Goal: Task Accomplishment & Management: Manage account settings

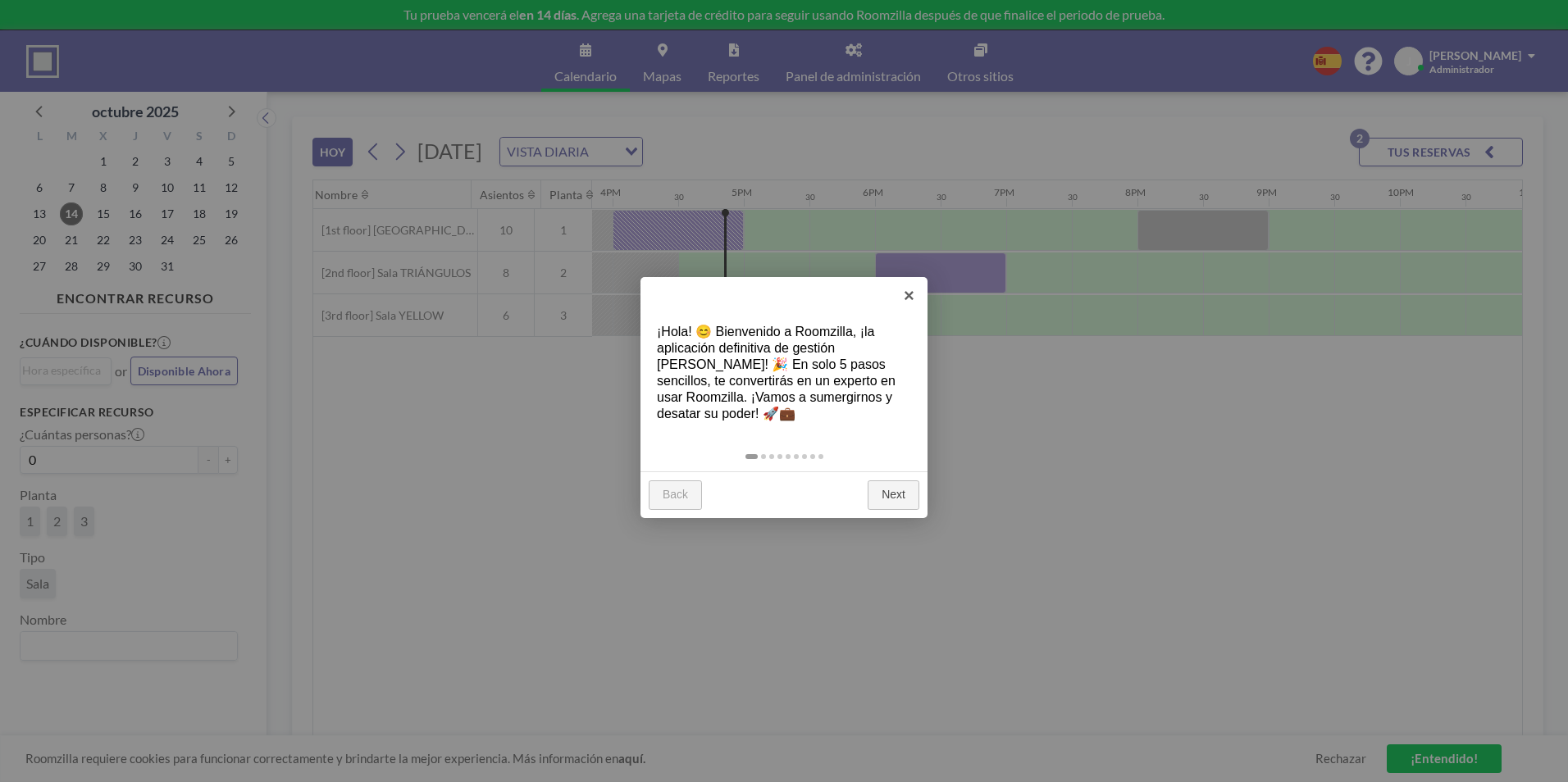
scroll to position [0, 2099]
click at [881, 496] on link "Next" at bounding box center [893, 495] width 52 height 29
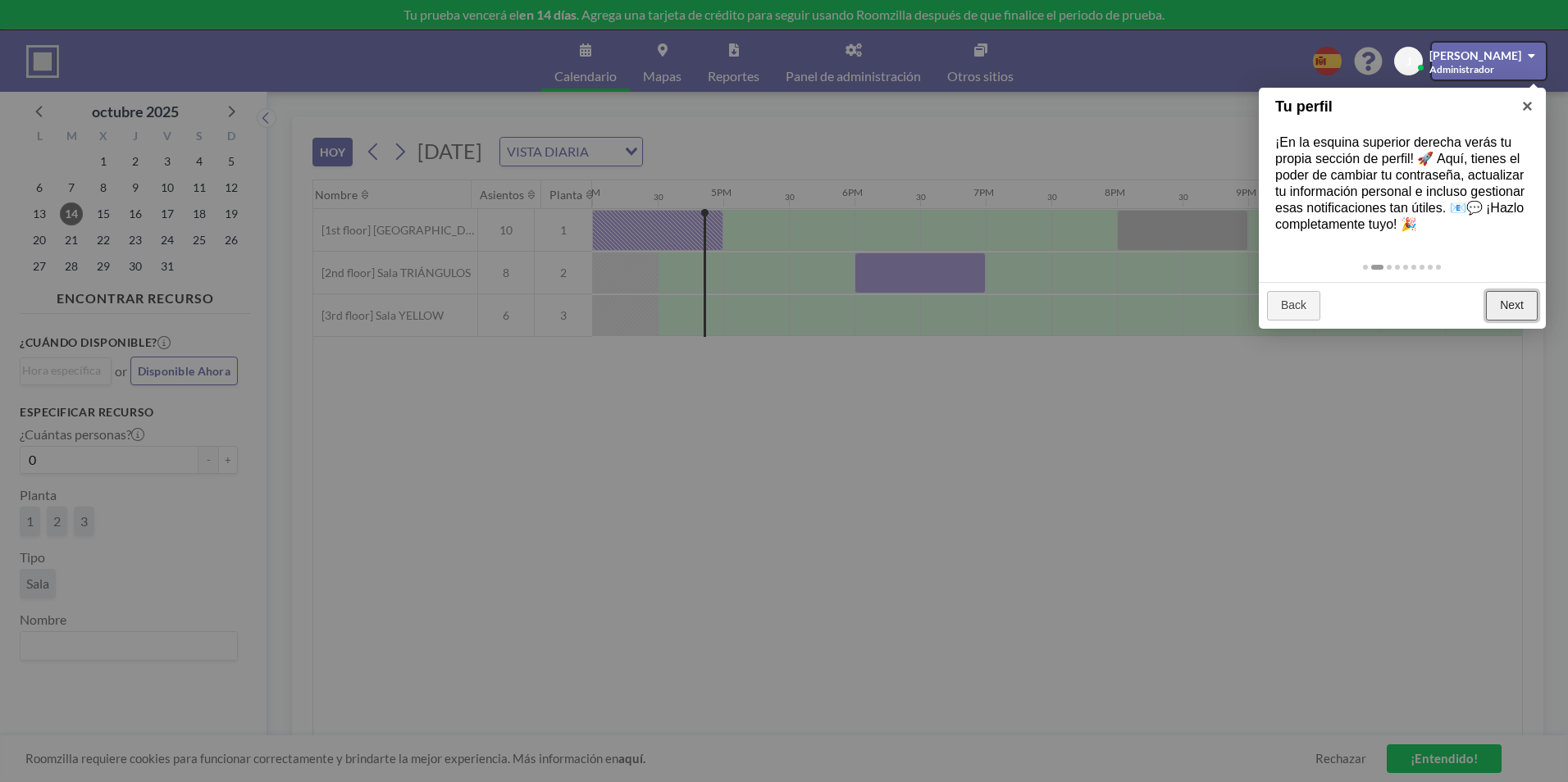
click at [1511, 302] on link "Next" at bounding box center [1511, 306] width 52 height 29
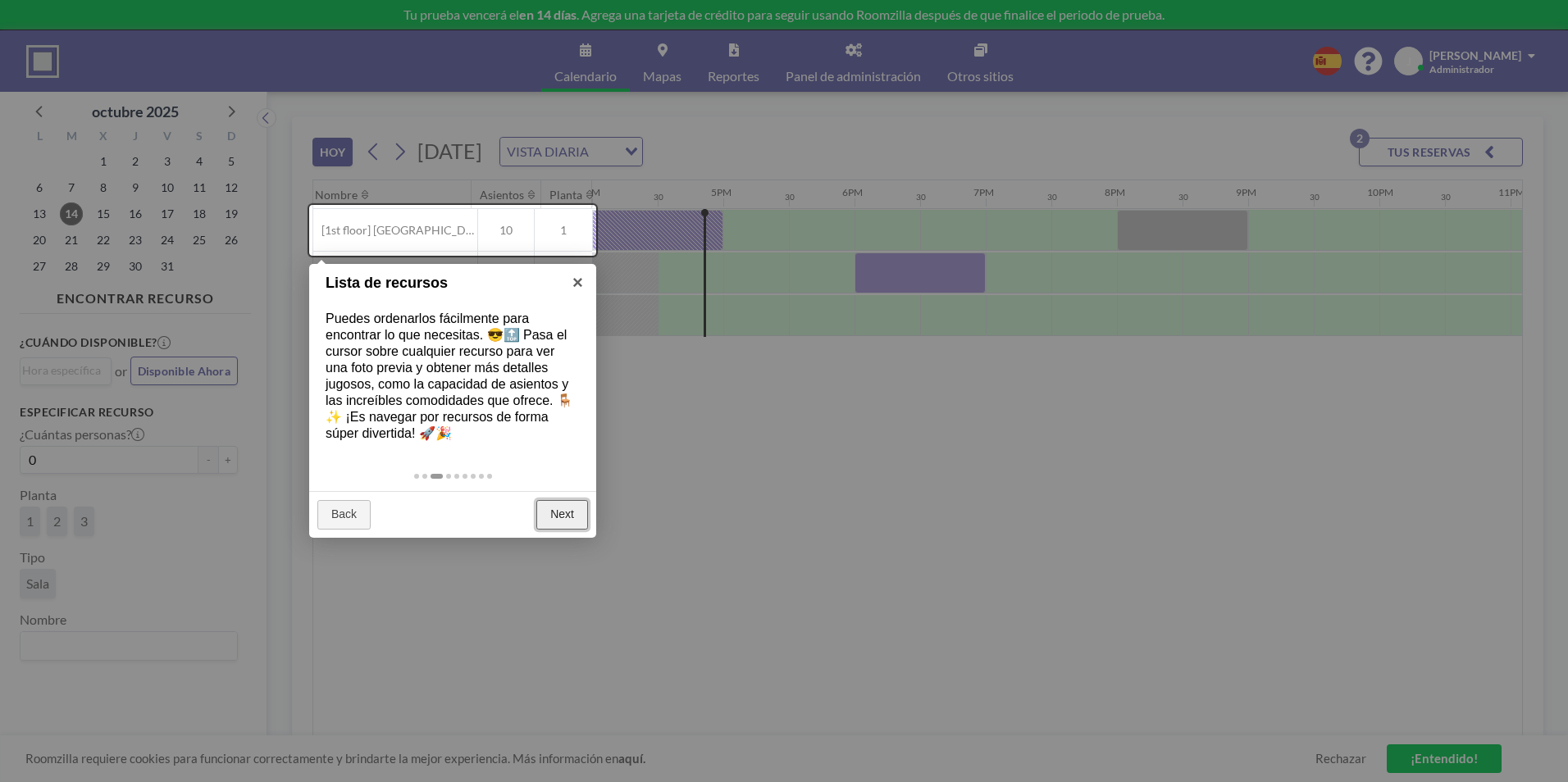
click at [548, 511] on link "Next" at bounding box center [562, 514] width 52 height 29
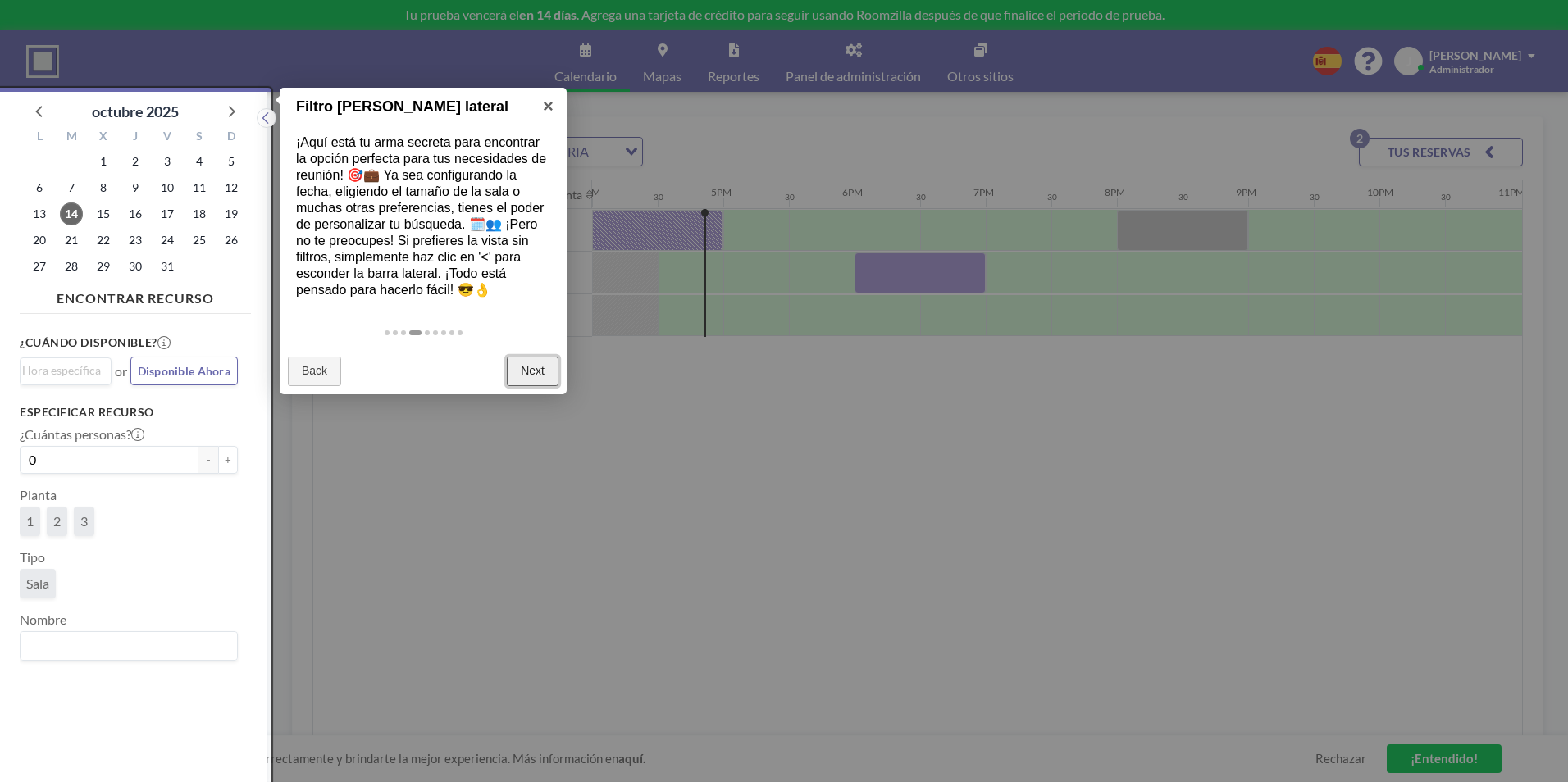
scroll to position [4, 0]
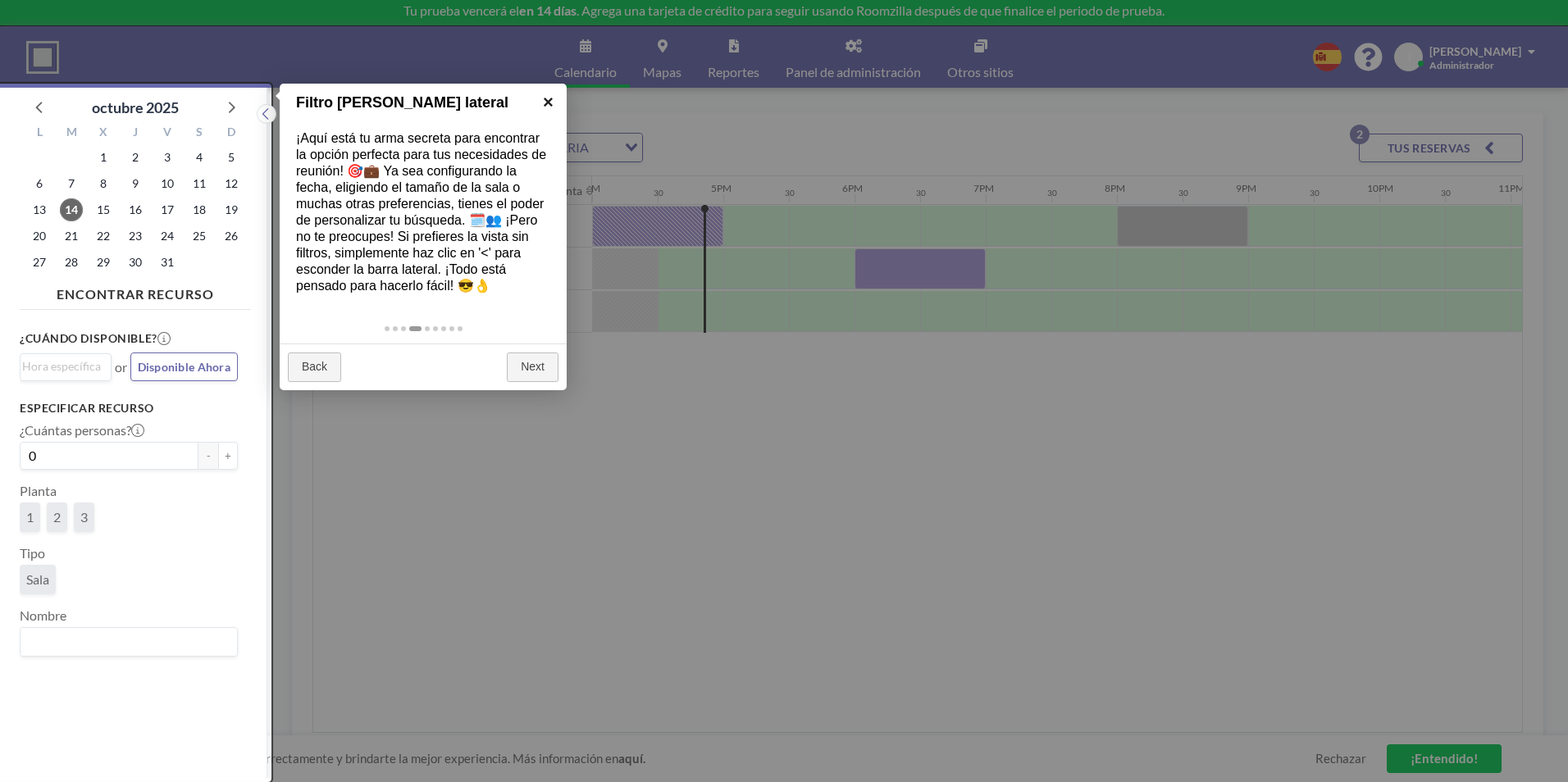
click at [547, 100] on link "×" at bounding box center [548, 102] width 37 height 37
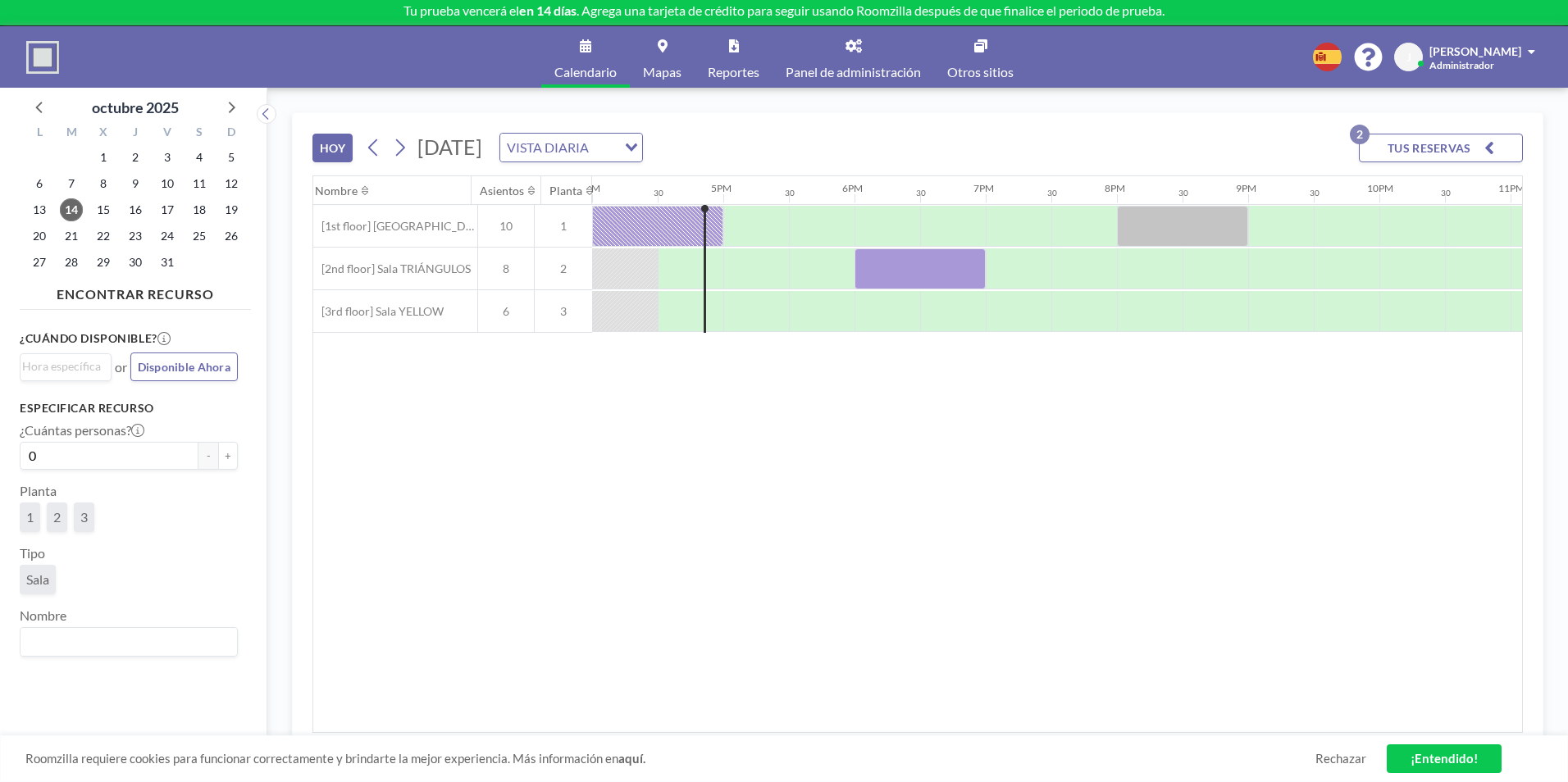
scroll to position [0, 0]
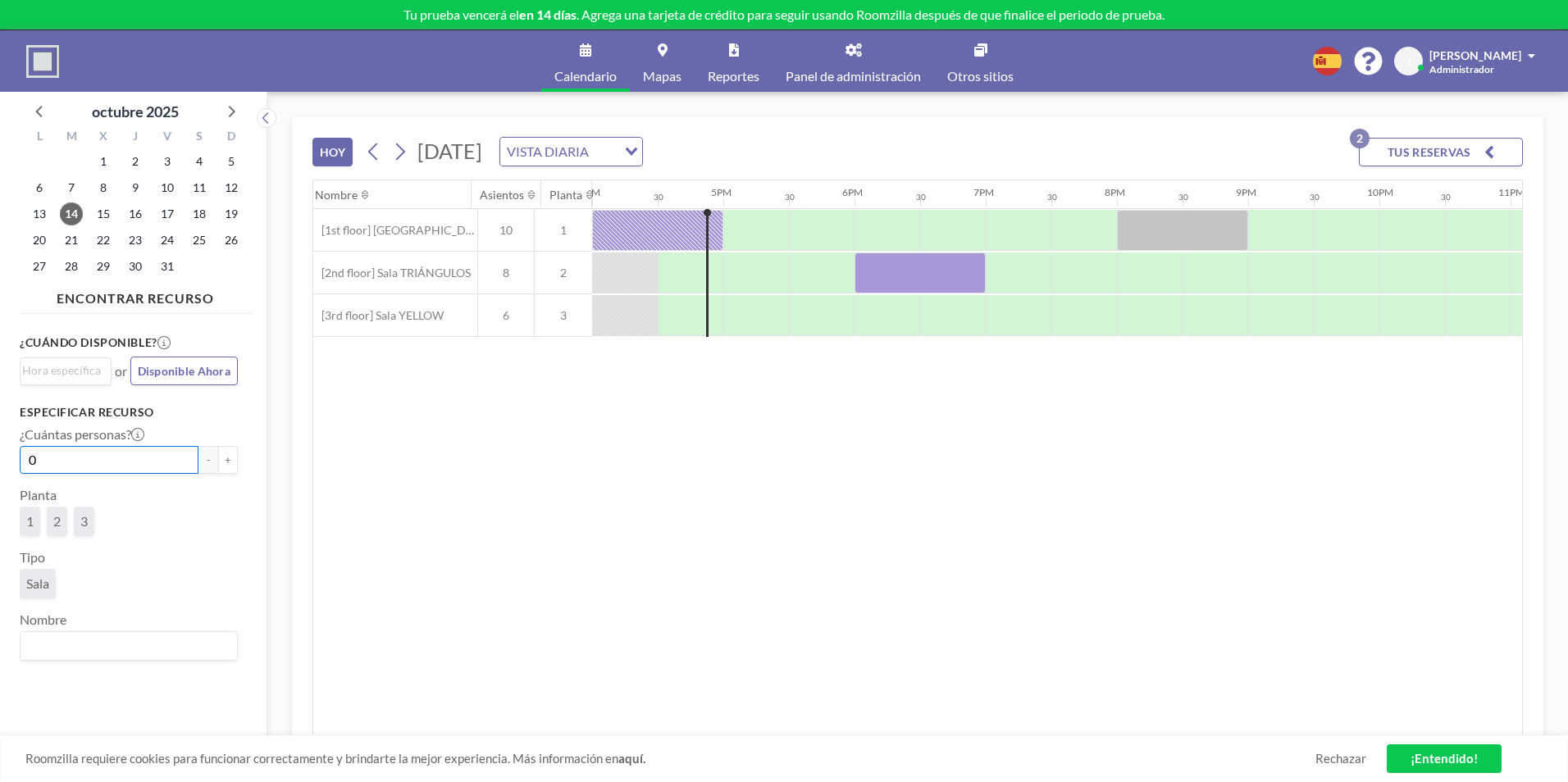
click at [100, 460] on input "0" at bounding box center [110, 460] width 179 height 28
click at [936, 269] on div at bounding box center [920, 272] width 132 height 41
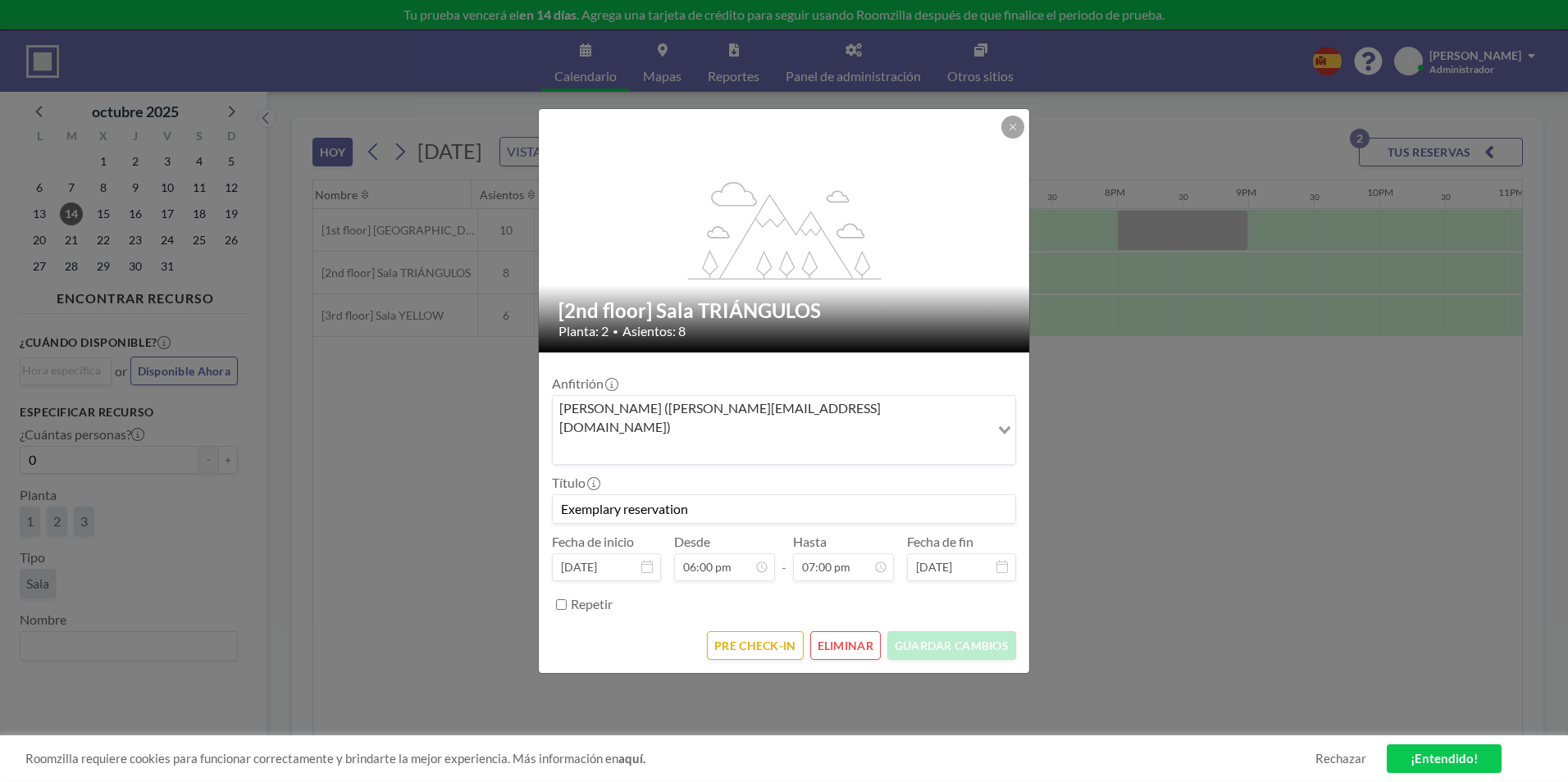
click at [883, 439] on input "Search for option" at bounding box center [771, 449] width 434 height 21
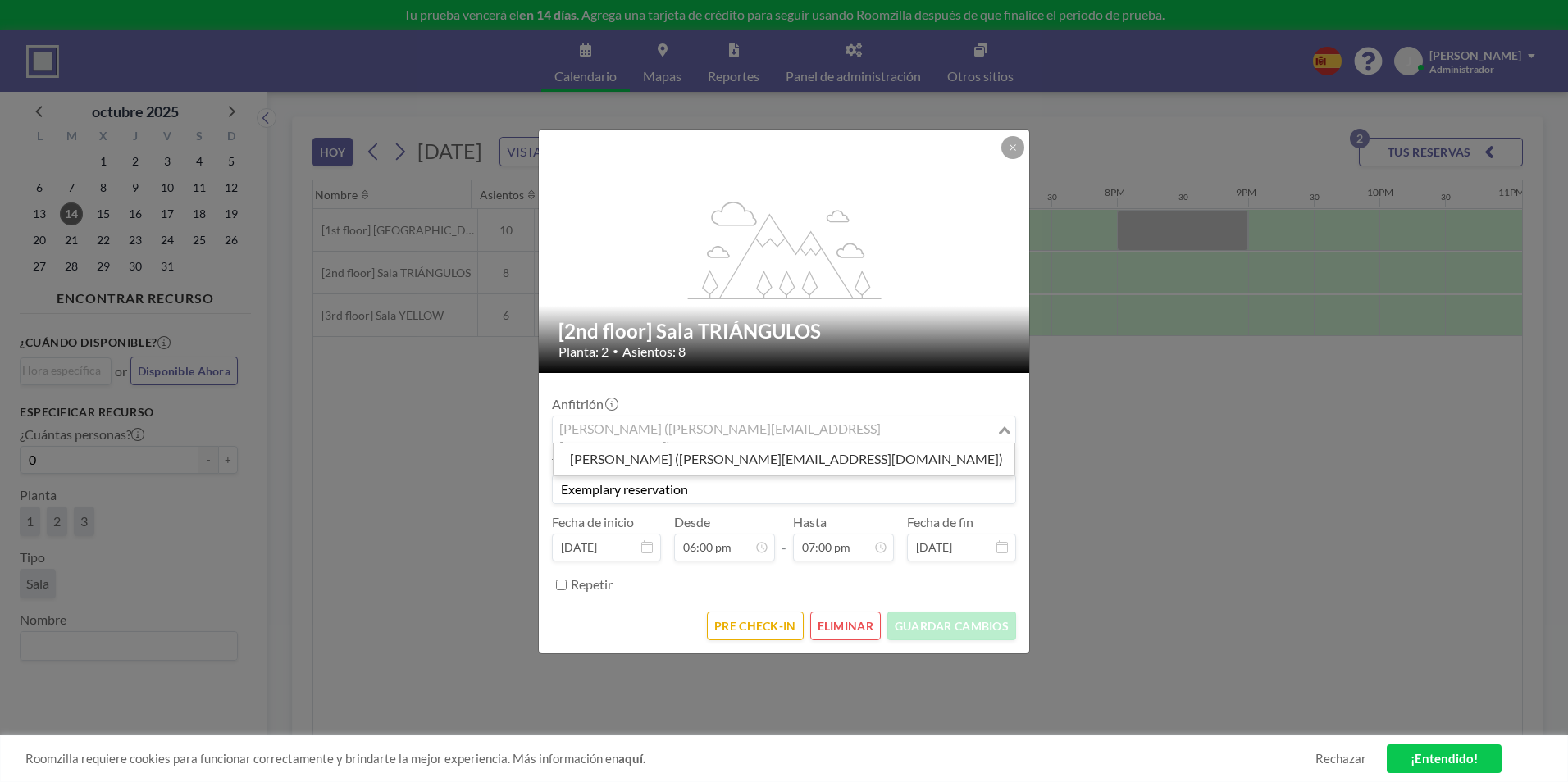
click at [883, 434] on input "Search for option" at bounding box center [775, 429] width 440 height 21
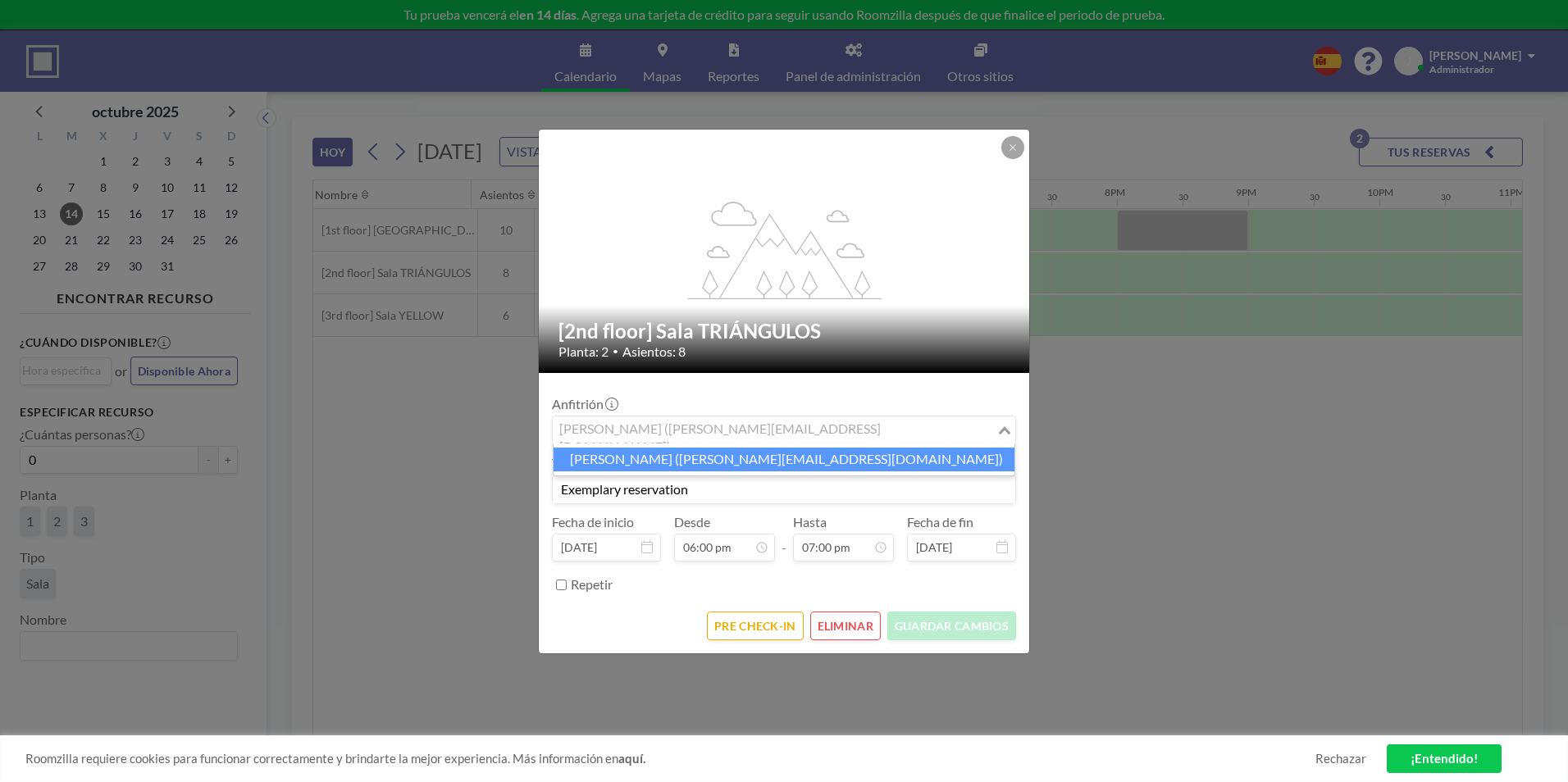
click at [688, 497] on input "Exemplary reservation" at bounding box center [784, 489] width 462 height 28
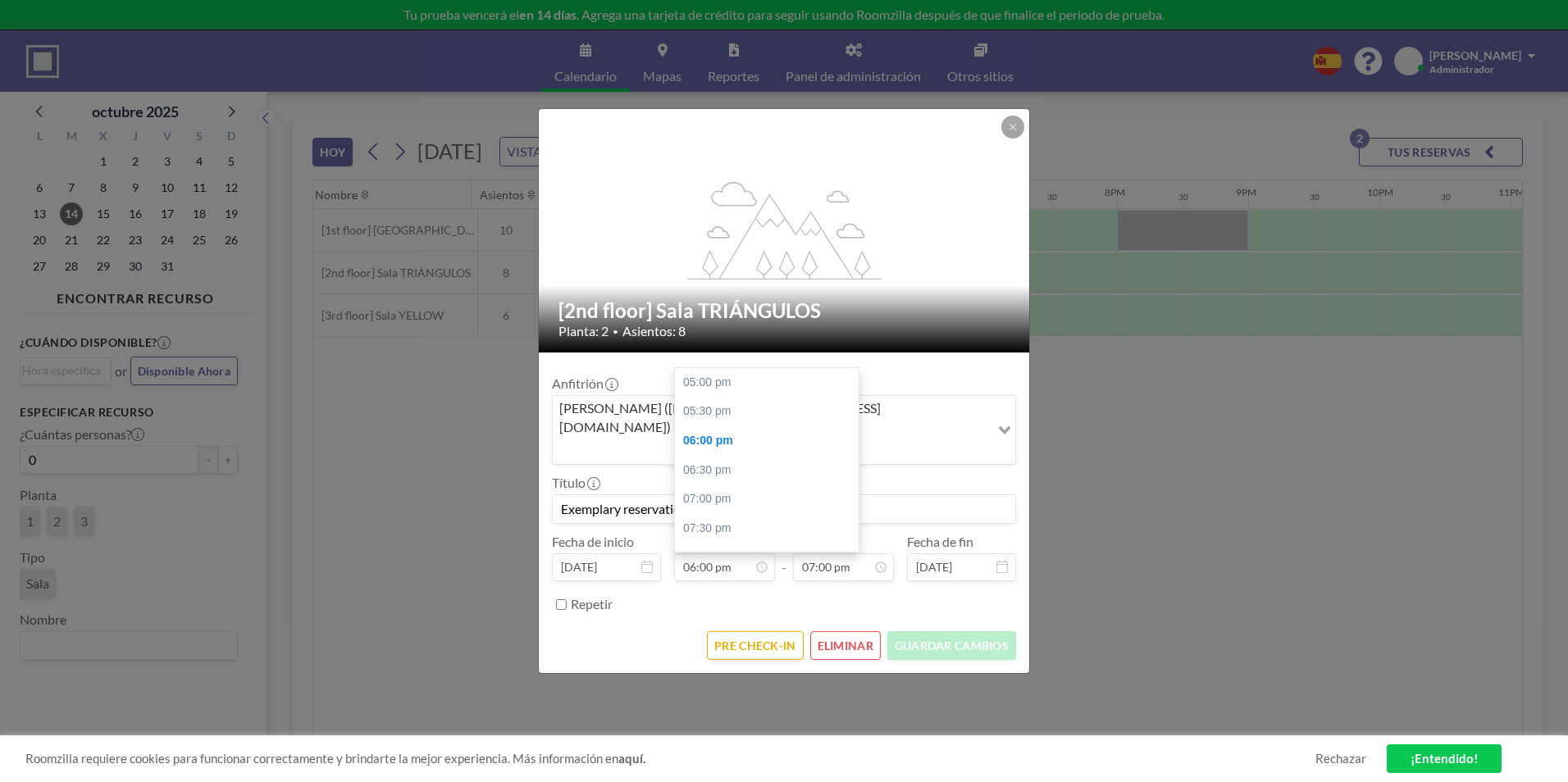
scroll to position [58, 0]
click at [865, 631] on button "ELIMINAR" at bounding box center [845, 645] width 70 height 28
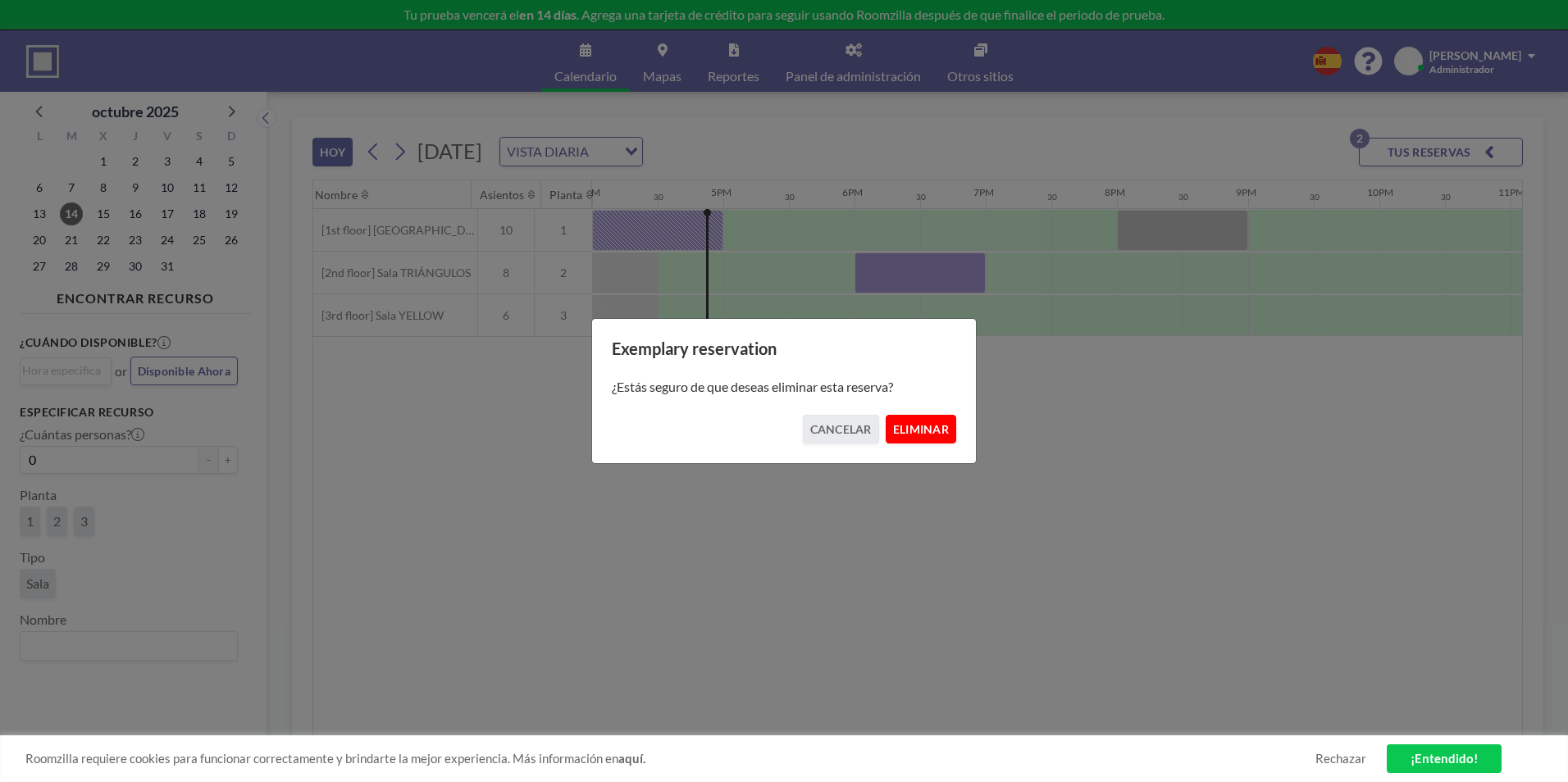
click at [927, 423] on button "ELIMINAR" at bounding box center [920, 428] width 70 height 28
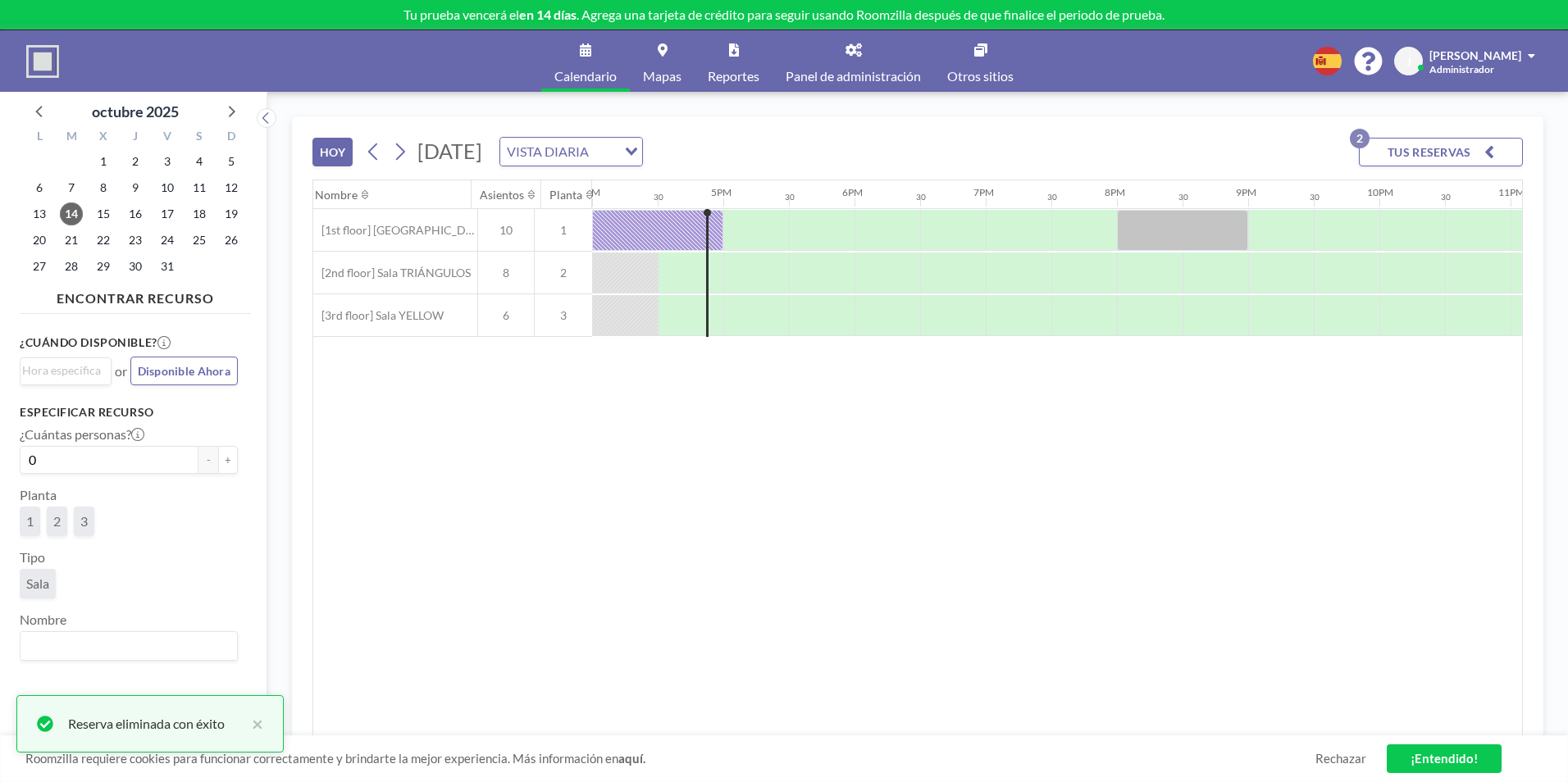
click at [816, 475] on div "Nombre [GEOGRAPHIC_DATA] 12AM 30 1AM 30 2AM 30 3AM 30 4AM 30 5AM 30 6AM 30 7AM …" at bounding box center [917, 458] width 1209 height 555
click at [1412, 148] on button "TUS RESERVAS 2" at bounding box center [1440, 152] width 164 height 28
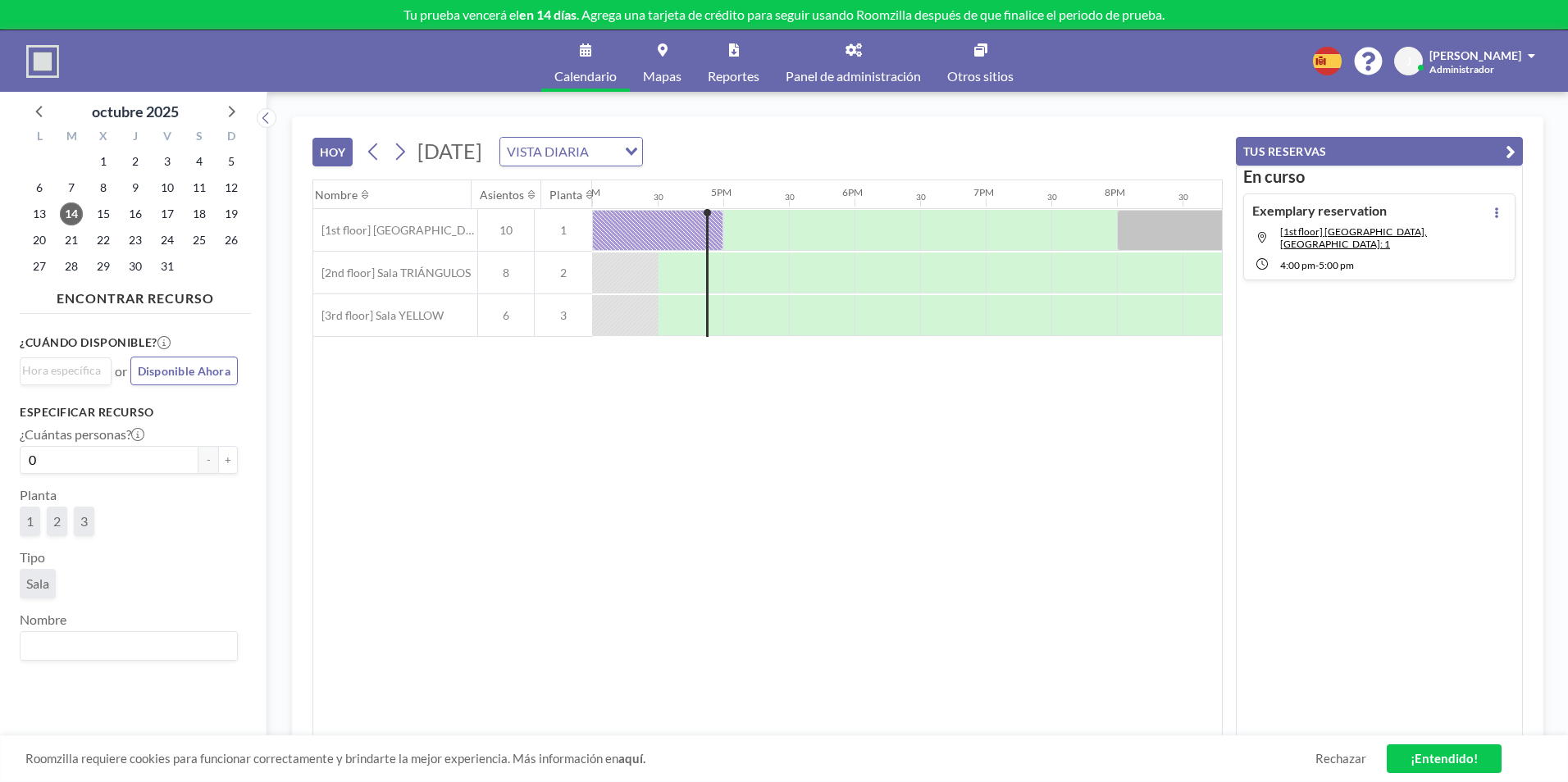
click at [902, 437] on div "Nombre [GEOGRAPHIC_DATA] 12AM 30 1AM 30 2AM 30 3AM 30 4AM 30 5AM 30 6AM 30 7AM …" at bounding box center [768, 458] width 908 height 555
click at [1504, 153] on button "TUS RESERVAS" at bounding box center [1379, 151] width 287 height 28
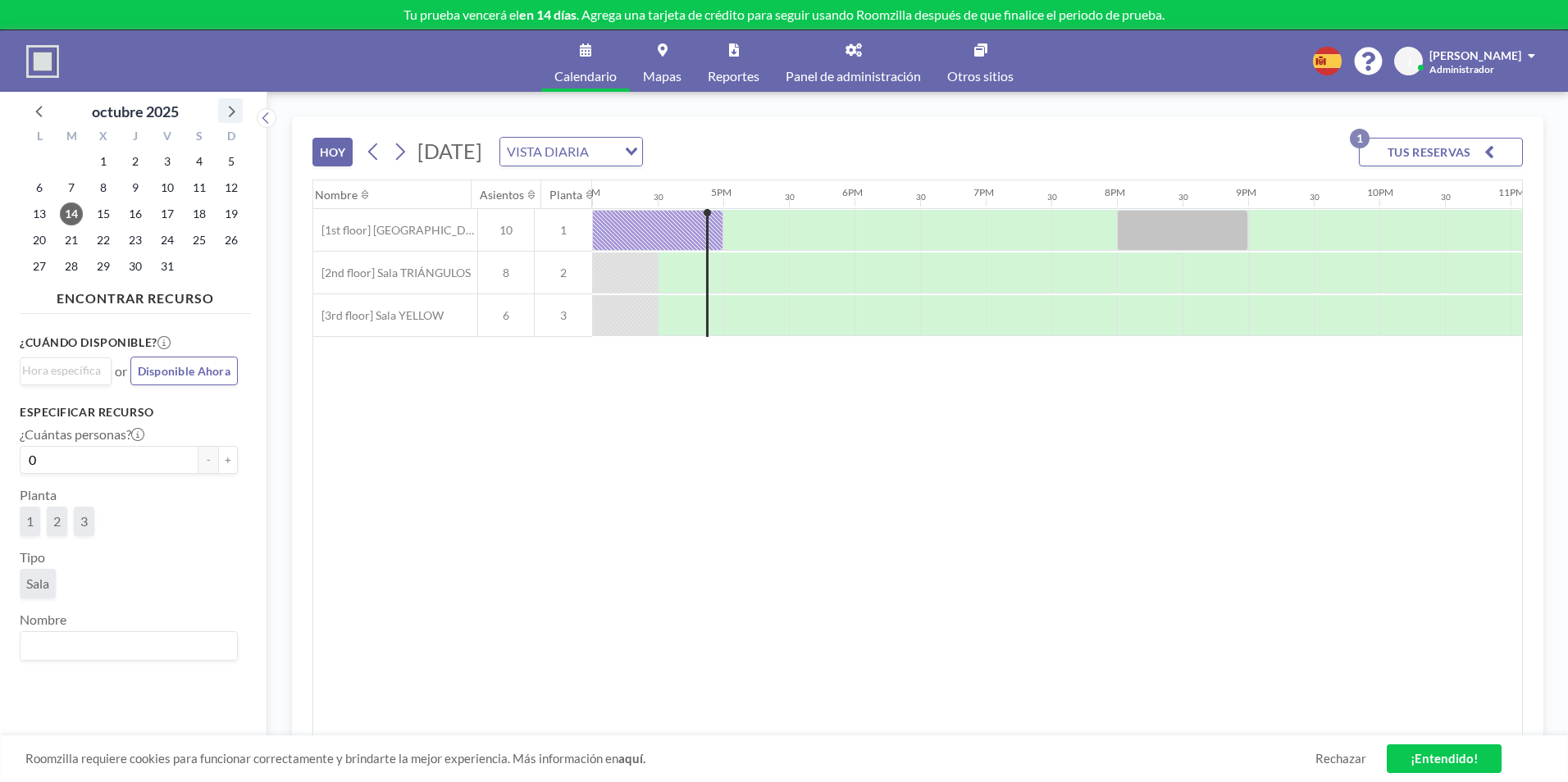
click at [235, 111] on icon at bounding box center [229, 110] width 21 height 21
click at [37, 111] on icon at bounding box center [38, 111] width 6 height 12
click at [105, 208] on span "15" at bounding box center [103, 214] width 23 height 23
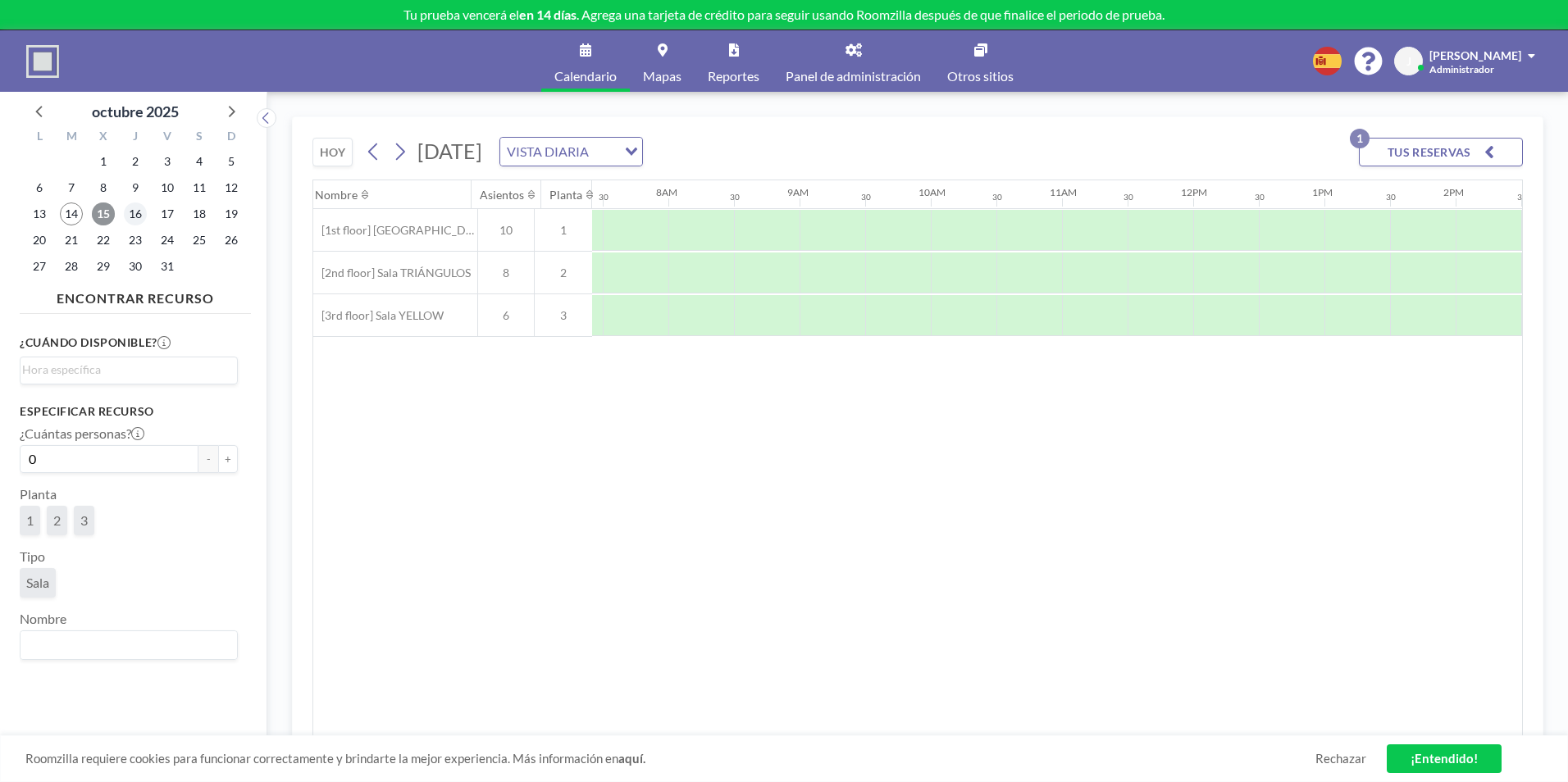
scroll to position [0, 984]
click at [131, 217] on span "16" at bounding box center [134, 214] width 23 height 23
click at [838, 58] on link "Panel de administración" at bounding box center [853, 60] width 162 height 61
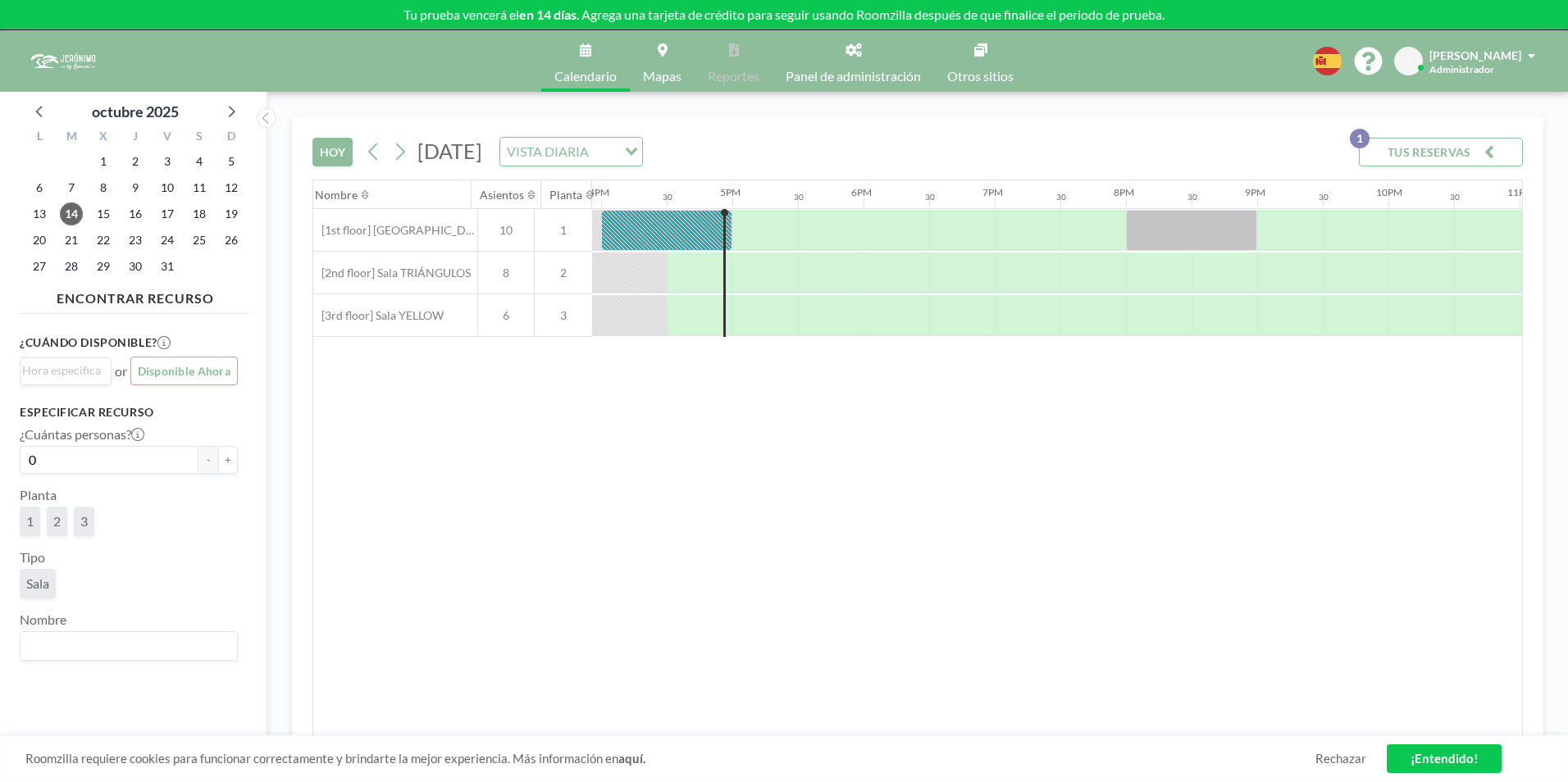
scroll to position [0, 2099]
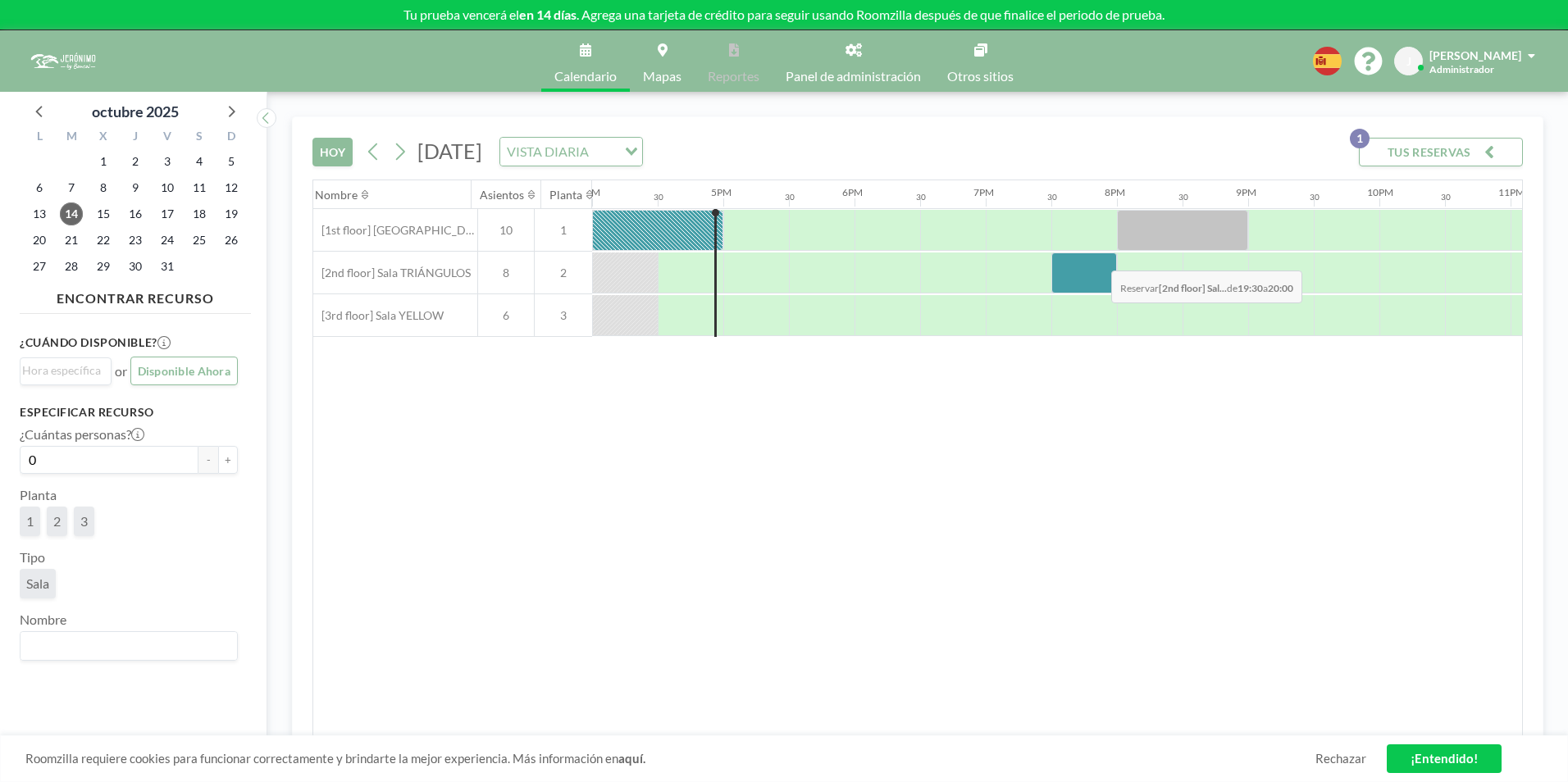
click at [1098, 259] on div at bounding box center [1084, 272] width 66 height 41
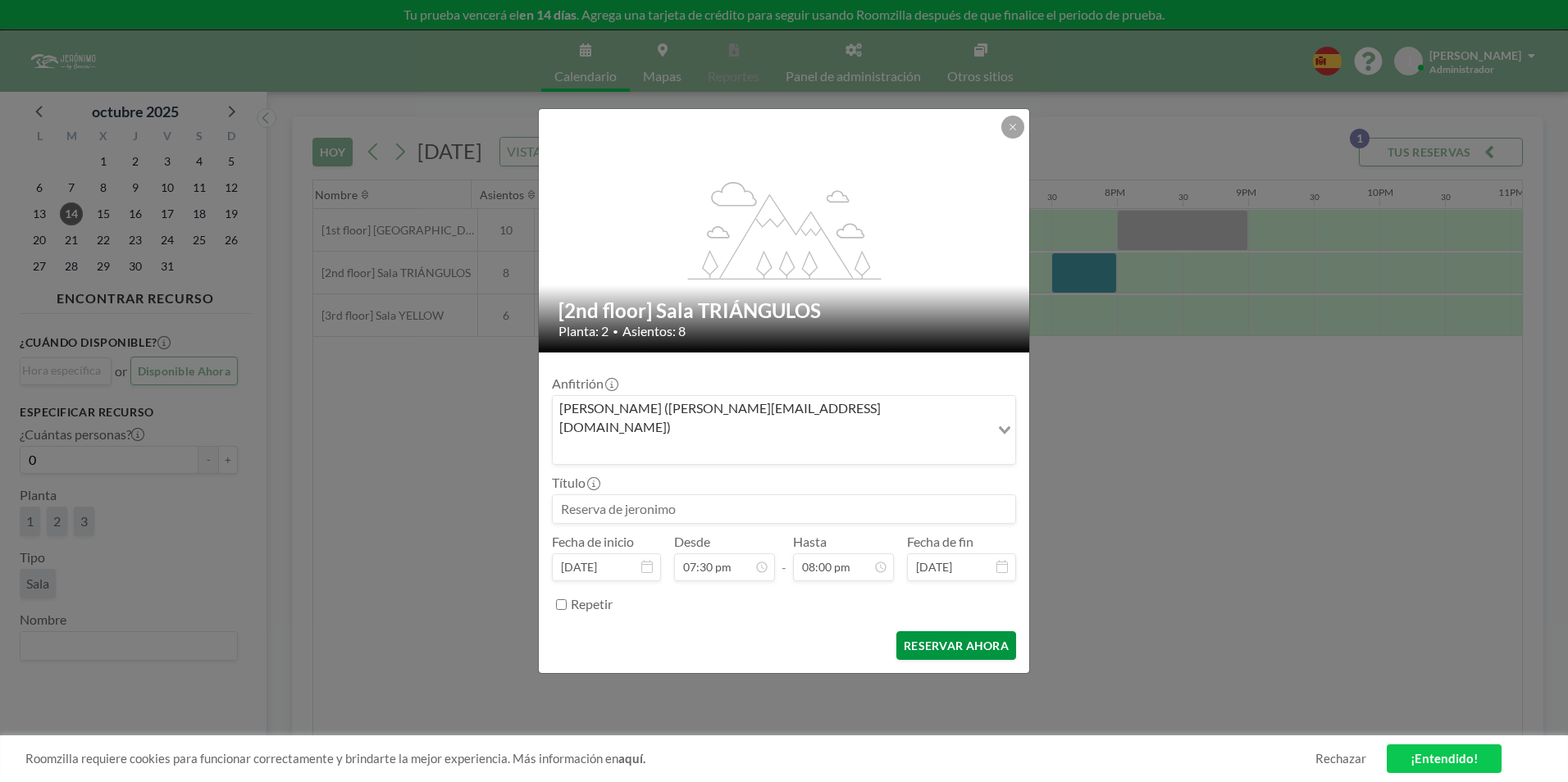
scroll to position [1168, 0]
click at [941, 631] on button "RESERVAR AHORA" at bounding box center [956, 645] width 120 height 28
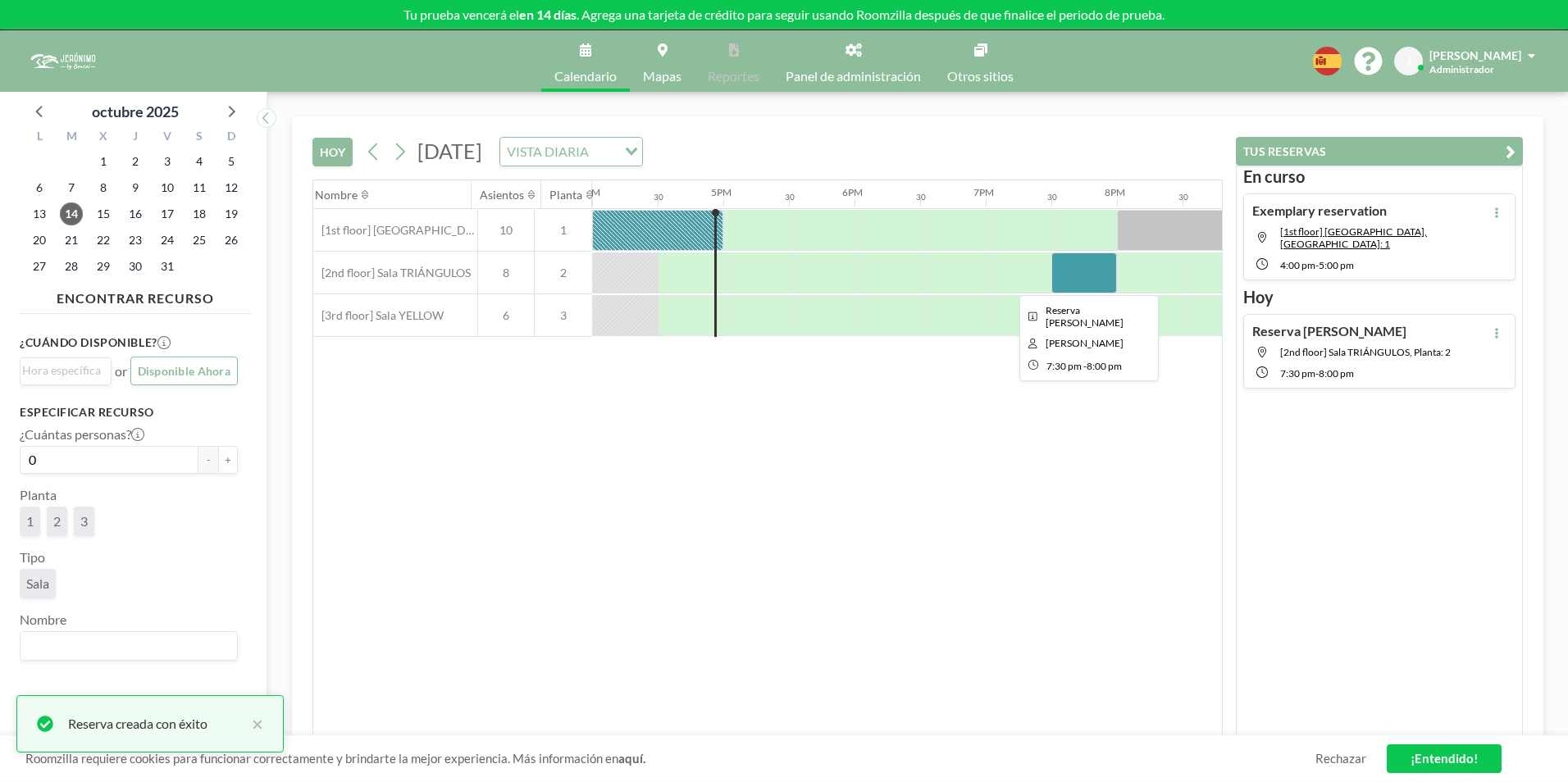
click at [1091, 266] on div at bounding box center [1084, 272] width 66 height 41
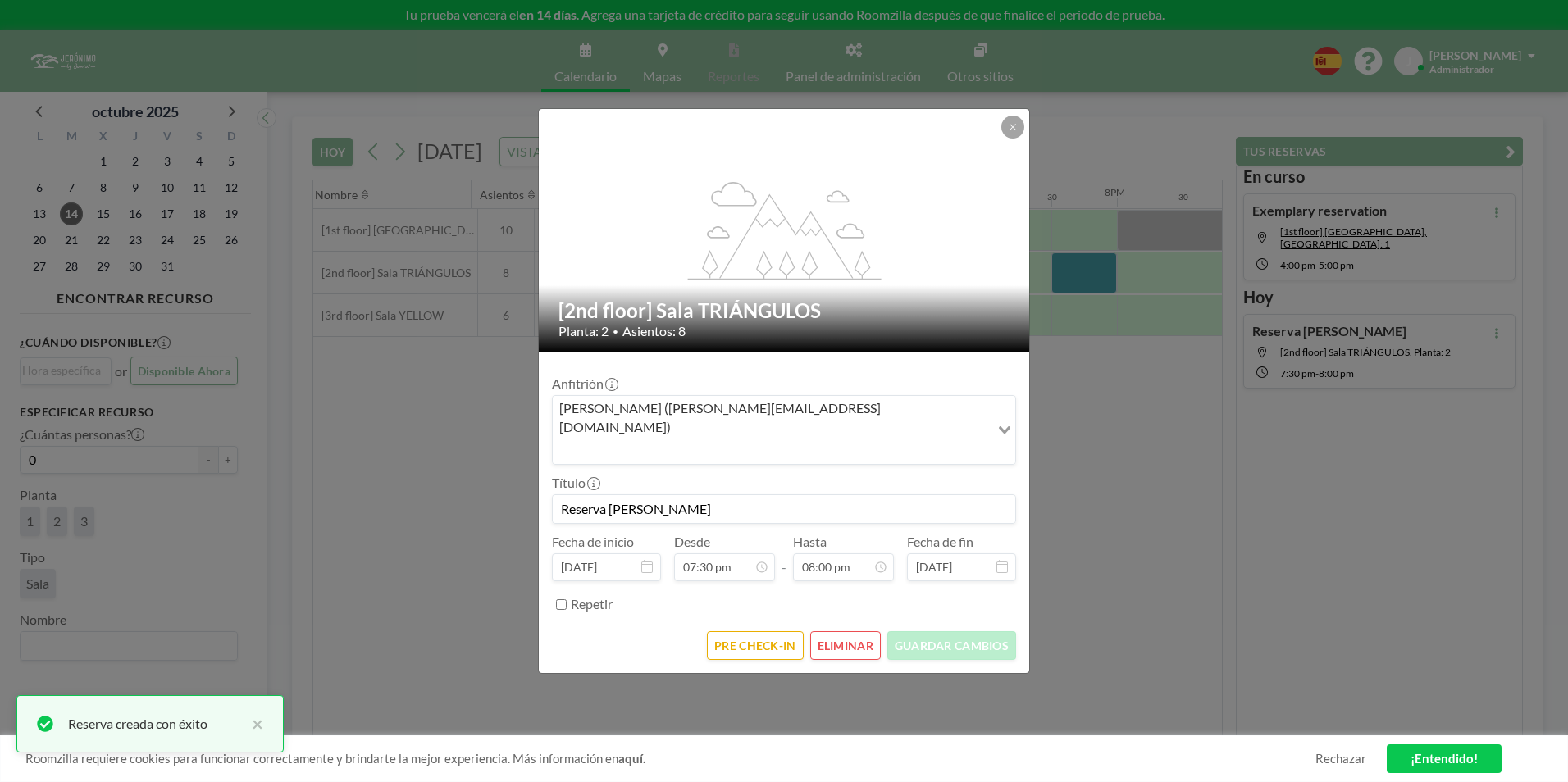
click at [1012, 132] on icon at bounding box center [1012, 127] width 10 height 10
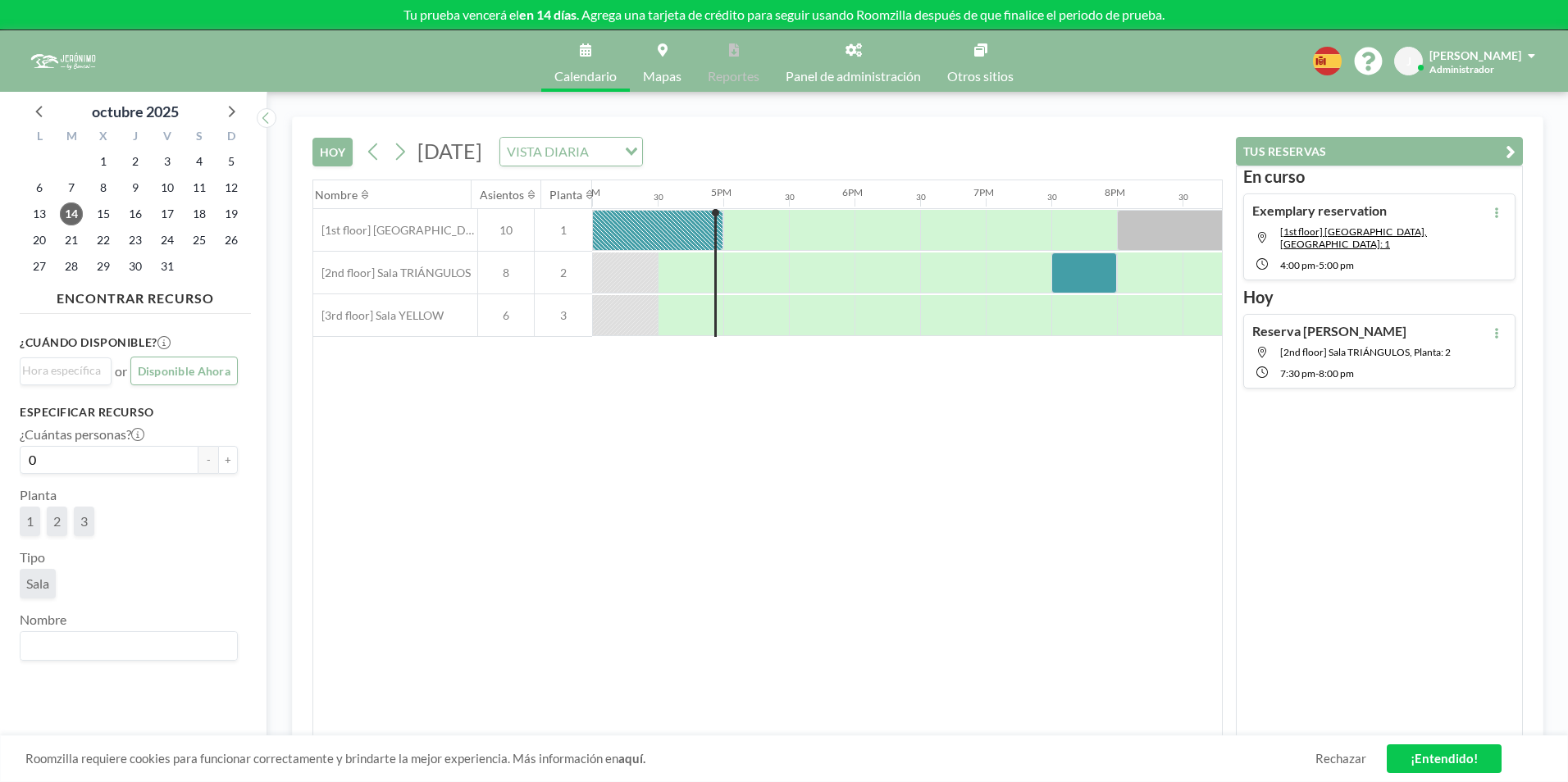
click at [662, 69] on span "Mapas" at bounding box center [662, 76] width 38 height 13
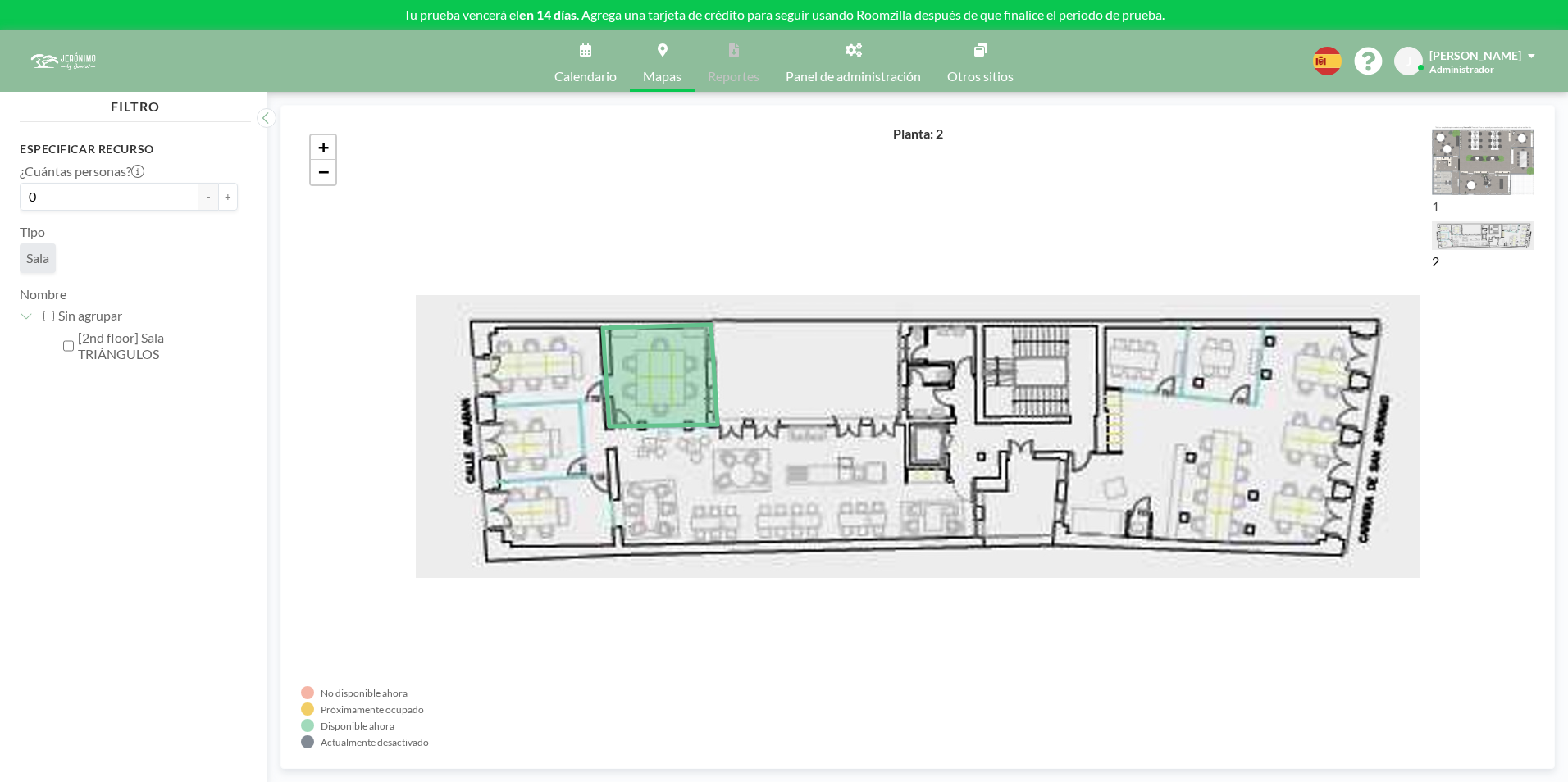
click at [92, 348] on label "[2nd floor] Sala TRIÁNGULOS" at bounding box center [157, 346] width 160 height 33
click at [74, 348] on input "[2nd floor] Sala TRIÁNGULOS" at bounding box center [69, 346] width 11 height 16
checkbox input "true"
click at [624, 216] on div "+ −" at bounding box center [917, 437] width 1234 height 623
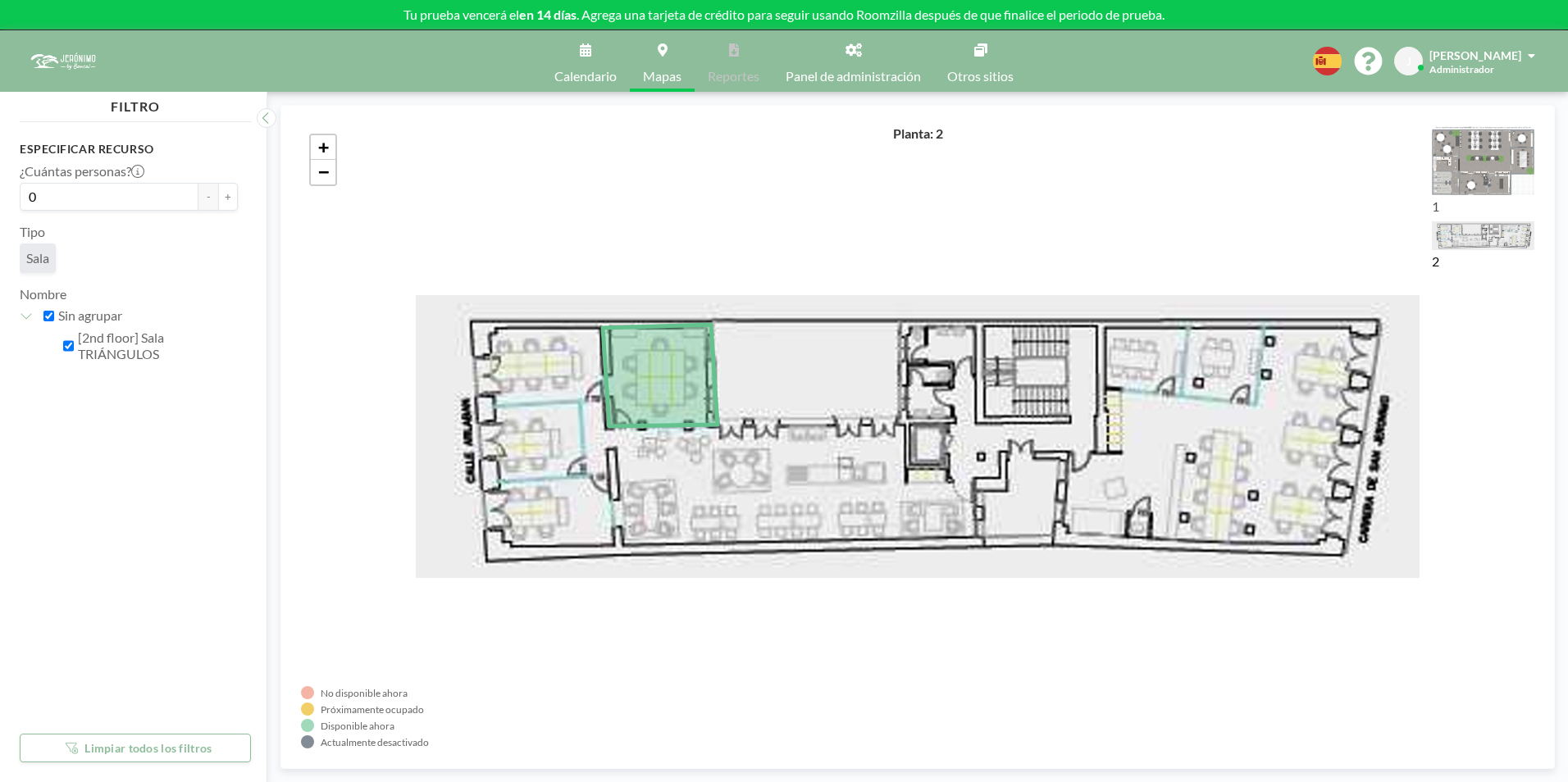
drag, startPoint x: 682, startPoint y: 244, endPoint x: 692, endPoint y: 251, distance: 12.2
click at [691, 251] on div "+ −" at bounding box center [917, 437] width 1234 height 623
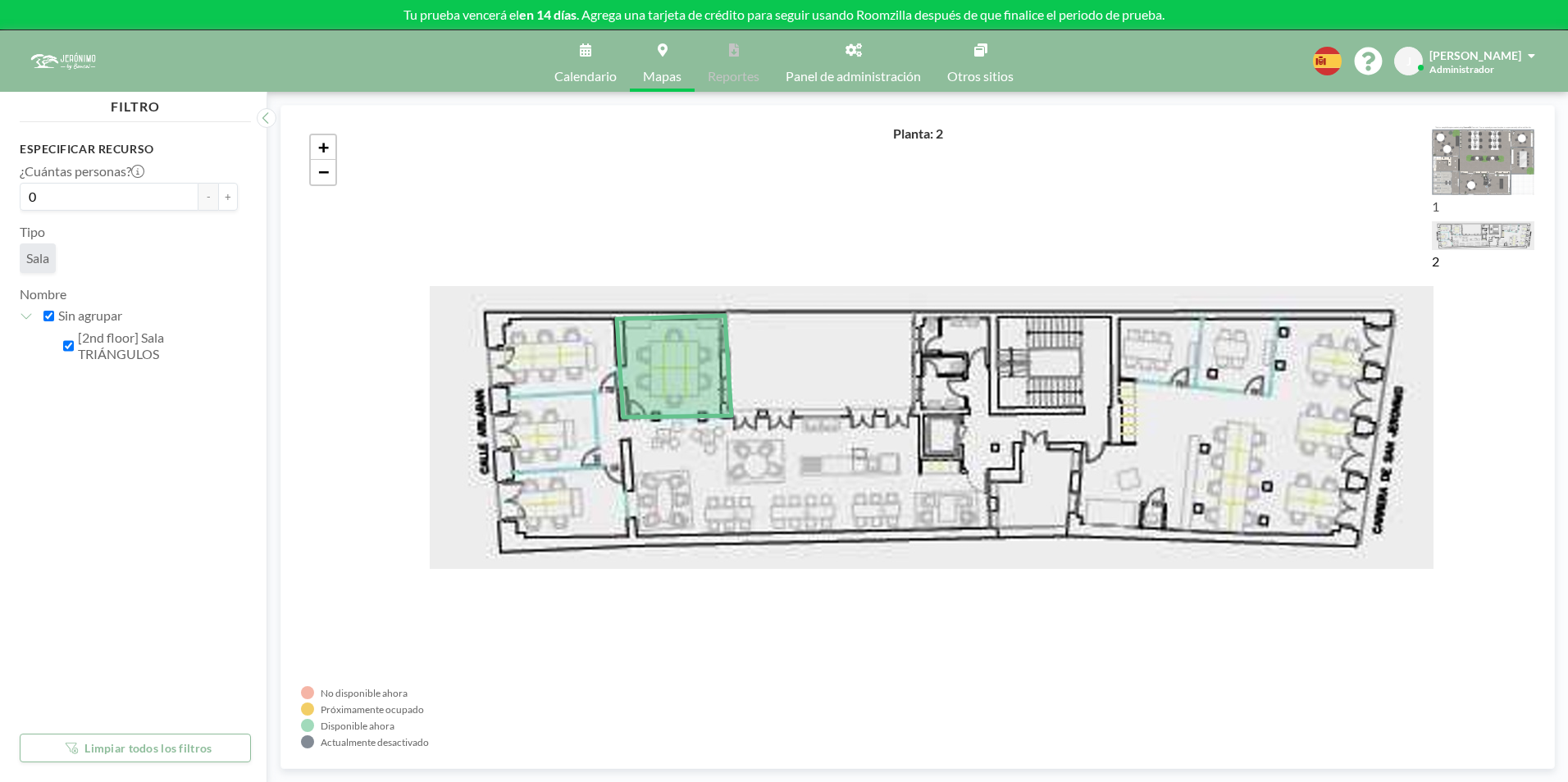
drag, startPoint x: 932, startPoint y: 217, endPoint x: 858, endPoint y: 234, distance: 75.9
click at [858, 234] on div "+ −" at bounding box center [917, 437] width 1234 height 623
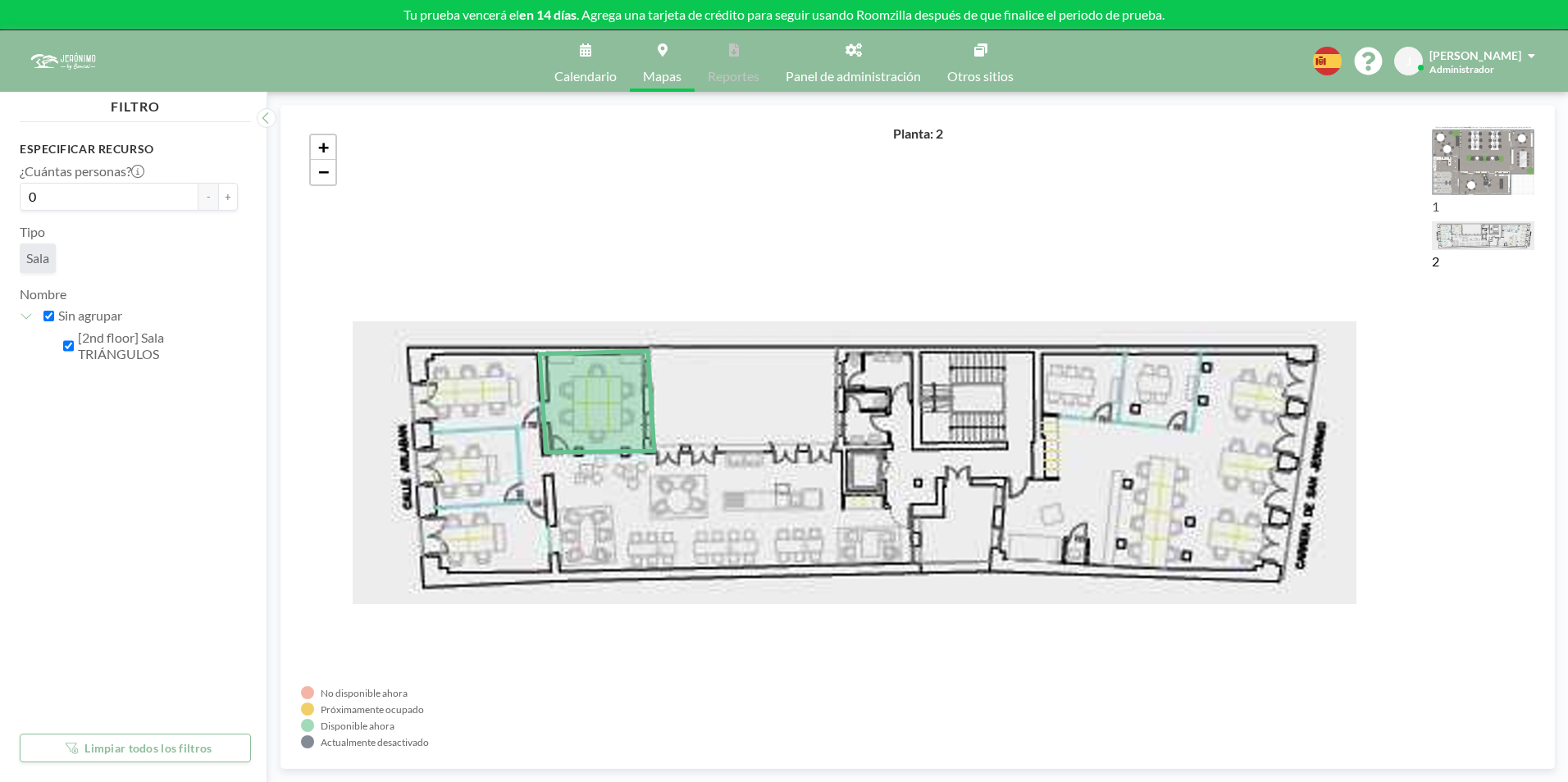
drag, startPoint x: 852, startPoint y: 233, endPoint x: 905, endPoint y: 222, distance: 54.1
click at [905, 222] on div "+ −" at bounding box center [917, 437] width 1234 height 623
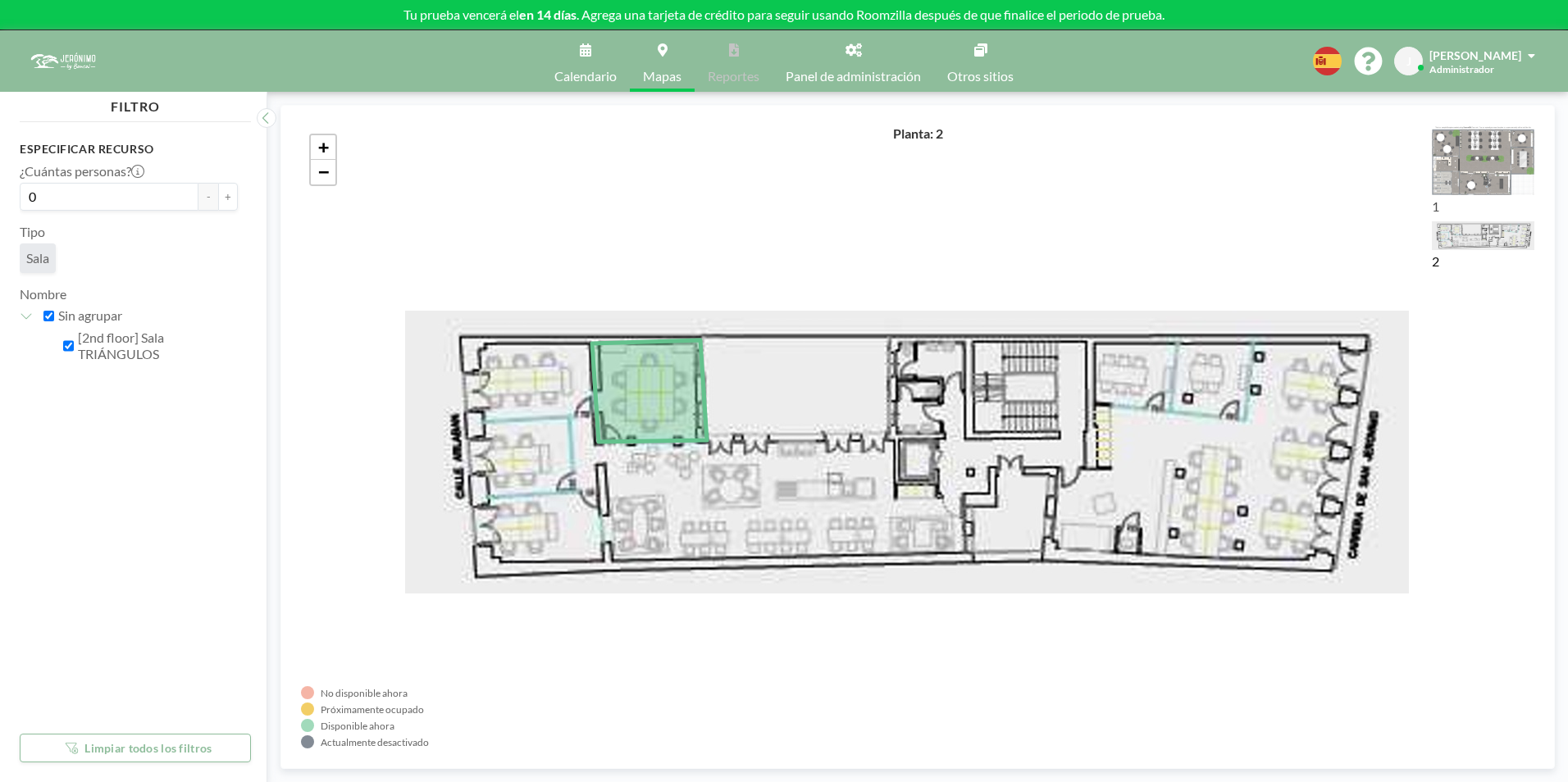
drag, startPoint x: 747, startPoint y: 238, endPoint x: 684, endPoint y: 206, distance: 70.7
click at [685, 206] on div "+ −" at bounding box center [917, 437] width 1234 height 623
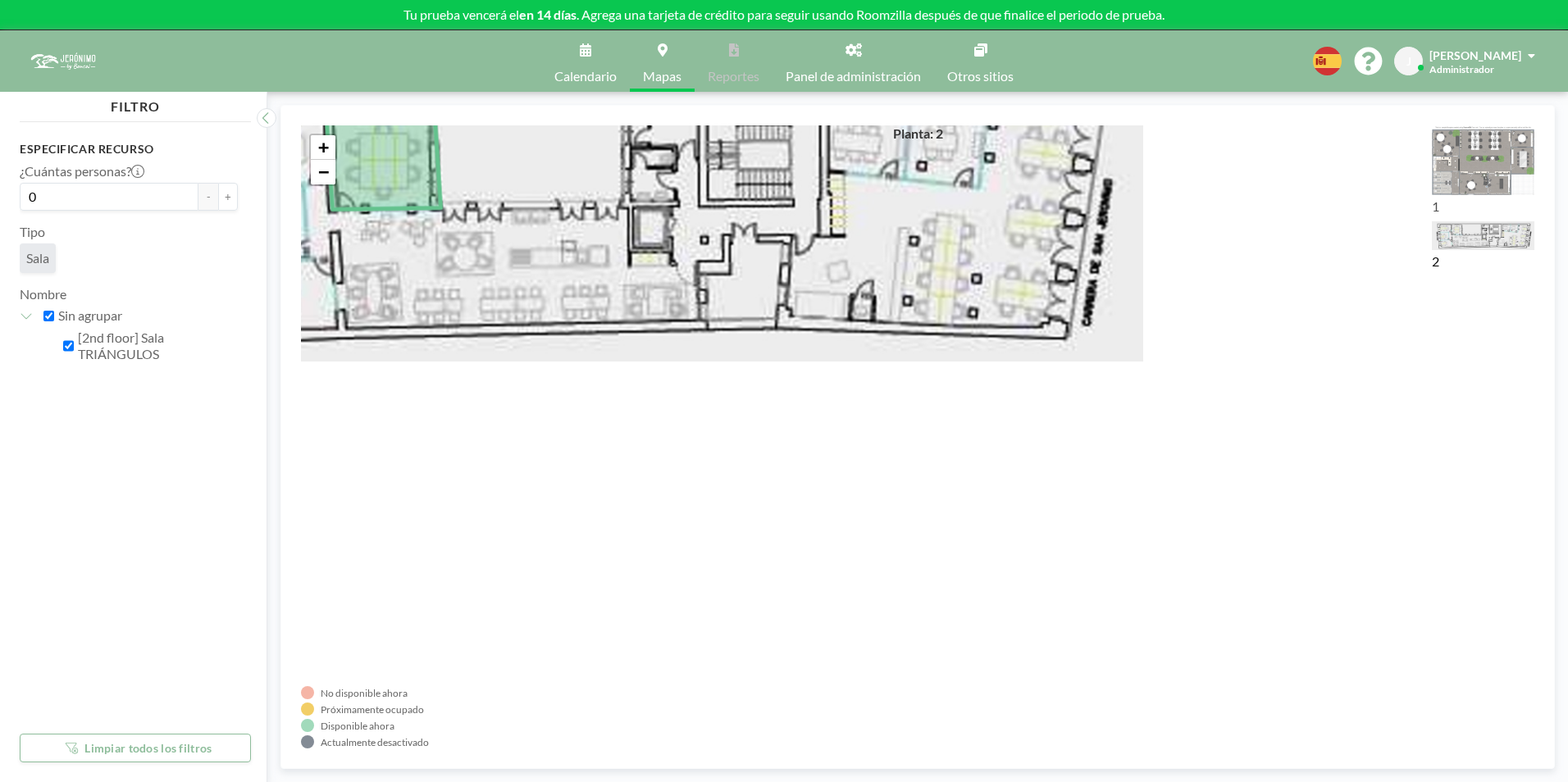
drag, startPoint x: 474, startPoint y: 323, endPoint x: 623, endPoint y: 499, distance: 230.6
click at [621, 494] on div "+ −" at bounding box center [917, 437] width 1234 height 623
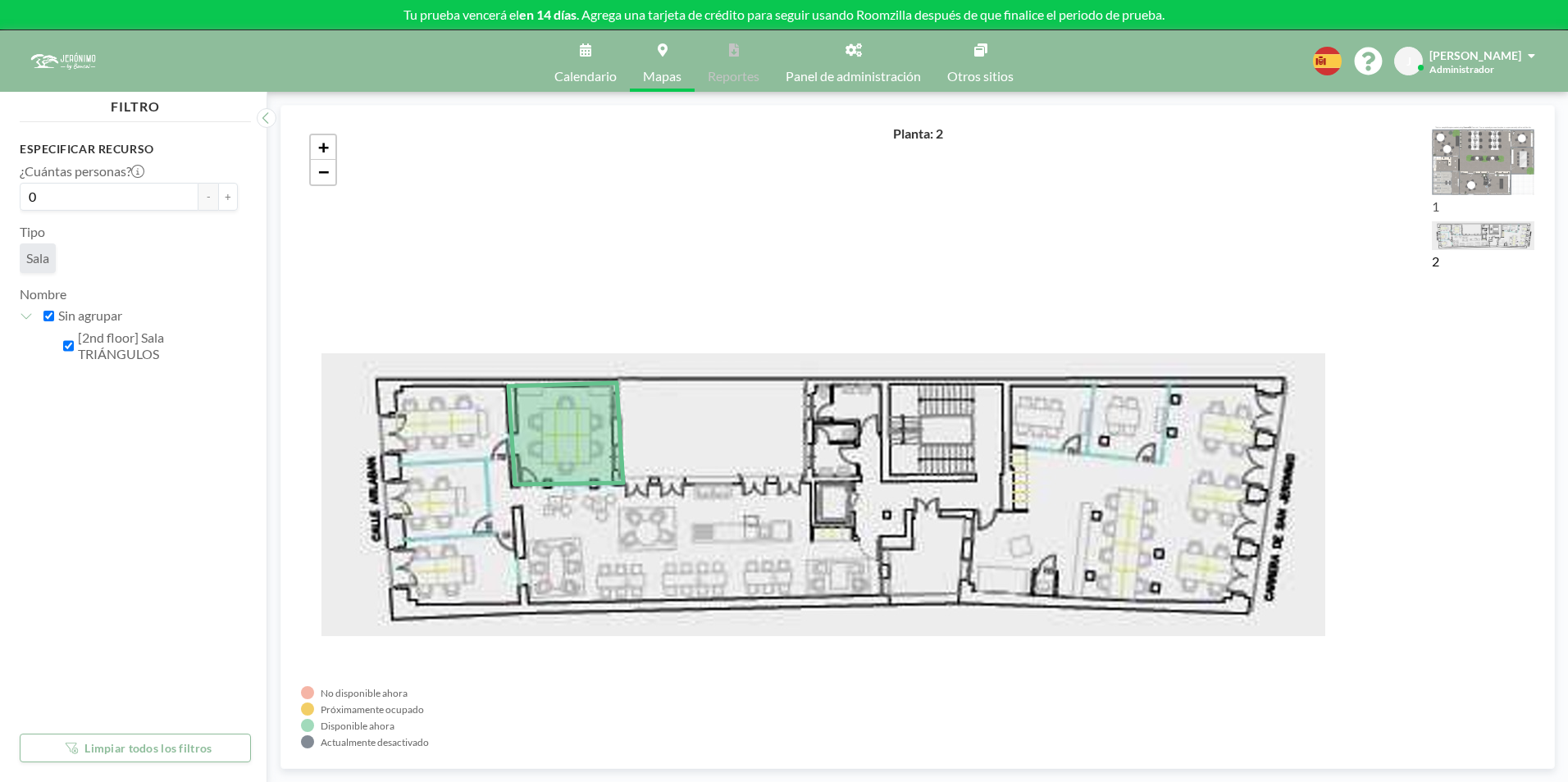
drag, startPoint x: 493, startPoint y: 178, endPoint x: 515, endPoint y: 251, distance: 76.2
click at [515, 251] on div "+ −" at bounding box center [917, 437] width 1234 height 623
click at [28, 259] on span "Sala" at bounding box center [37, 258] width 23 height 16
click at [53, 208] on input "0" at bounding box center [110, 196] width 179 height 28
drag, startPoint x: 57, startPoint y: 201, endPoint x: 9, endPoint y: 199, distance: 48.0
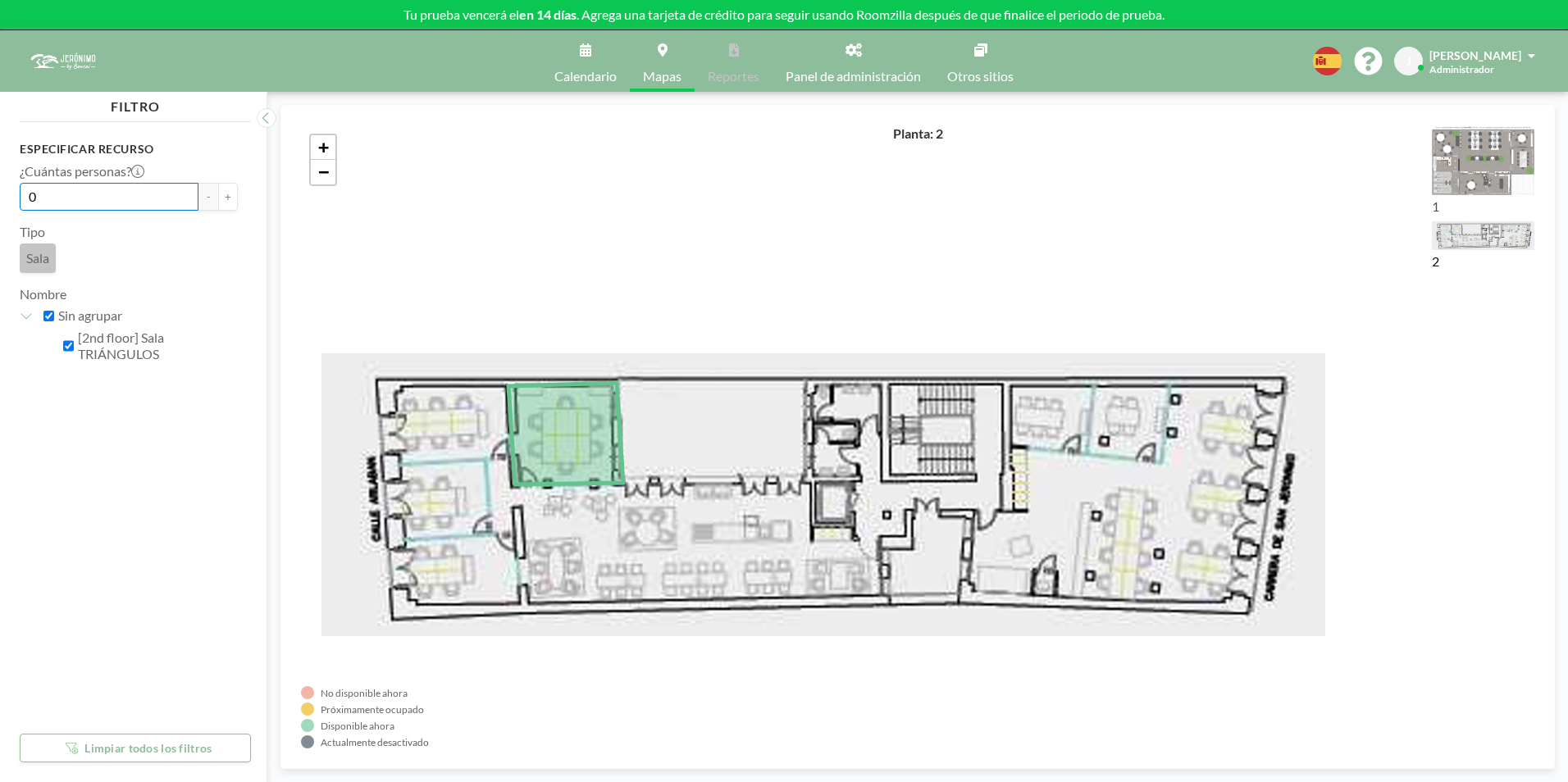
click at [12, 199] on aside "FILTRO Especificar recurso ¿Cuántas personas? 0 - + Tipo Sala Nombre Sin agrupa…" at bounding box center [127, 438] width 254 height 691
click at [149, 236] on div "Tipo Sala" at bounding box center [129, 248] width 218 height 49
click at [218, 197] on button "+" at bounding box center [228, 196] width 20 height 28
click at [218, 200] on button "+" at bounding box center [228, 196] width 20 height 28
type input "8"
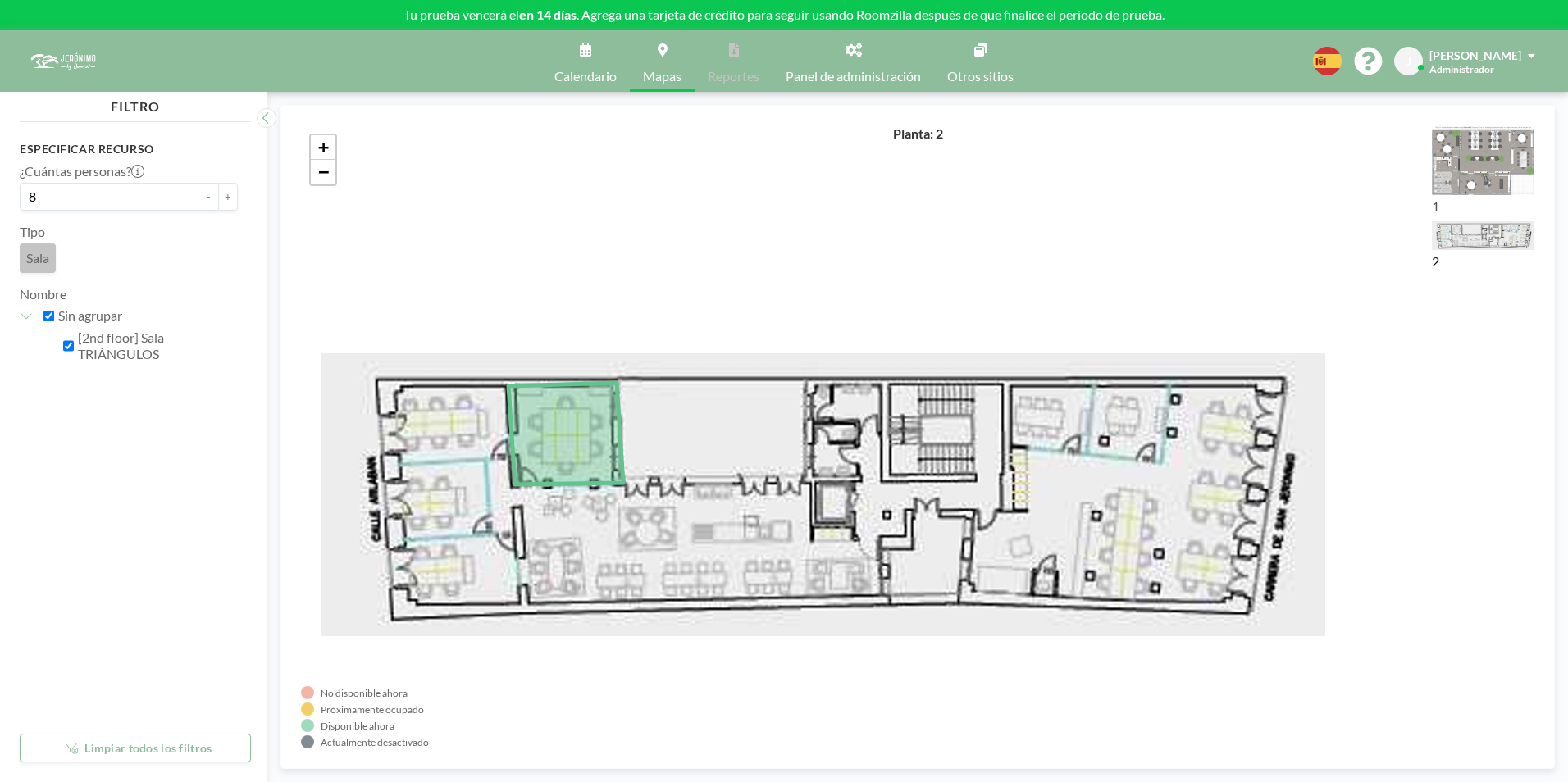
click at [181, 244] on div "Sala" at bounding box center [129, 261] width 218 height 36
click at [867, 57] on link "Panel de administración" at bounding box center [853, 60] width 162 height 61
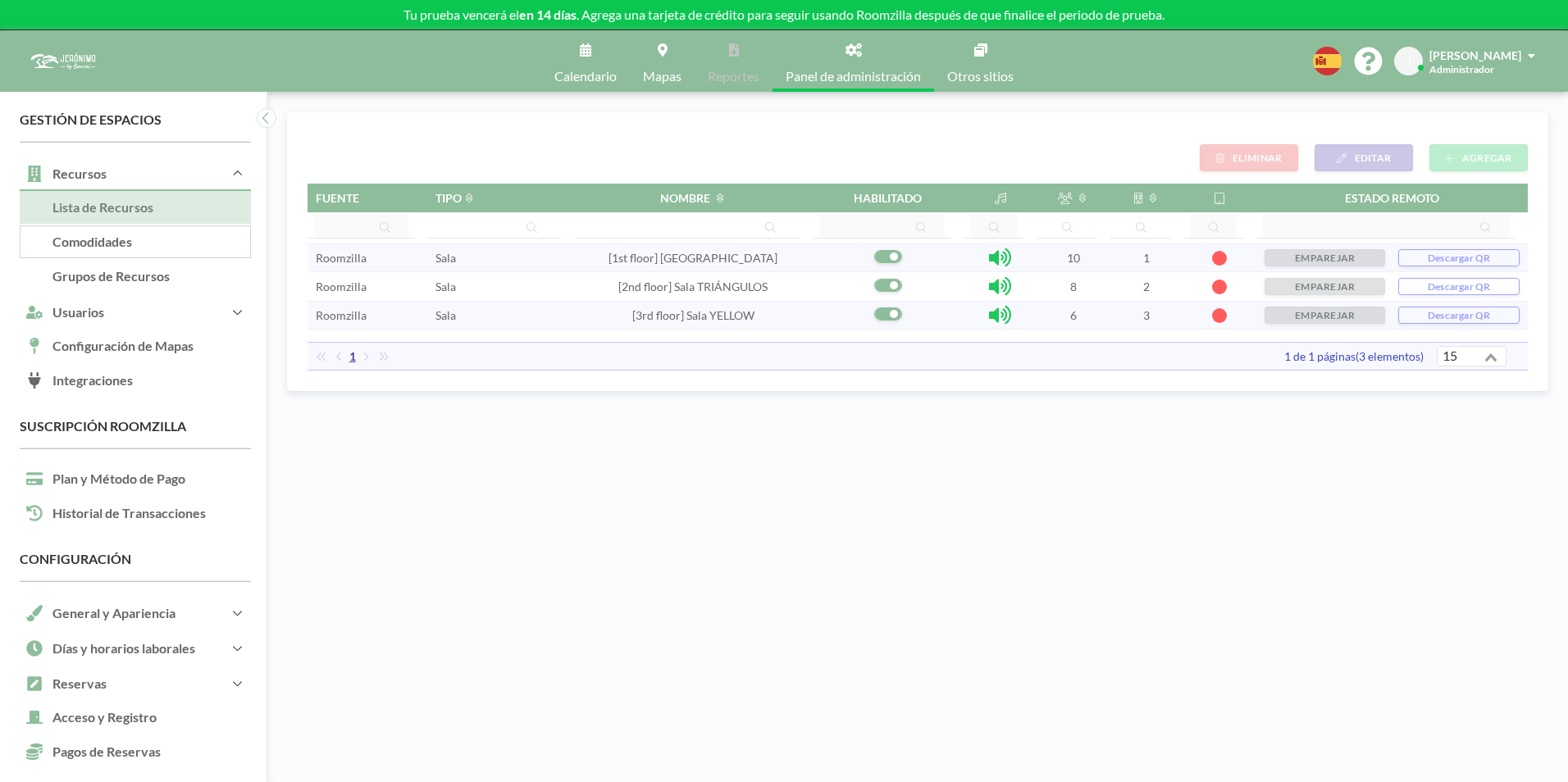
click at [92, 243] on link "Comodidades" at bounding box center [135, 243] width 231 height 35
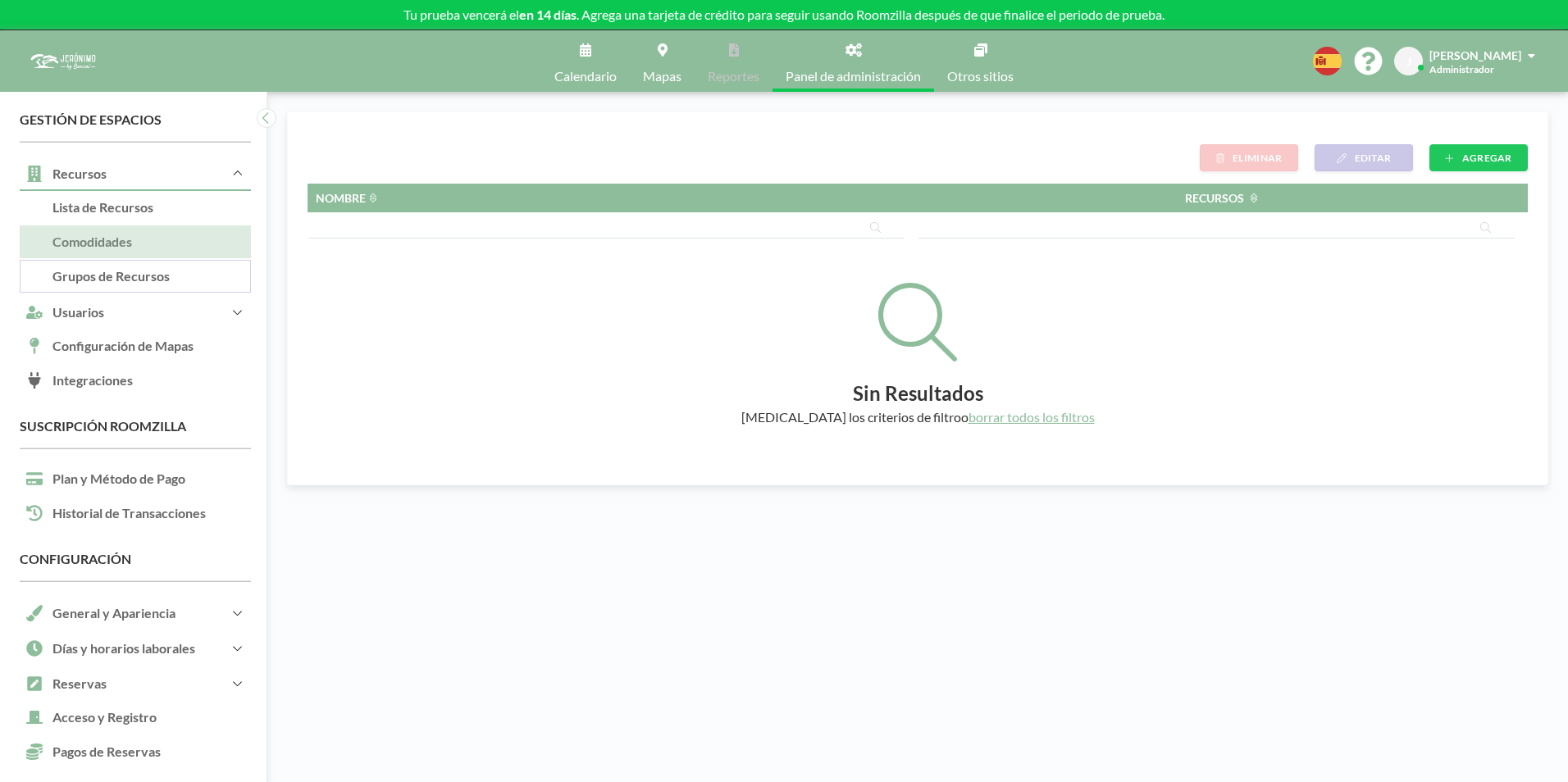
click at [81, 273] on link "Grupos de Recursos" at bounding box center [135, 277] width 231 height 35
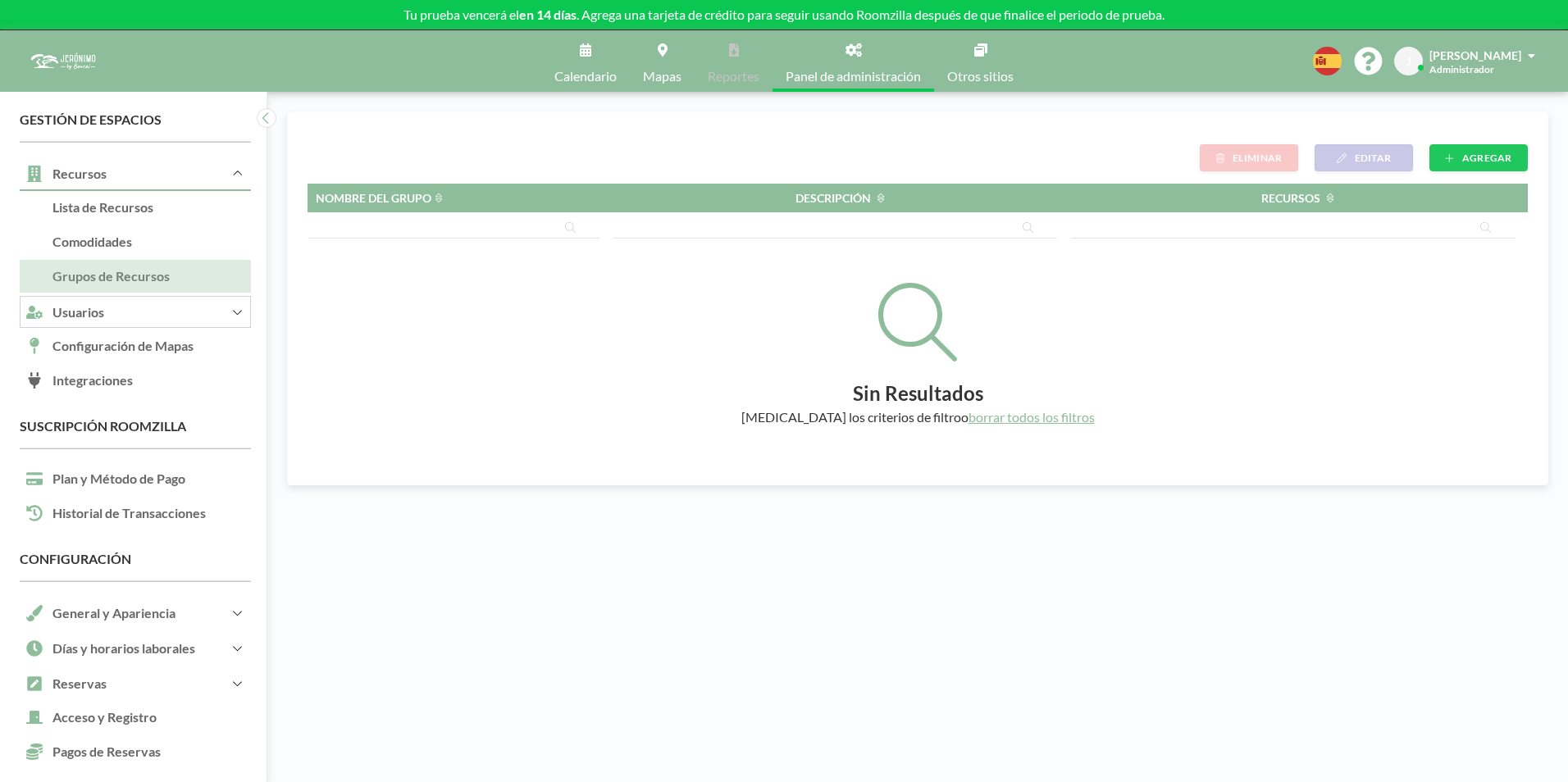
click at [105, 319] on button "Usuarios" at bounding box center [135, 312] width 231 height 36
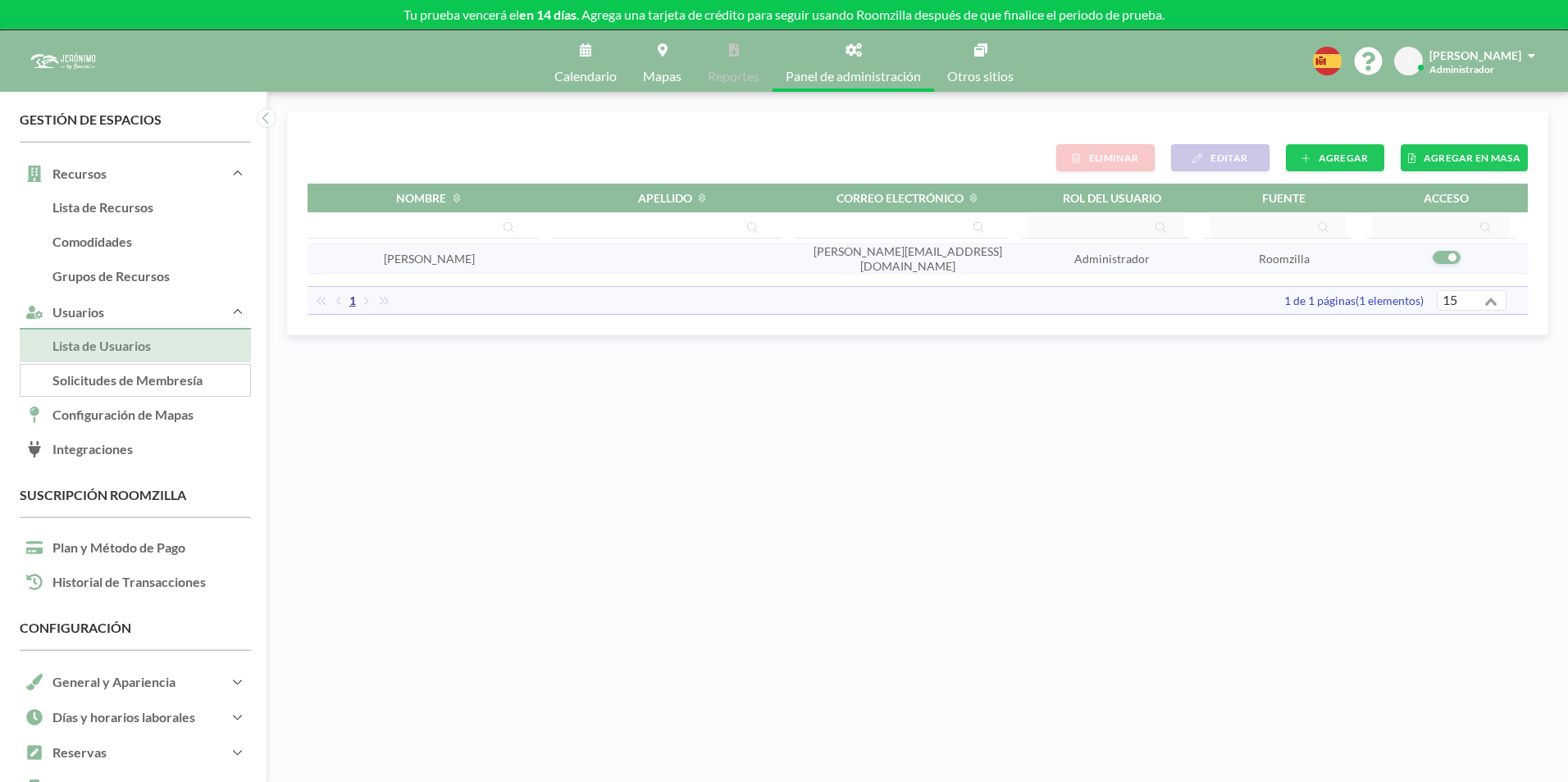
click at [180, 379] on link "Solicitudes de Membresía" at bounding box center [135, 381] width 231 height 35
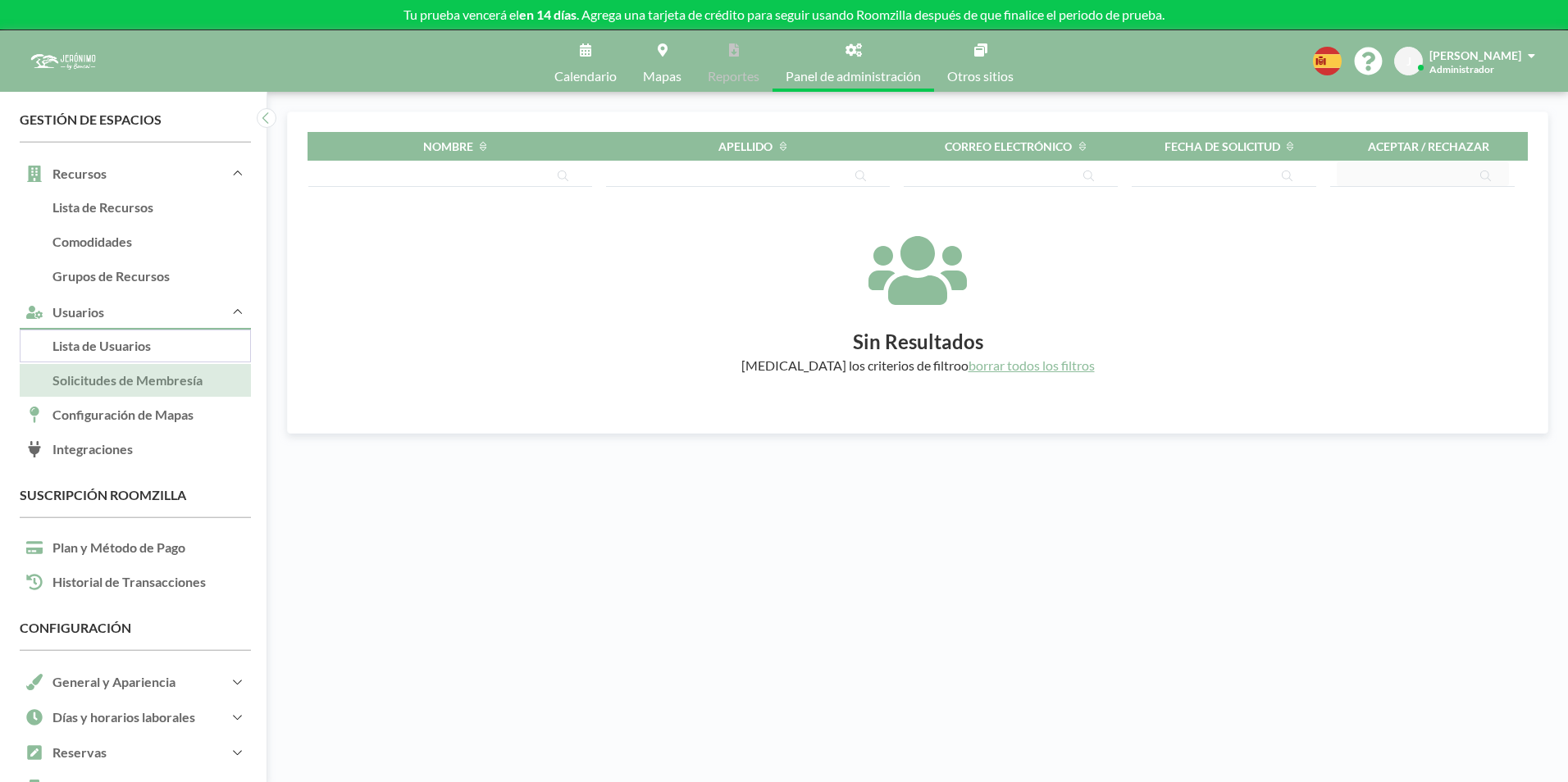
click at [166, 336] on link "Lista de Usuarios" at bounding box center [135, 347] width 231 height 35
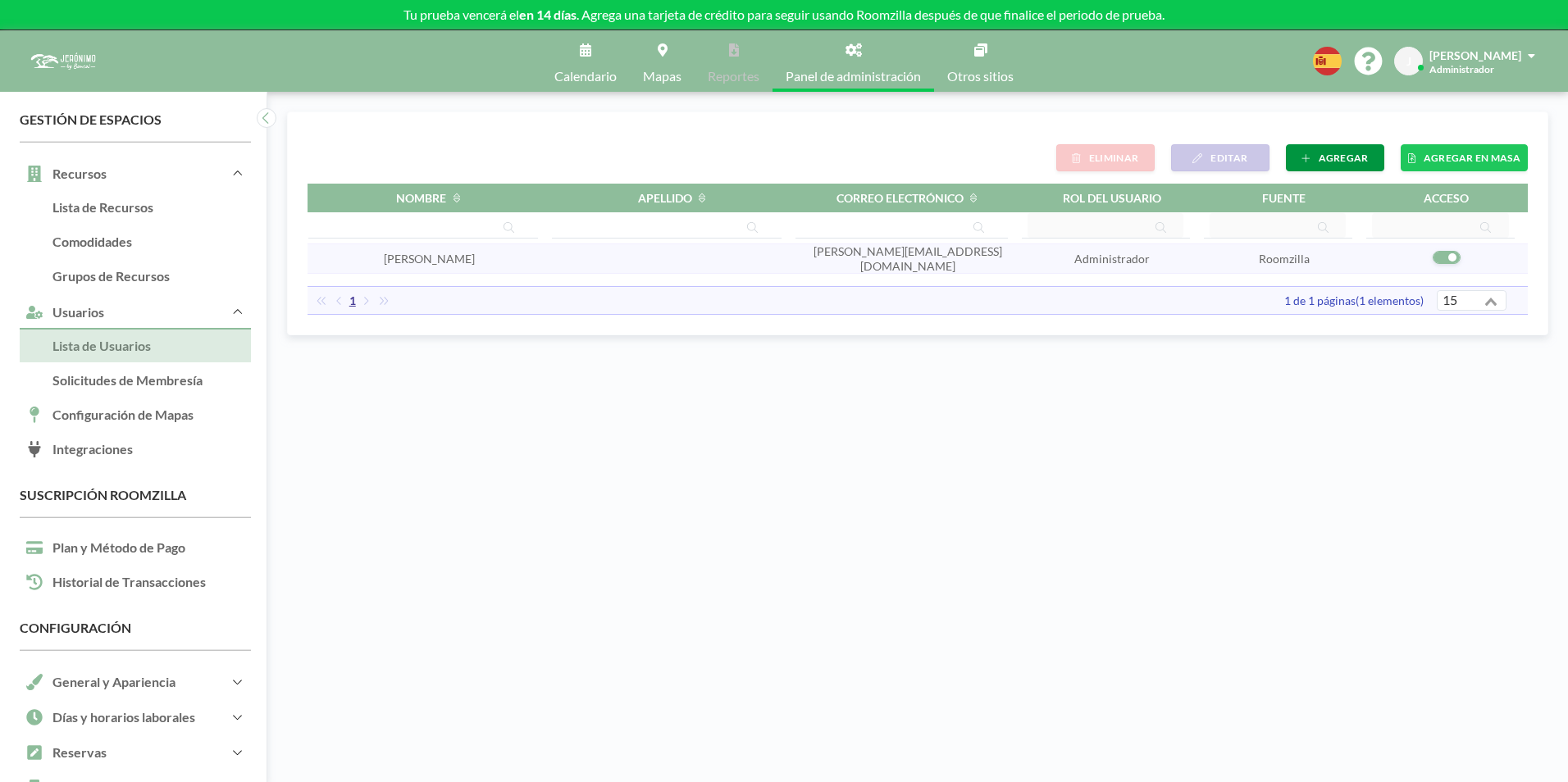
click at [1321, 153] on span "AGREGAR" at bounding box center [1343, 157] width 50 height 12
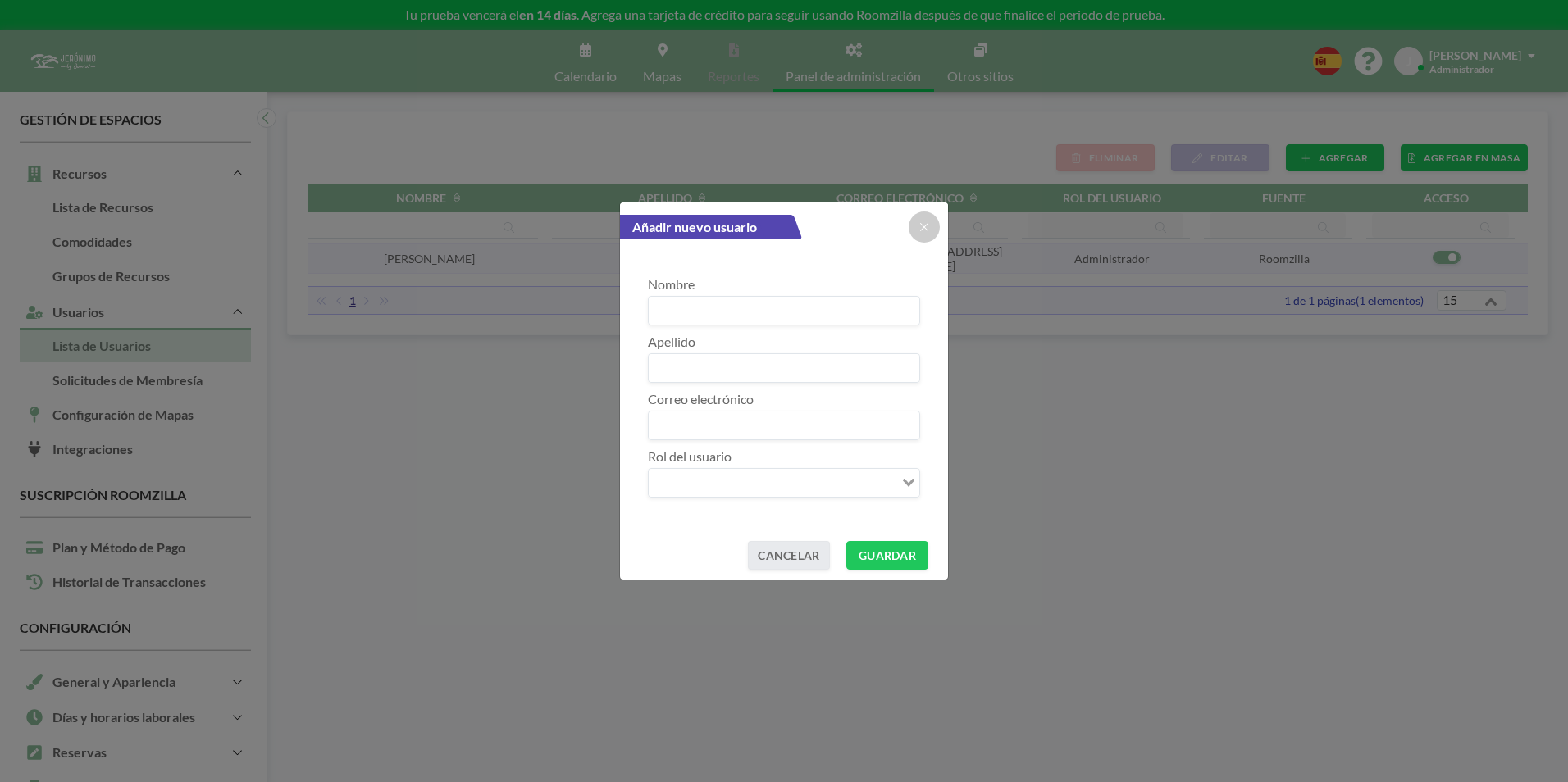
click at [760, 298] on input at bounding box center [784, 311] width 270 height 28
type input "j"
type input "Jorge"
type input "Díaz"
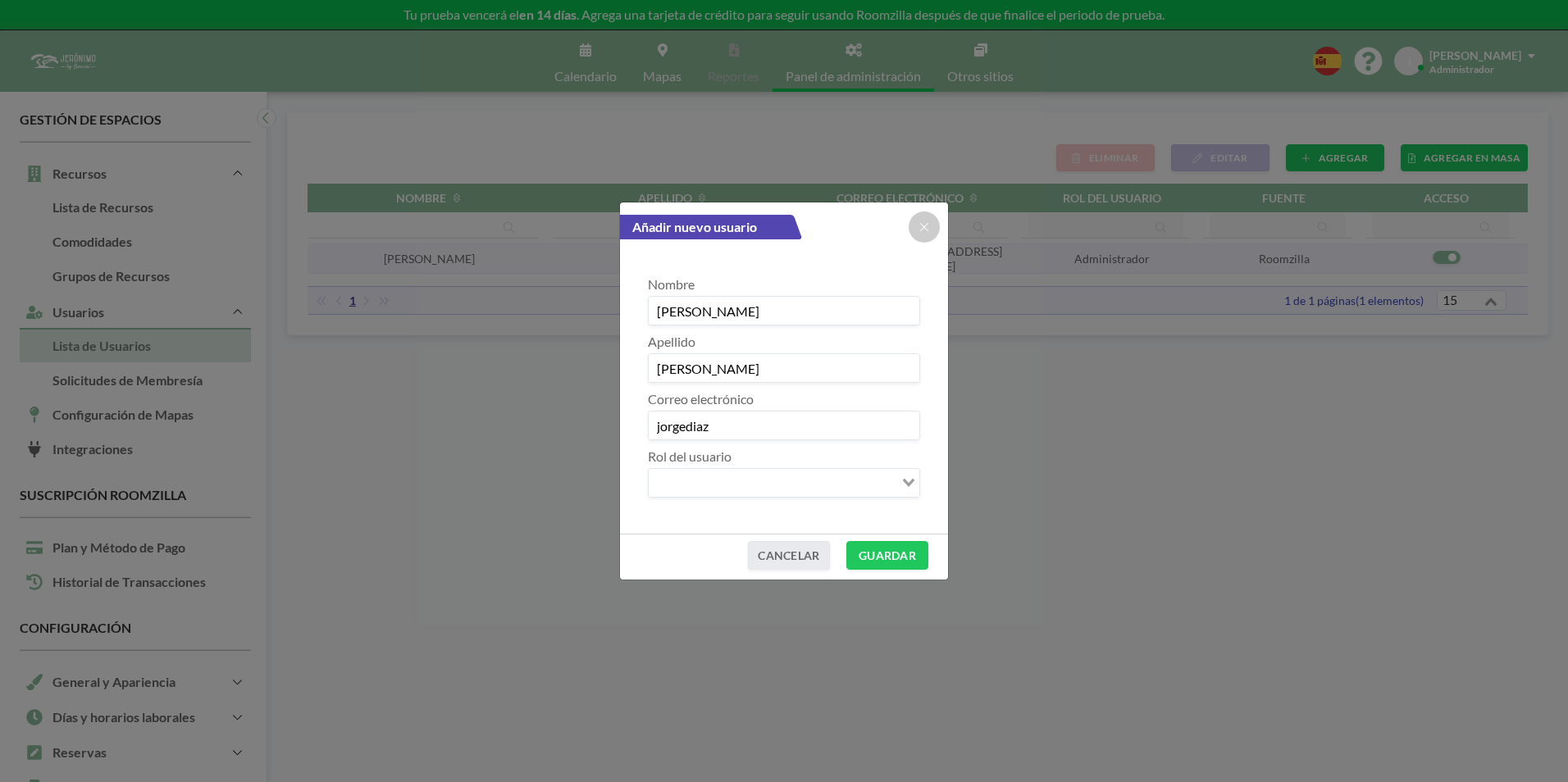
type input "jorgediaz@bonsaigrupo.com"
click at [804, 499] on div "Nombre Jorge Apellido Díaz Correo electrónico jorgediaz@bonsaigrupo.com Rol del…" at bounding box center [784, 382] width 289 height 262
click at [803, 491] on input "Search for option" at bounding box center [775, 482] width 249 height 21
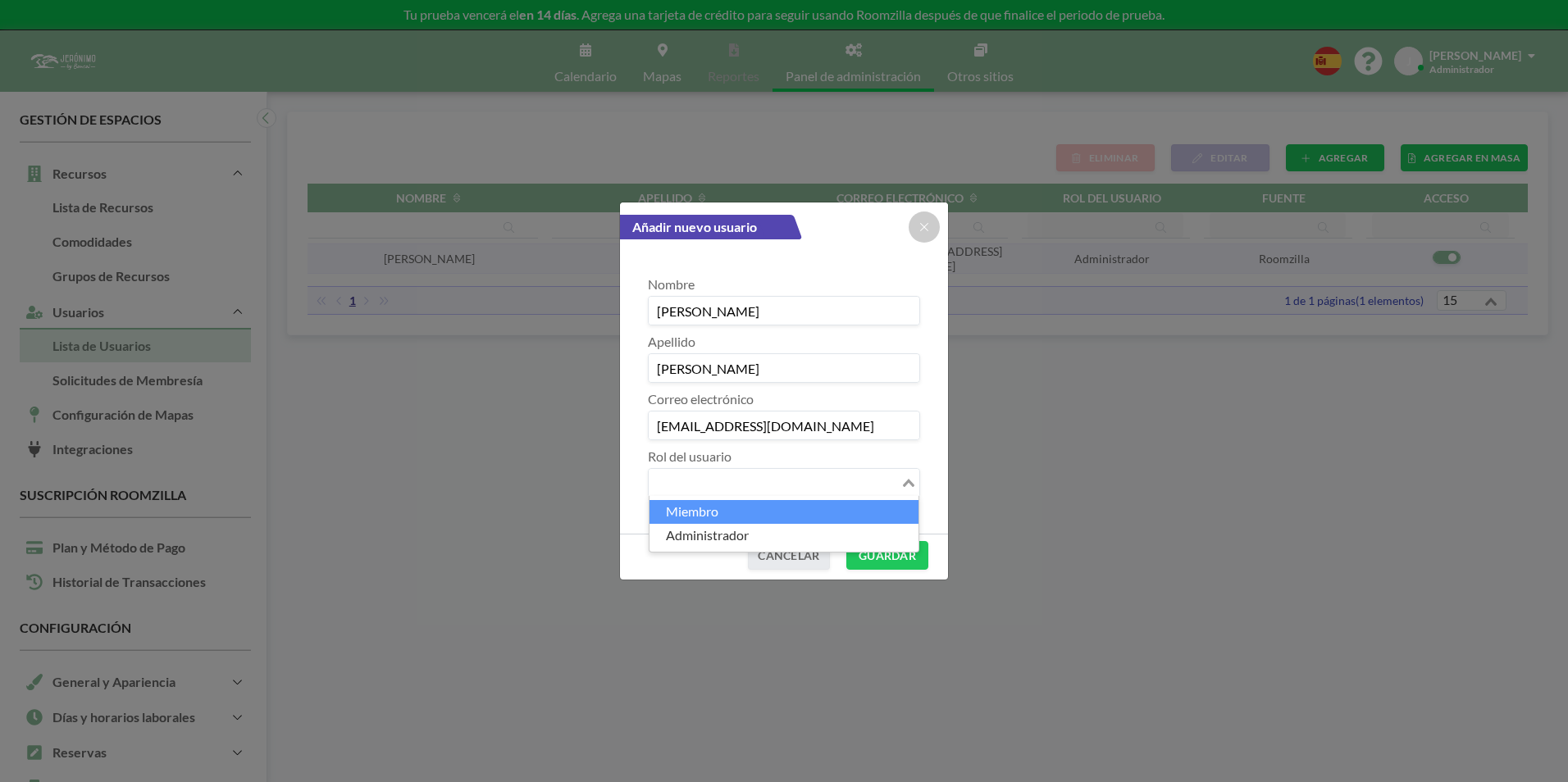
click at [688, 506] on li "Miembro" at bounding box center [784, 512] width 269 height 24
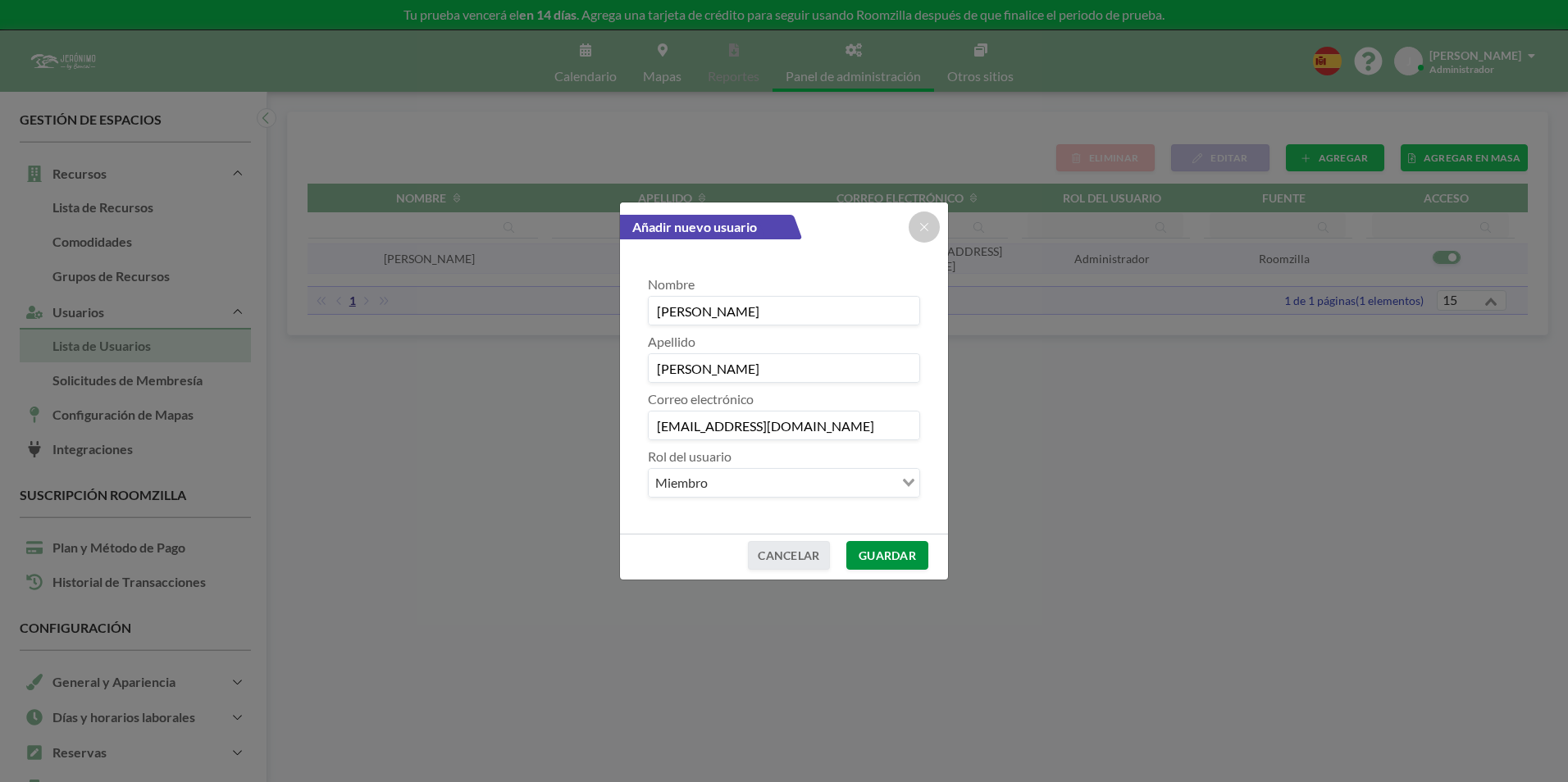
click at [881, 557] on button "GUARDAR" at bounding box center [887, 555] width 82 height 28
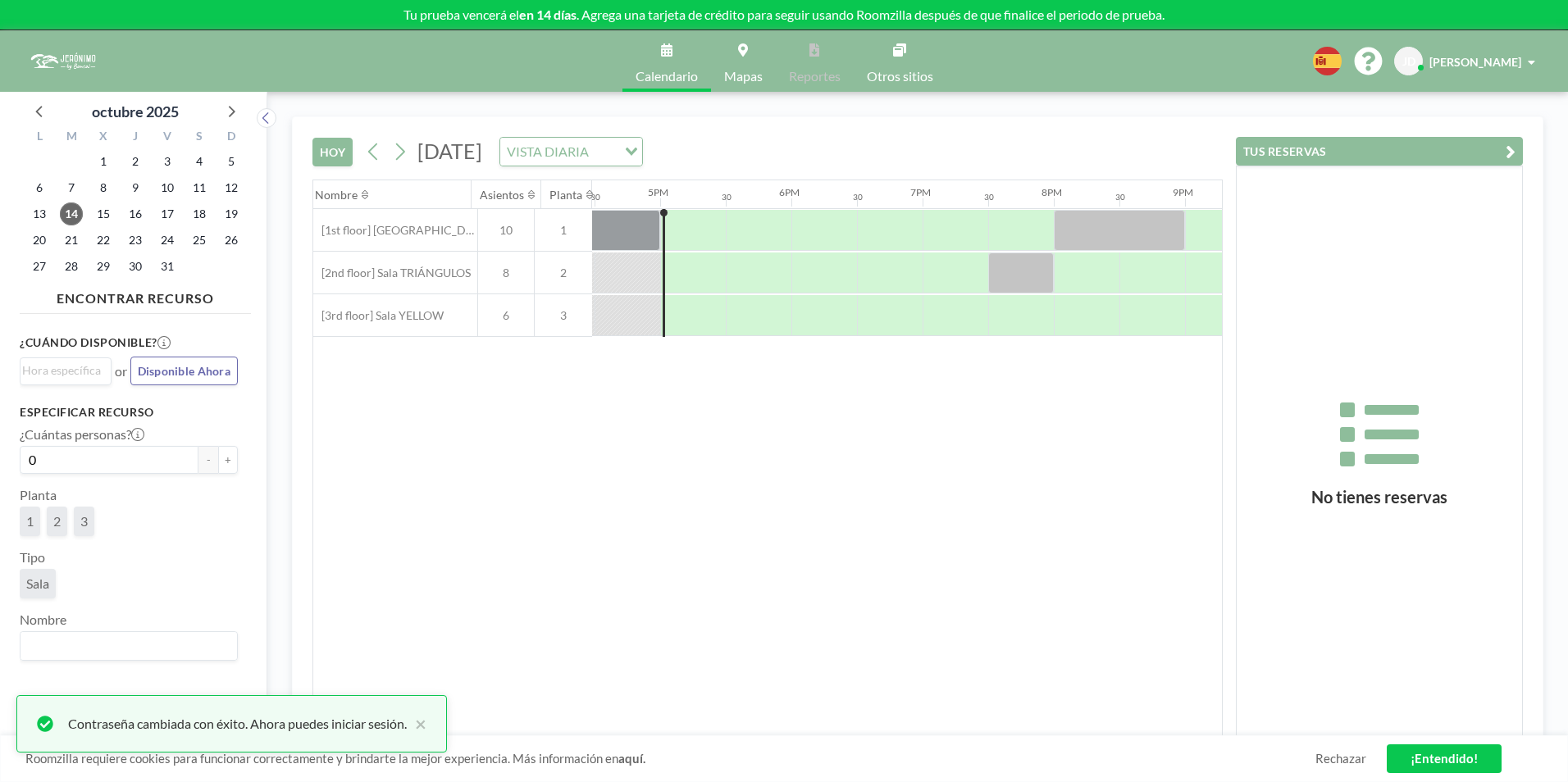
scroll to position [0, 2165]
click at [742, 59] on link "Mapas" at bounding box center [743, 60] width 65 height 61
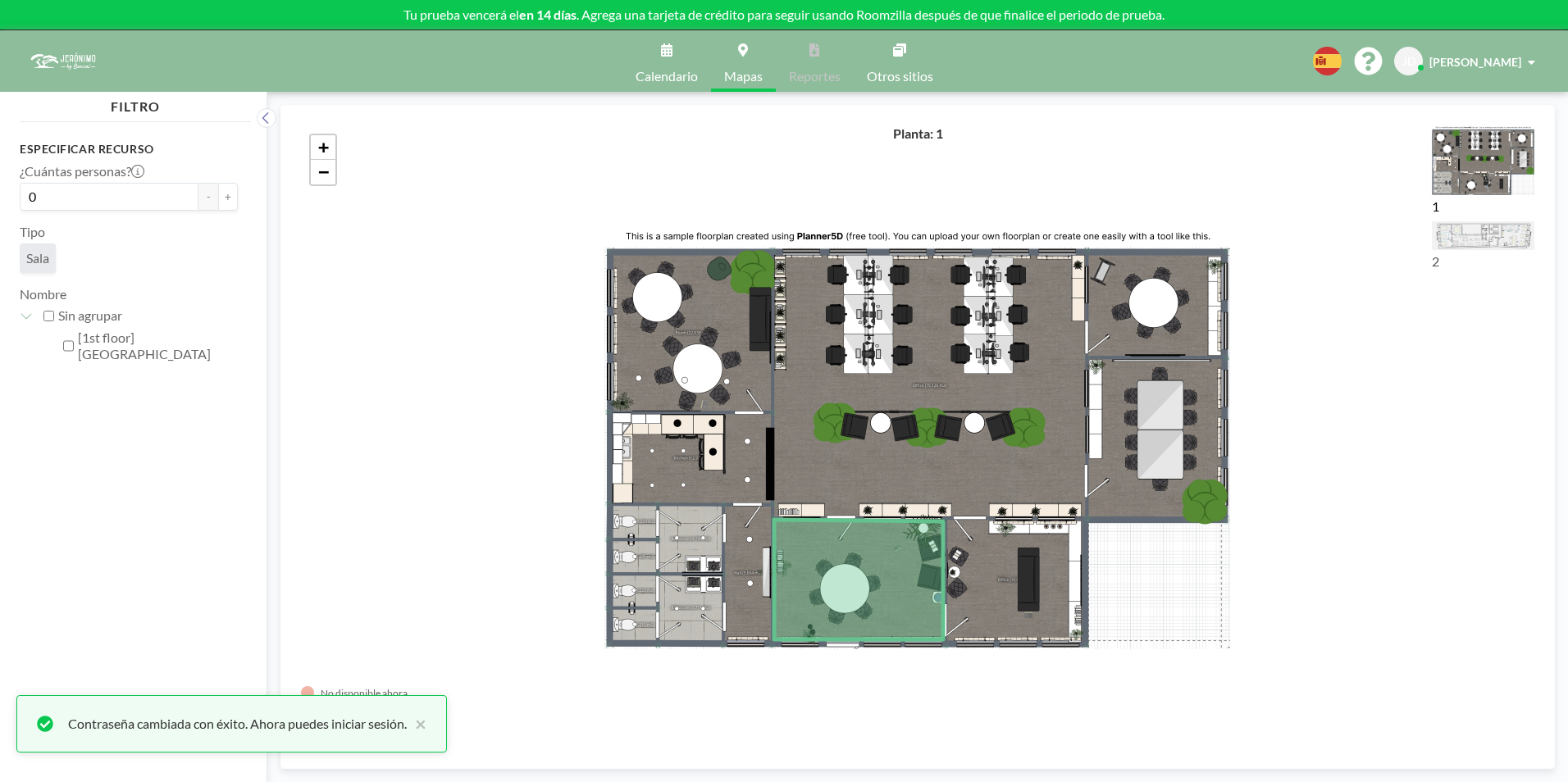
click at [670, 67] on link "Calendario" at bounding box center [666, 60] width 89 height 61
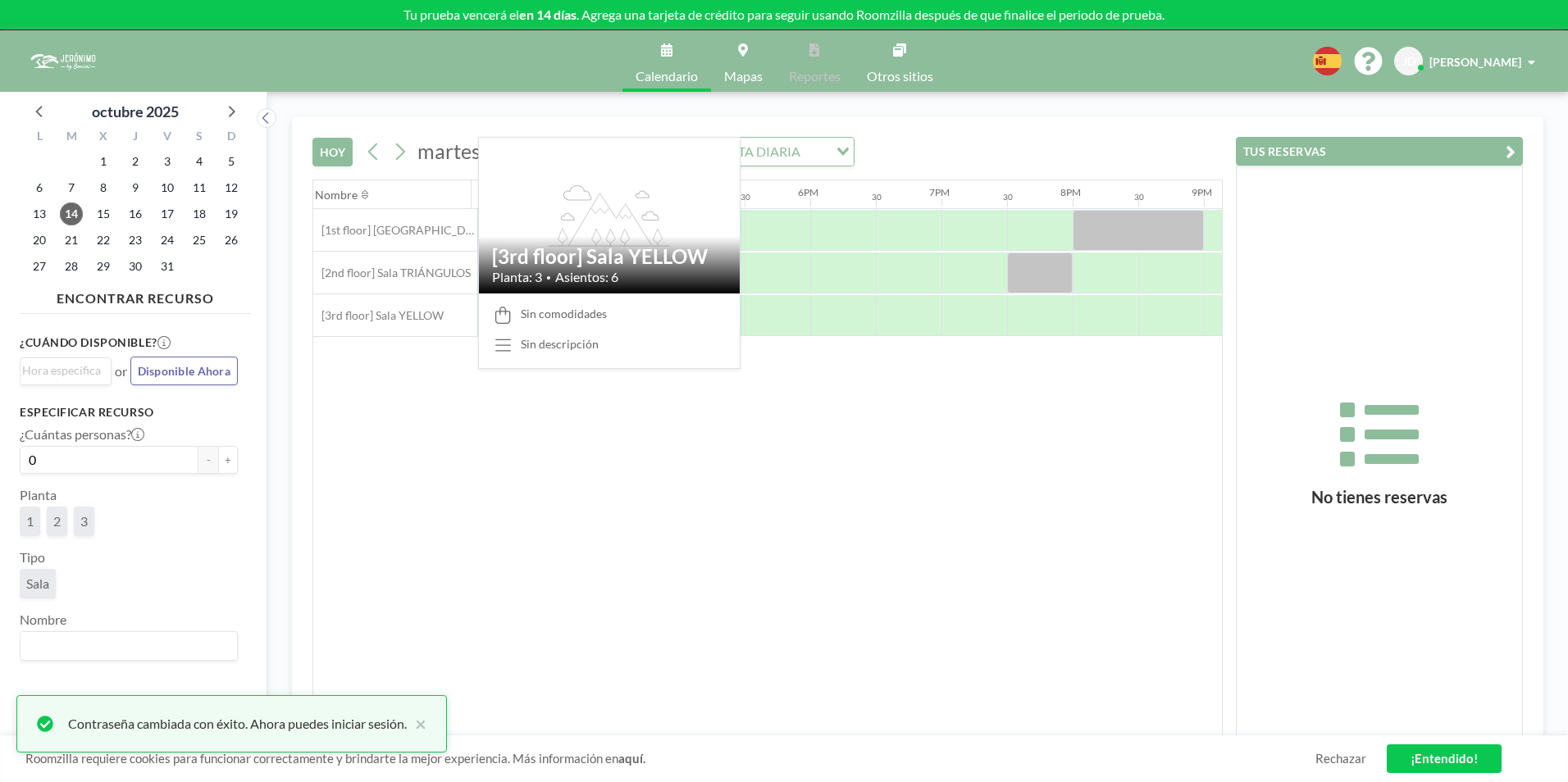
scroll to position [0, 2165]
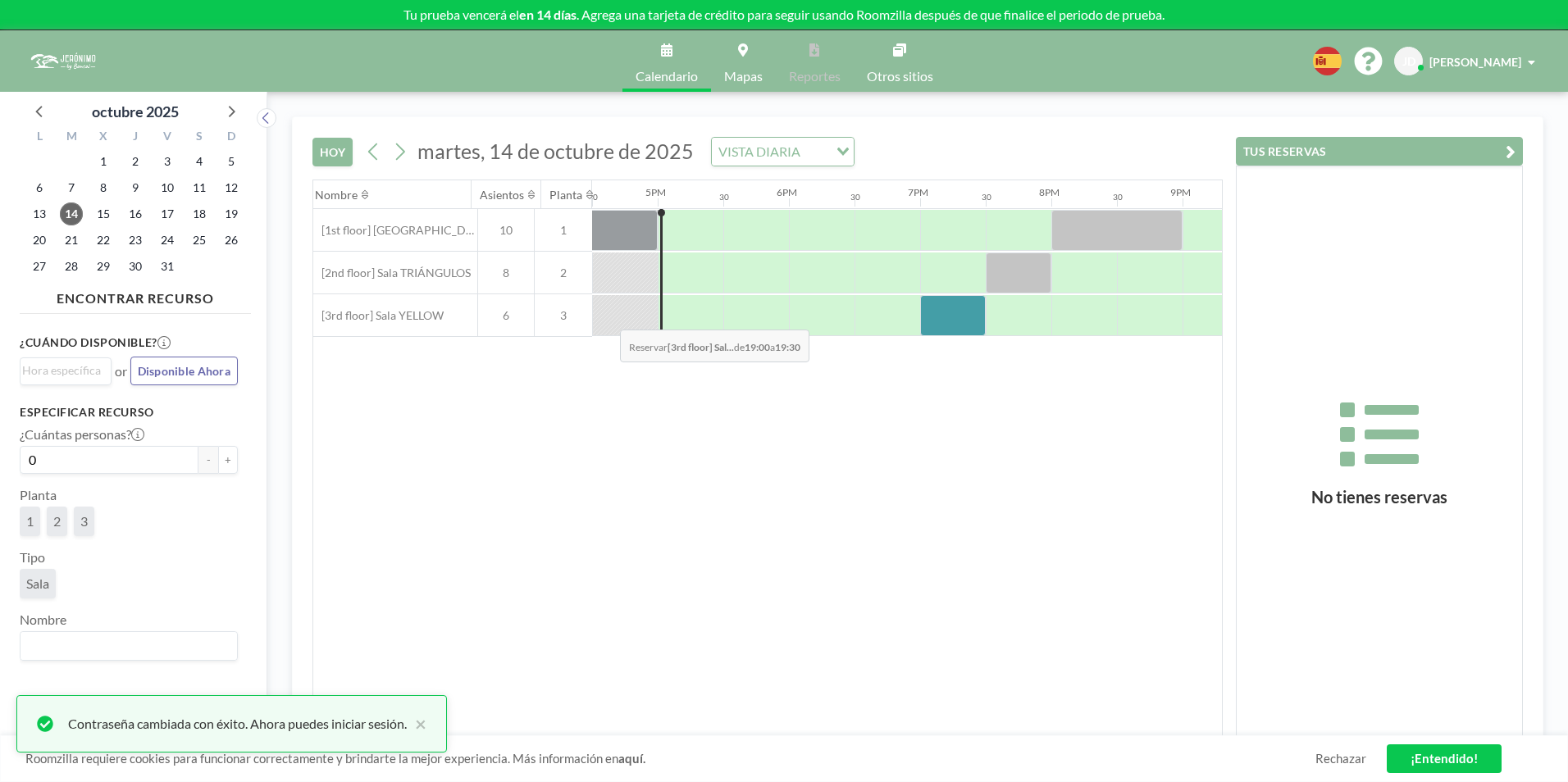
drag, startPoint x: 942, startPoint y: 308, endPoint x: 607, endPoint y: 317, distance: 335.1
click at [607, 317] on div at bounding box center [2, 315] width 3149 height 43
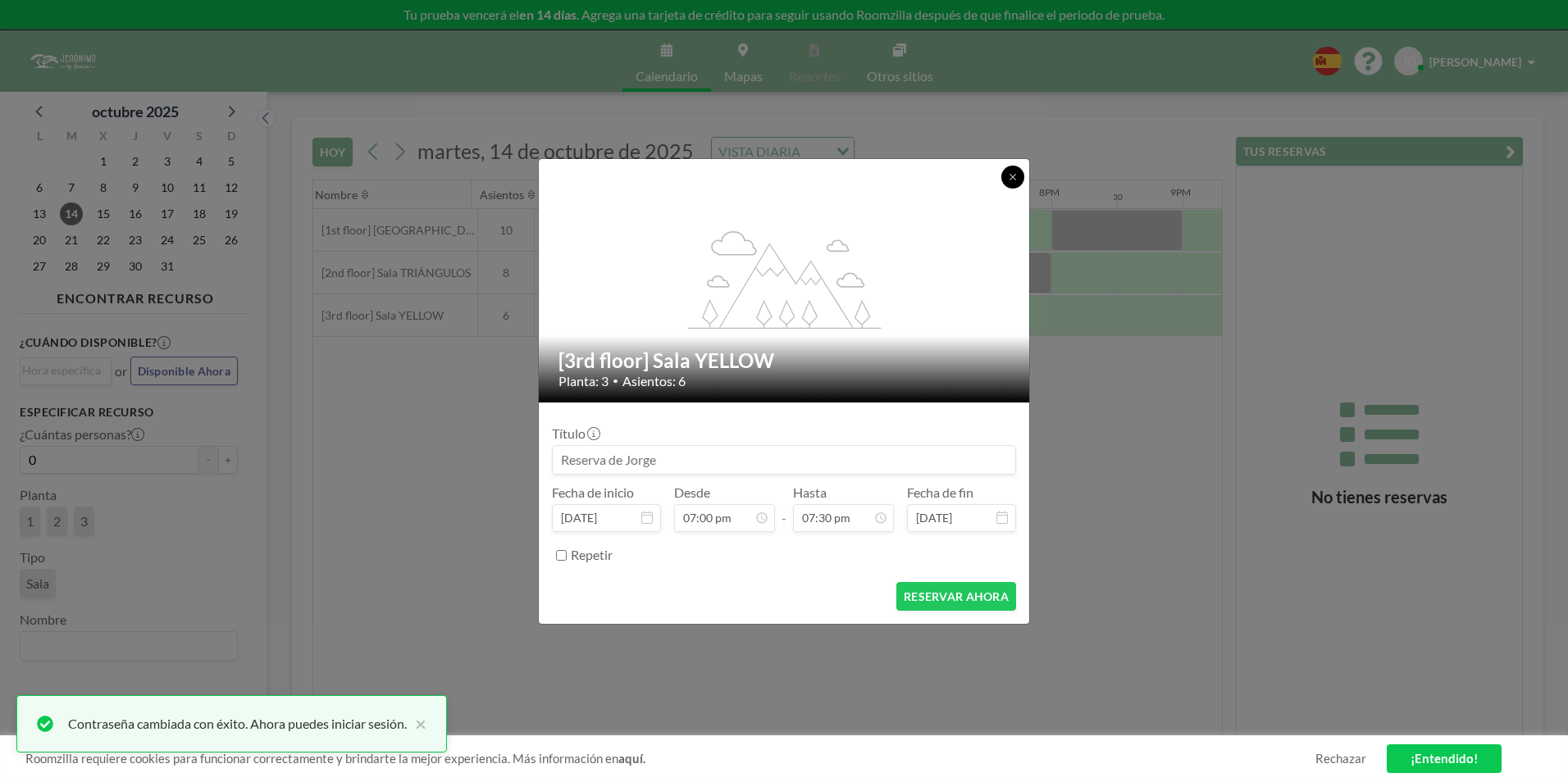
click at [1011, 177] on icon at bounding box center [1012, 176] width 10 height 10
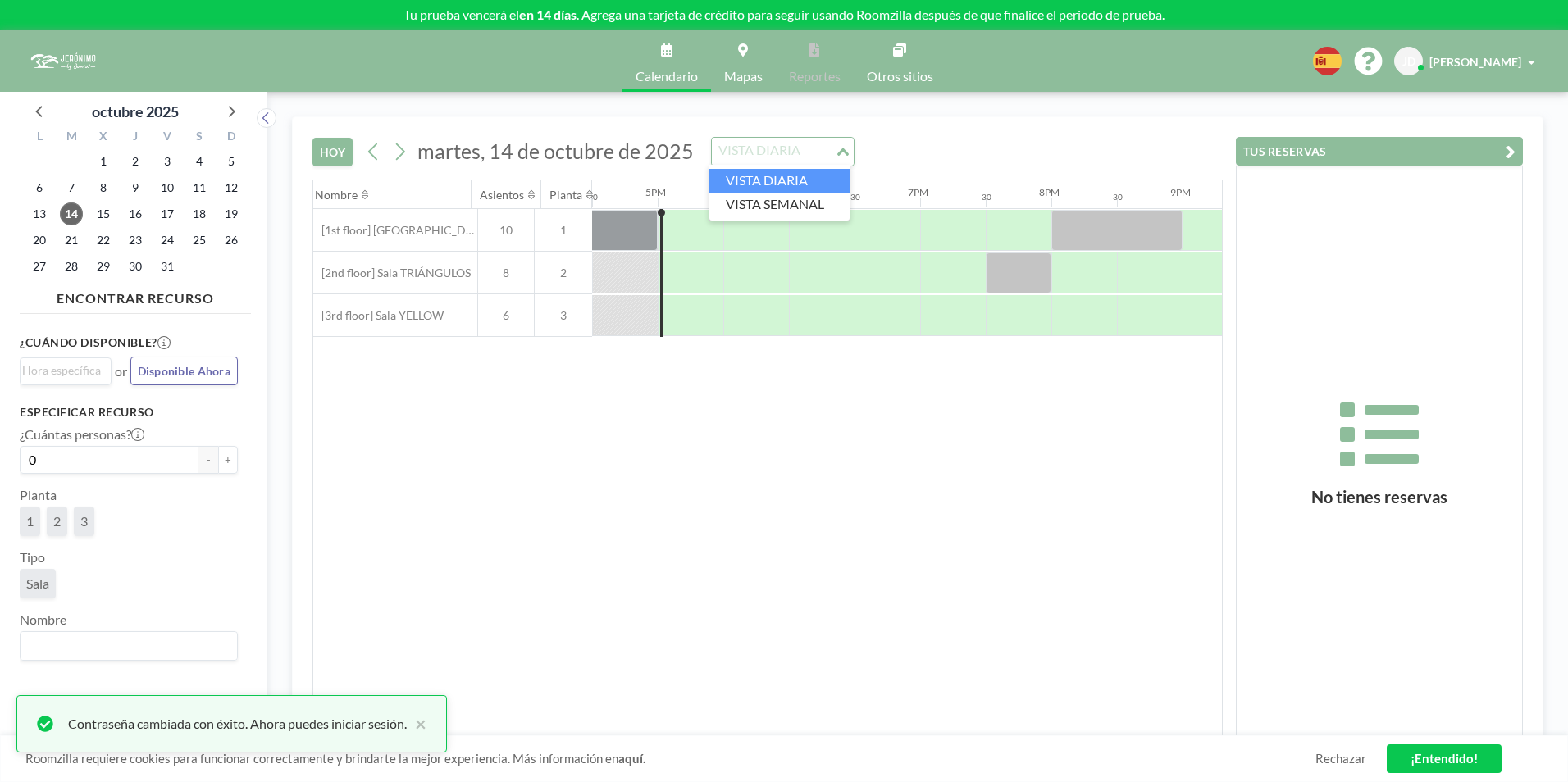
click at [789, 157] on div "VISTA DIARIA" at bounding box center [773, 150] width 123 height 25
click at [794, 196] on li "VISTA SEMANAL" at bounding box center [779, 205] width 140 height 24
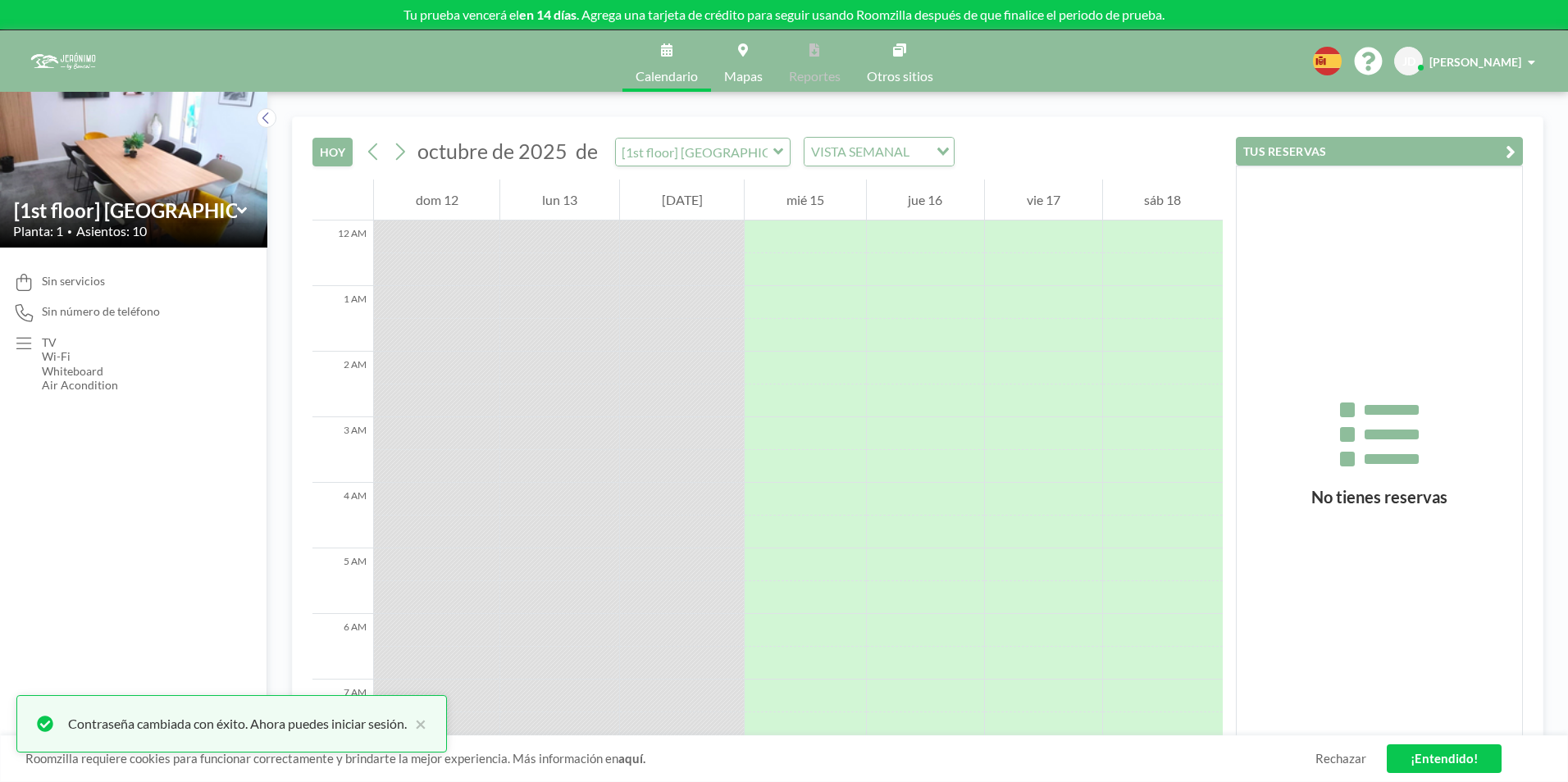
click at [842, 149] on div "VISTA SEMANAL" at bounding box center [865, 150] width 123 height 25
click at [833, 175] on li "VISTA DIARIA" at bounding box center [870, 181] width 140 height 24
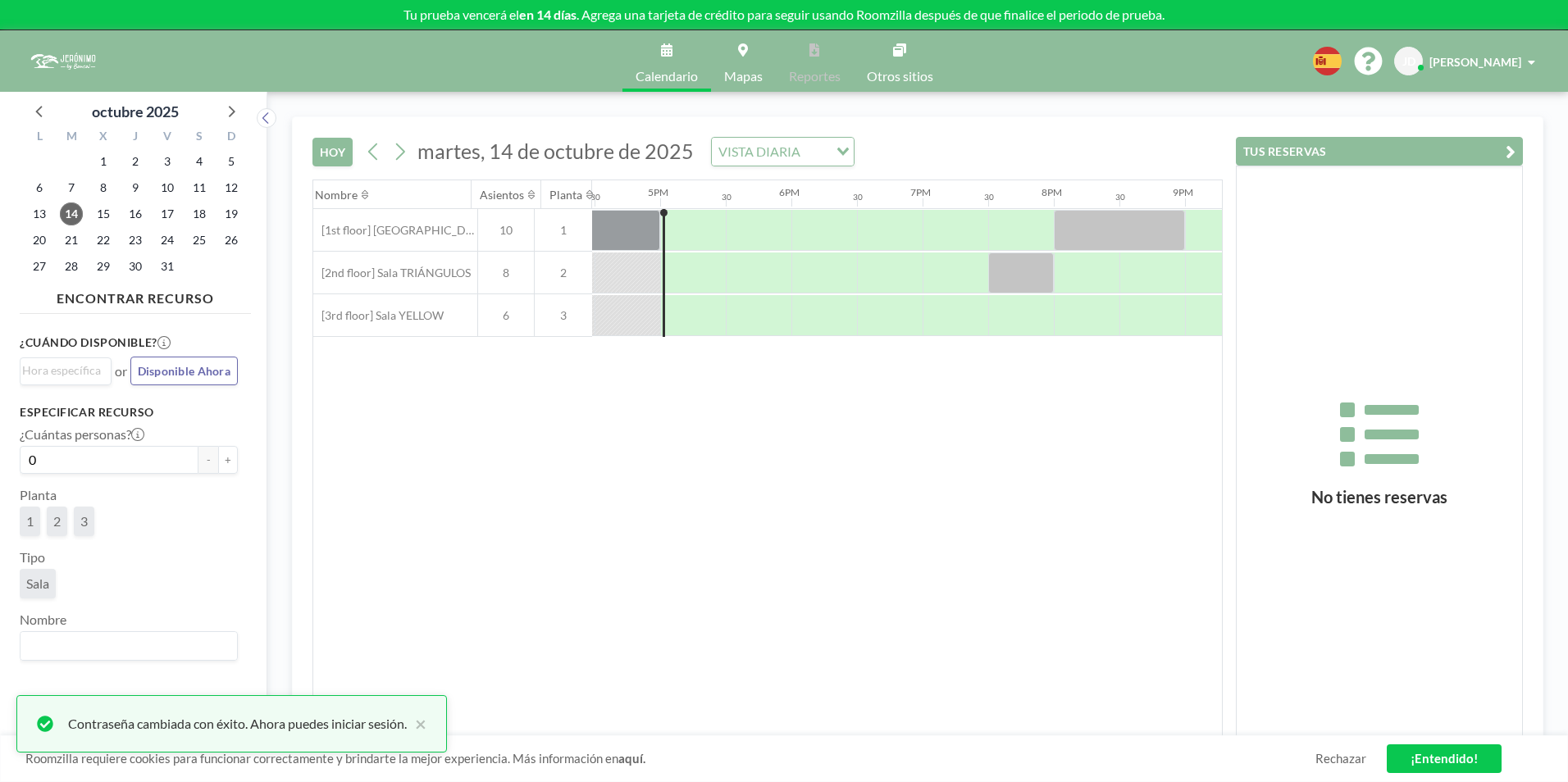
scroll to position [0, 2165]
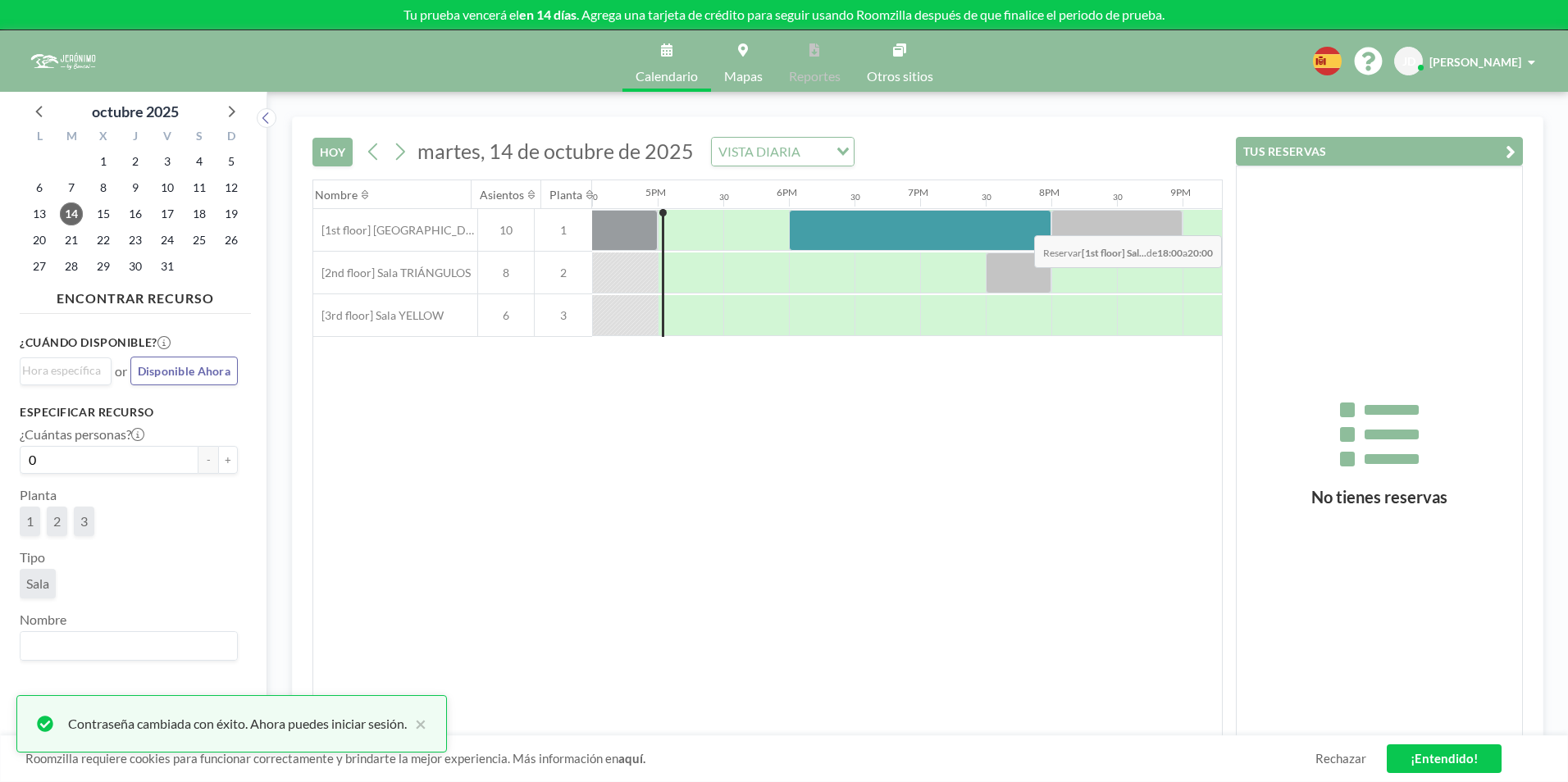
drag, startPoint x: 820, startPoint y: 226, endPoint x: 1036, endPoint y: 223, distance: 216.0
click at [1036, 223] on div at bounding box center [919, 230] width 262 height 41
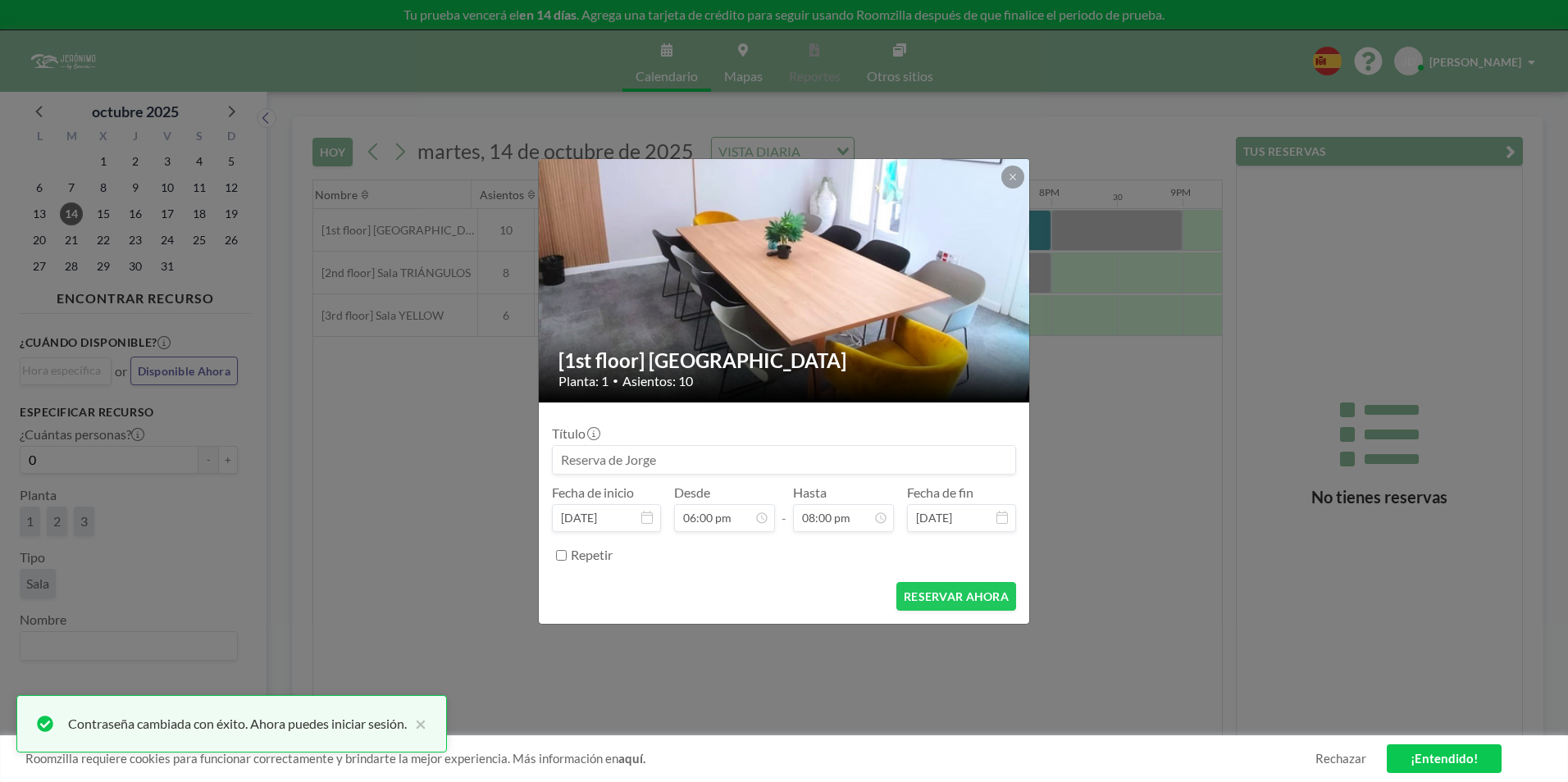
click at [683, 466] on input at bounding box center [784, 460] width 462 height 28
click at [667, 463] on input at bounding box center [784, 460] width 462 height 28
click at [681, 468] on input at bounding box center [784, 460] width 462 height 28
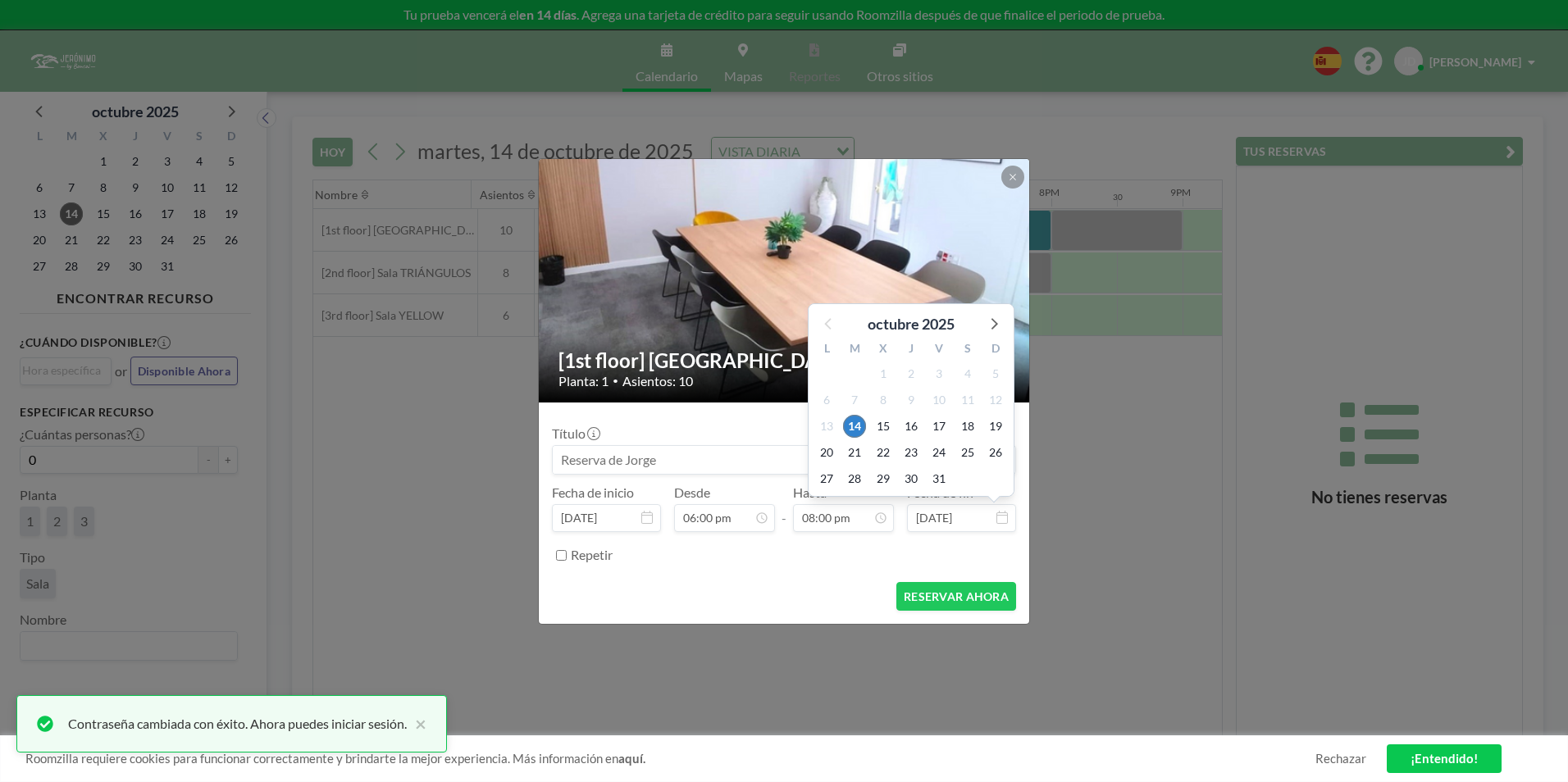
click at [954, 518] on input "oct 14, 2025" at bounding box center [960, 518] width 109 height 28
click at [883, 423] on span "15" at bounding box center [883, 426] width 23 height 23
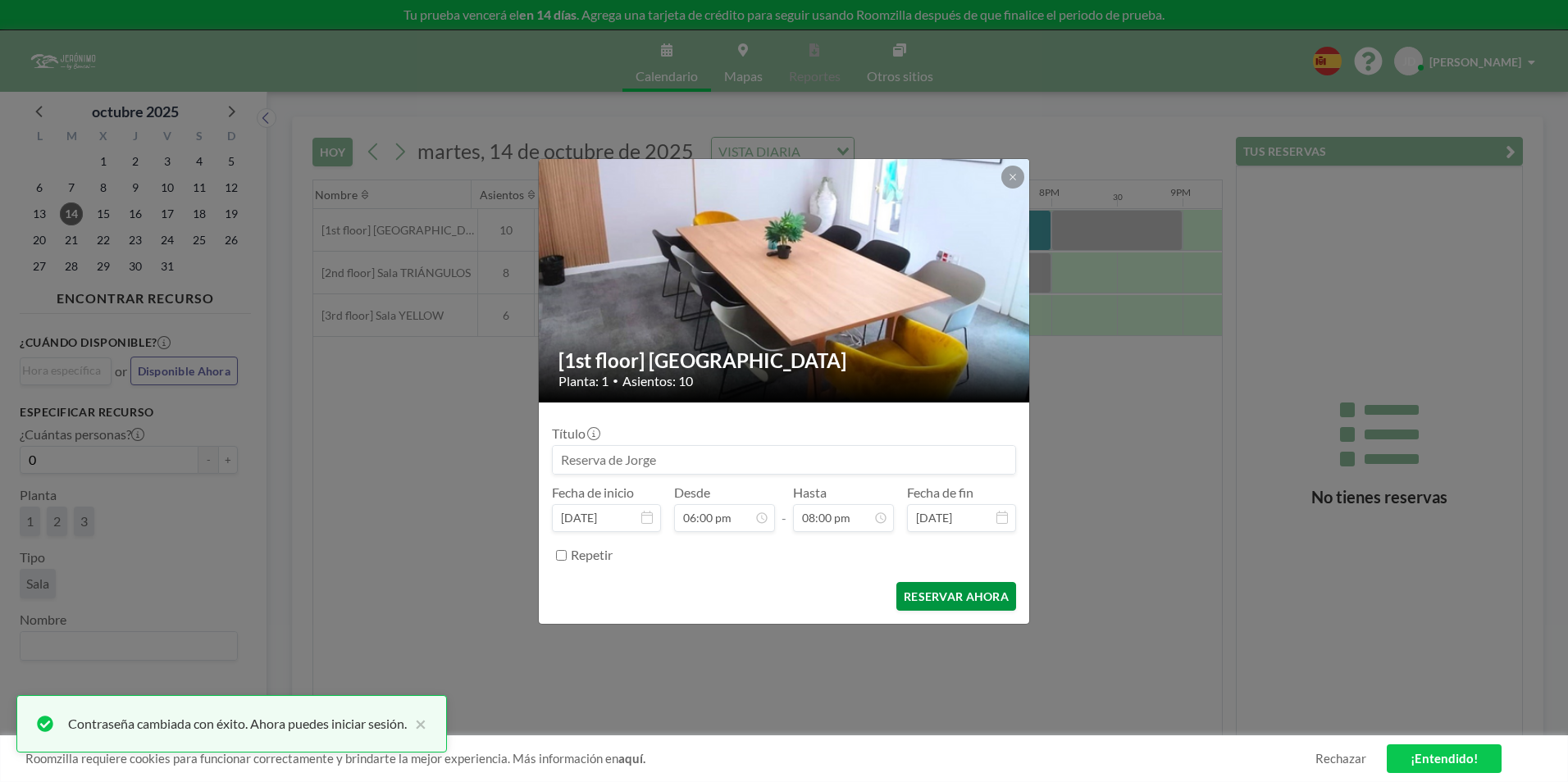
click at [929, 600] on button "RESERVAR AHORA" at bounding box center [956, 596] width 120 height 28
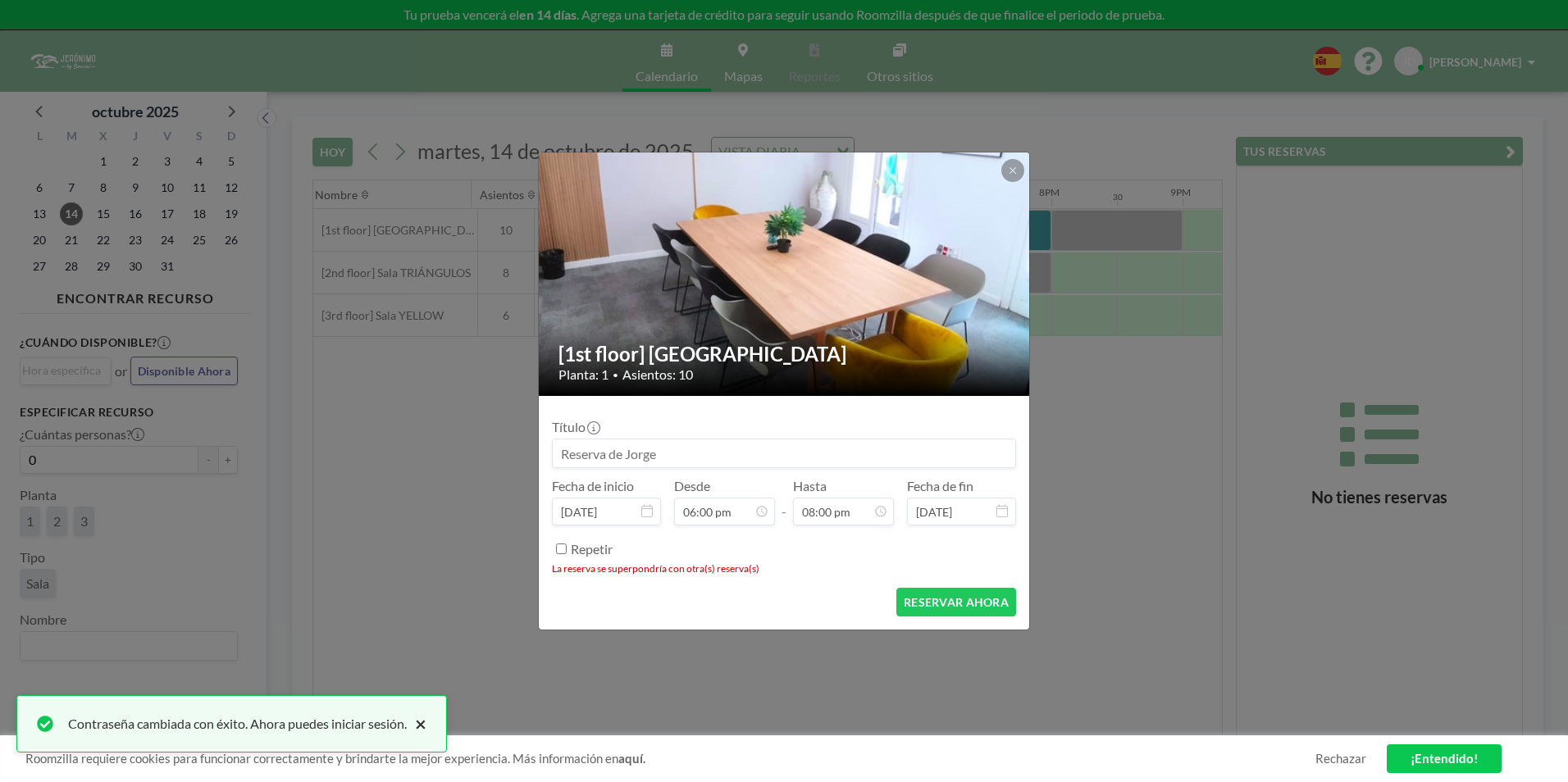
click at [424, 723] on button "×" at bounding box center [417, 724] width 20 height 20
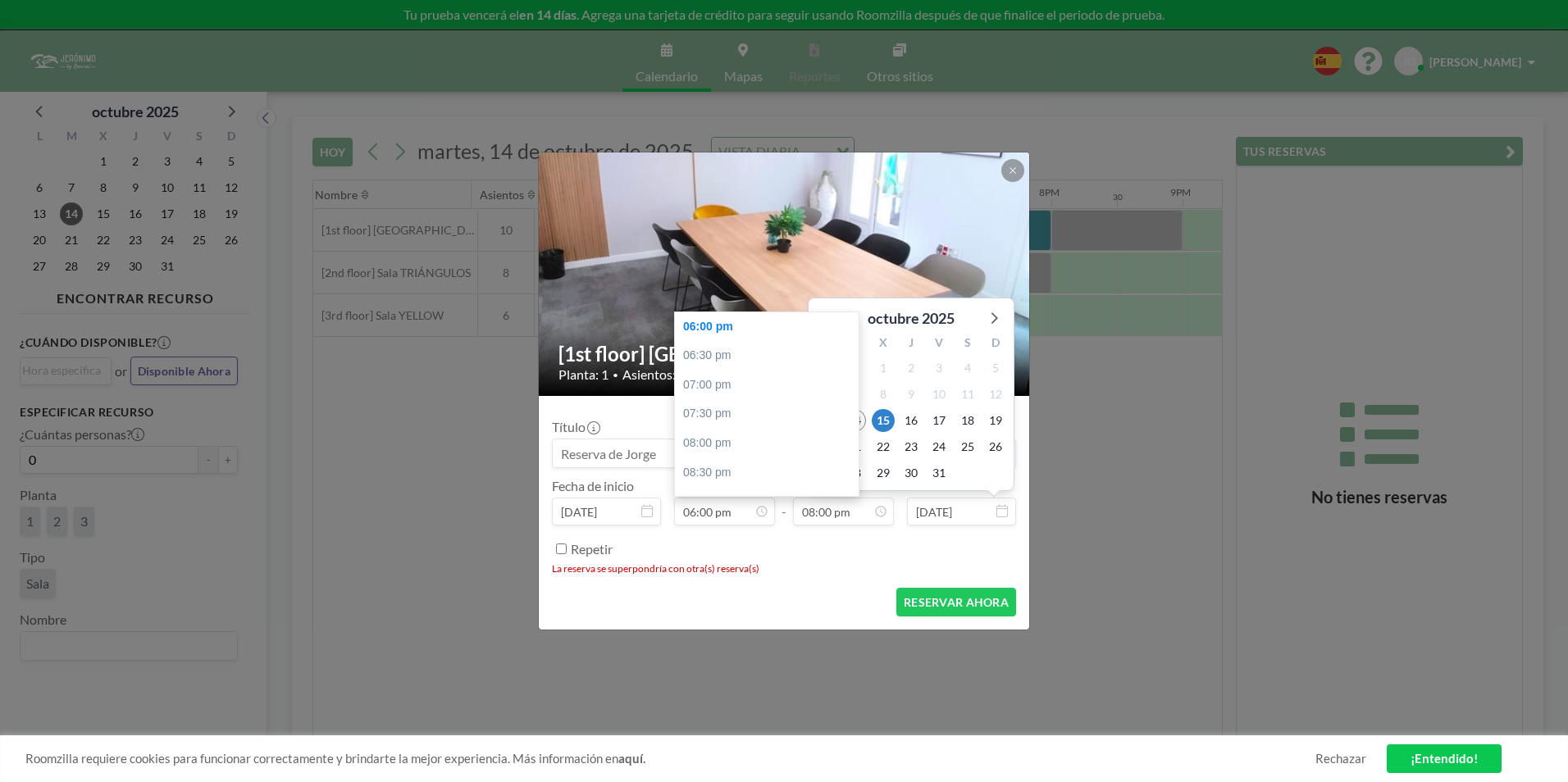
click at [930, 512] on input "oct 15, 2025" at bounding box center [960, 512] width 109 height 28
click at [861, 417] on span "14" at bounding box center [853, 420] width 23 height 23
type input "oct 14, 2025"
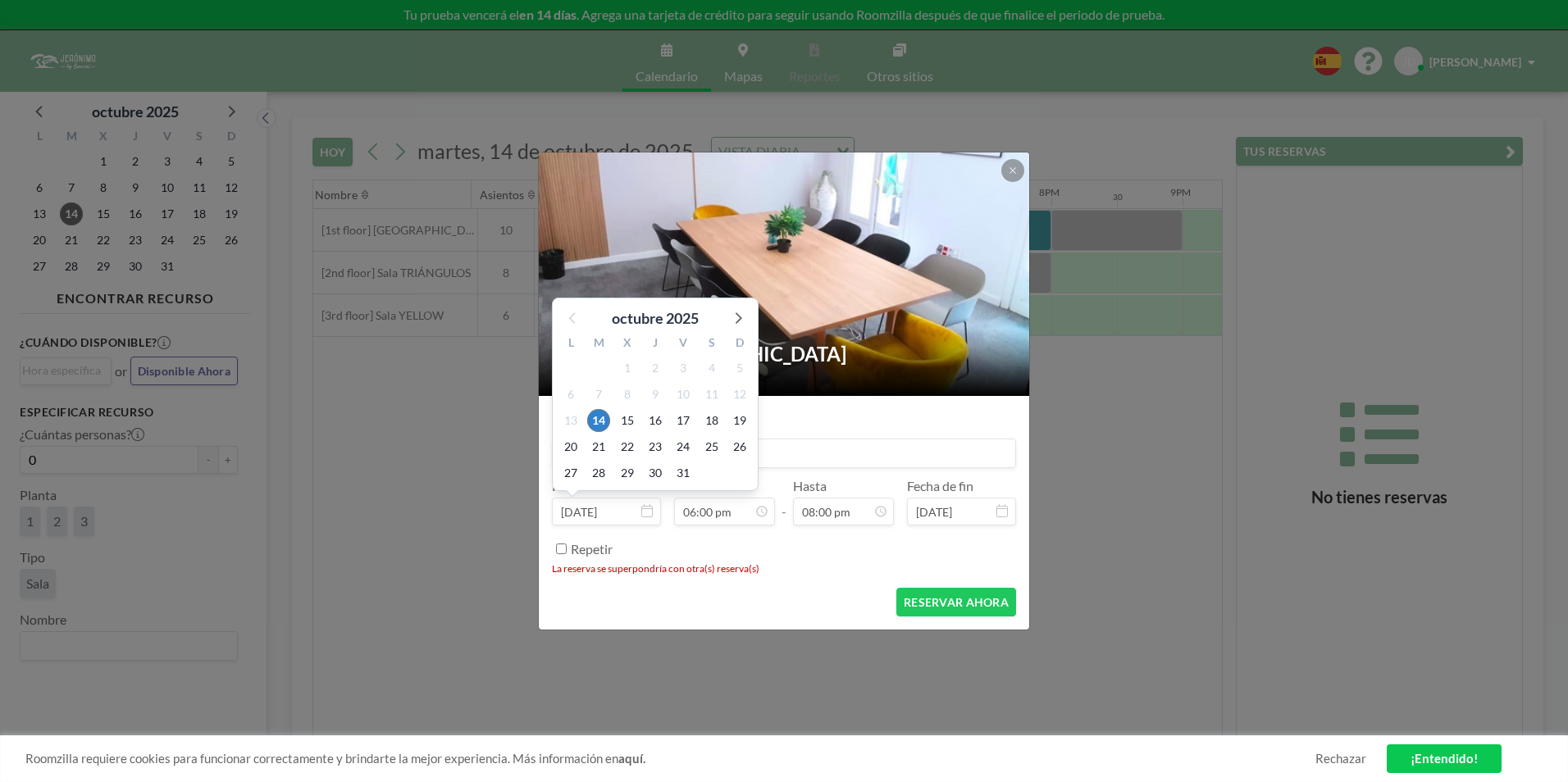
click at [644, 516] on icon at bounding box center [647, 511] width 12 height 13
click at [633, 415] on span "15" at bounding box center [627, 420] width 23 height 23
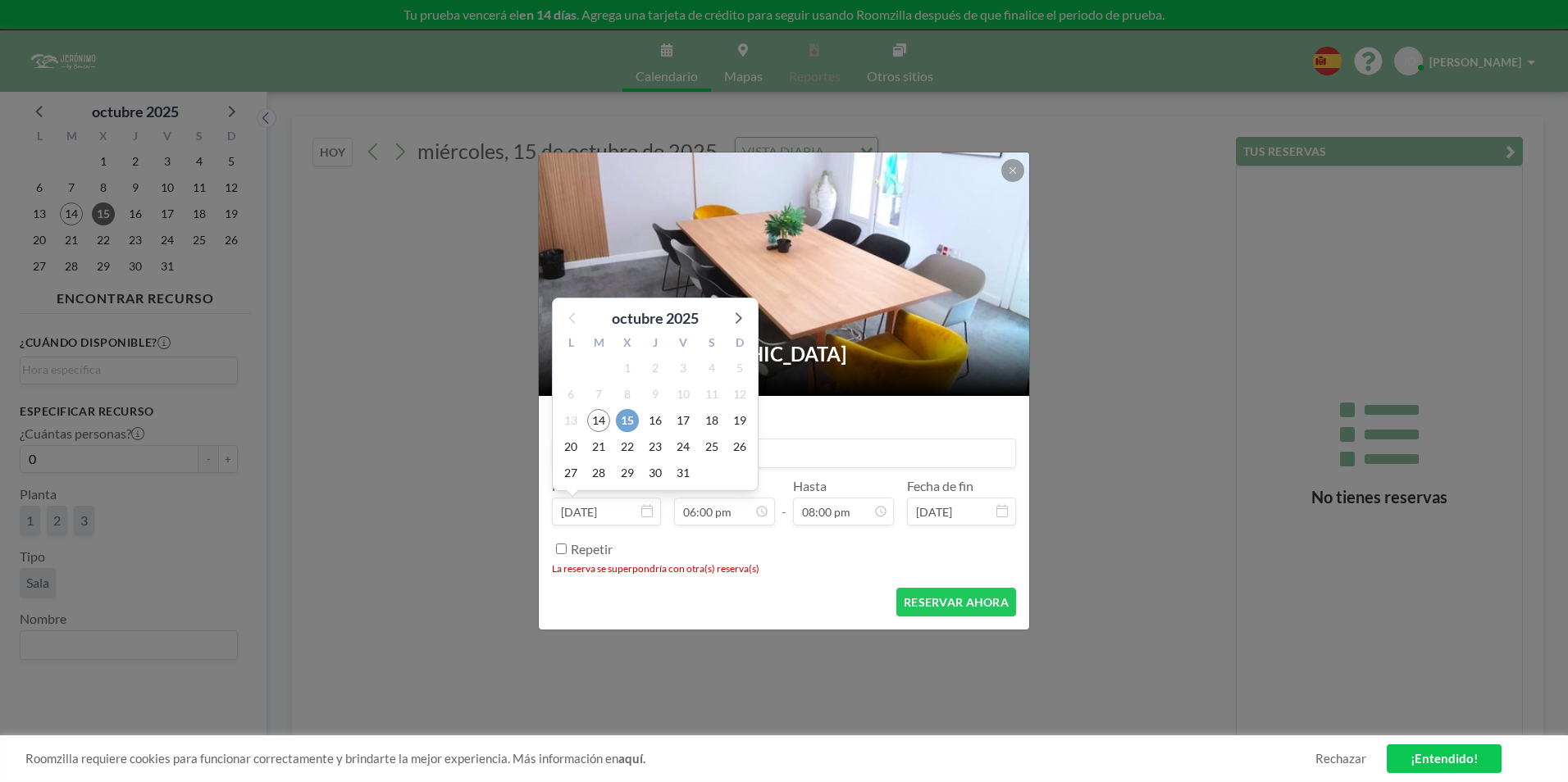
type input "oct 15, 2025"
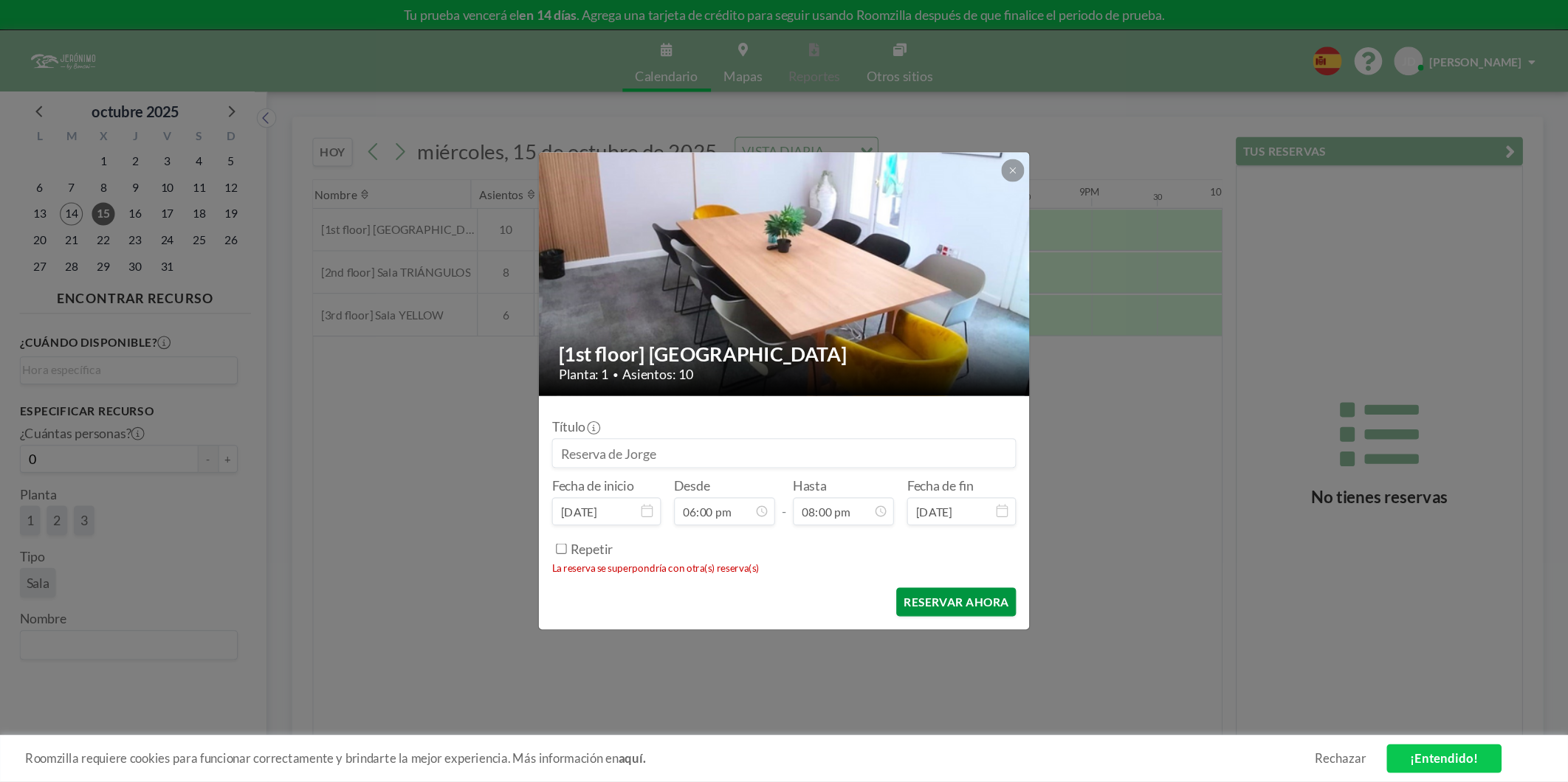
scroll to position [0, 2067]
click at [847, 541] on button "RESERVAR AHORA" at bounding box center [861, 541] width 108 height 25
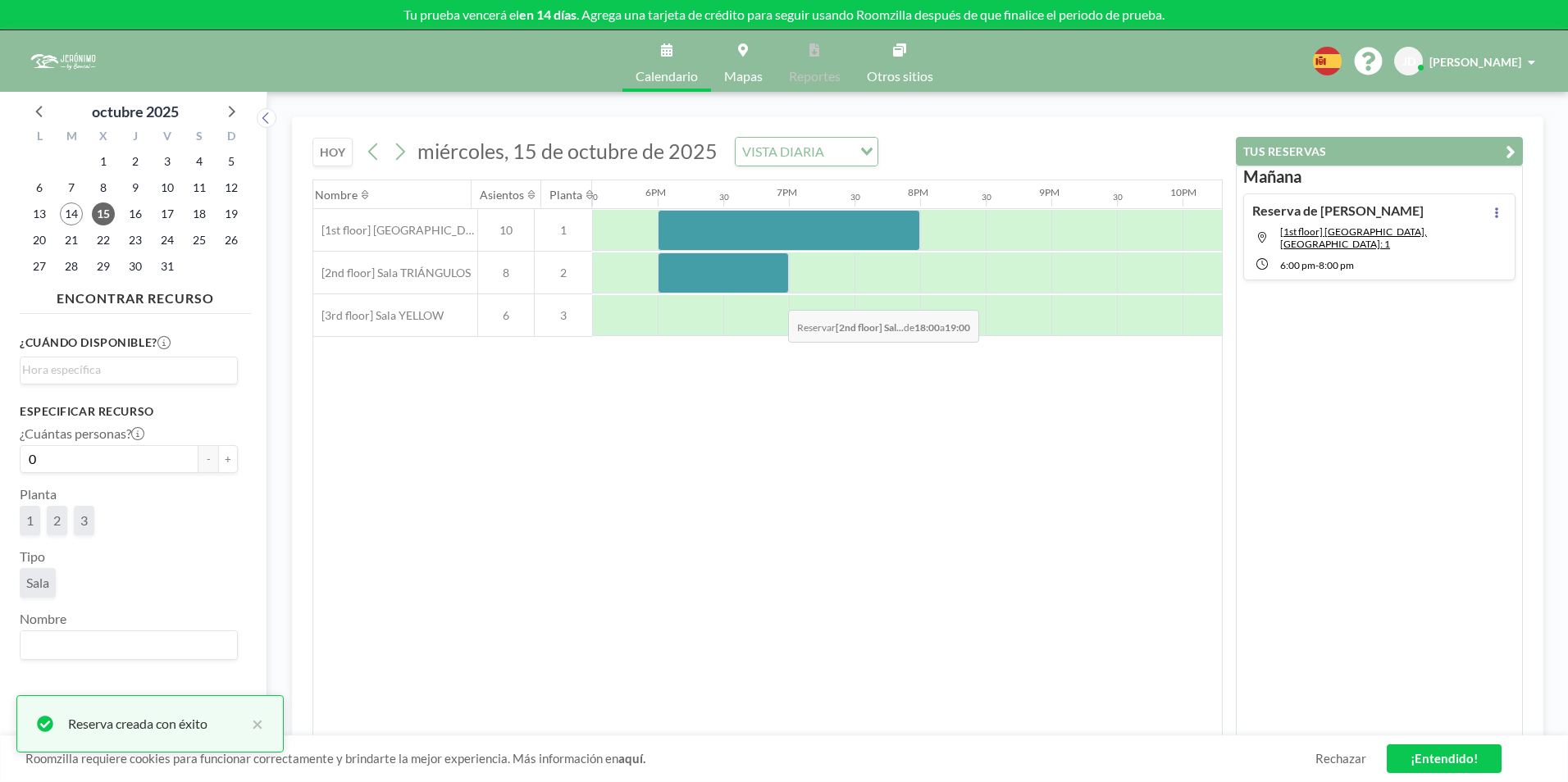
drag, startPoint x: 673, startPoint y: 281, endPoint x: 775, endPoint y: 298, distance: 103.4
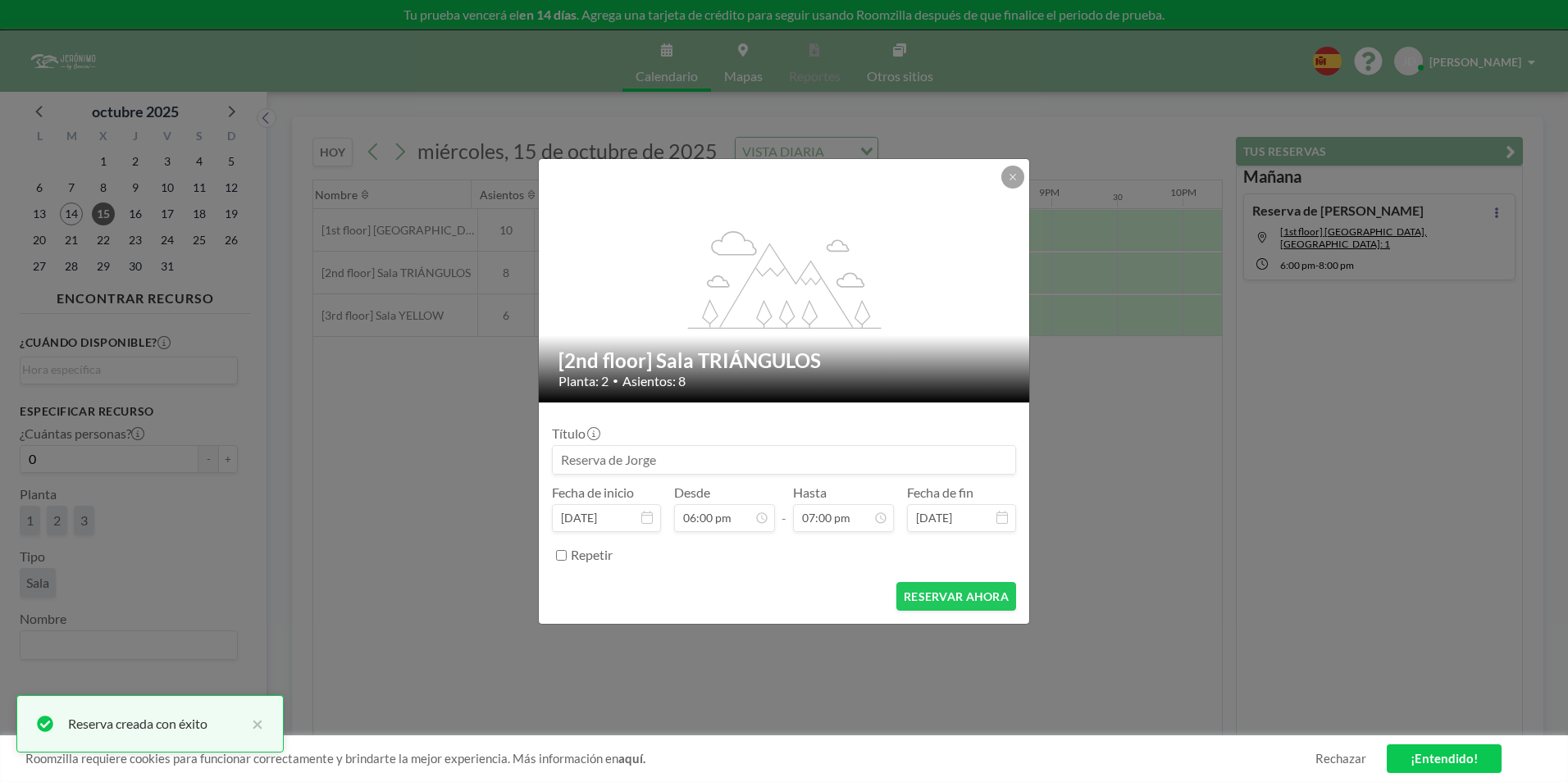
click at [1009, 185] on button at bounding box center [1012, 176] width 23 height 23
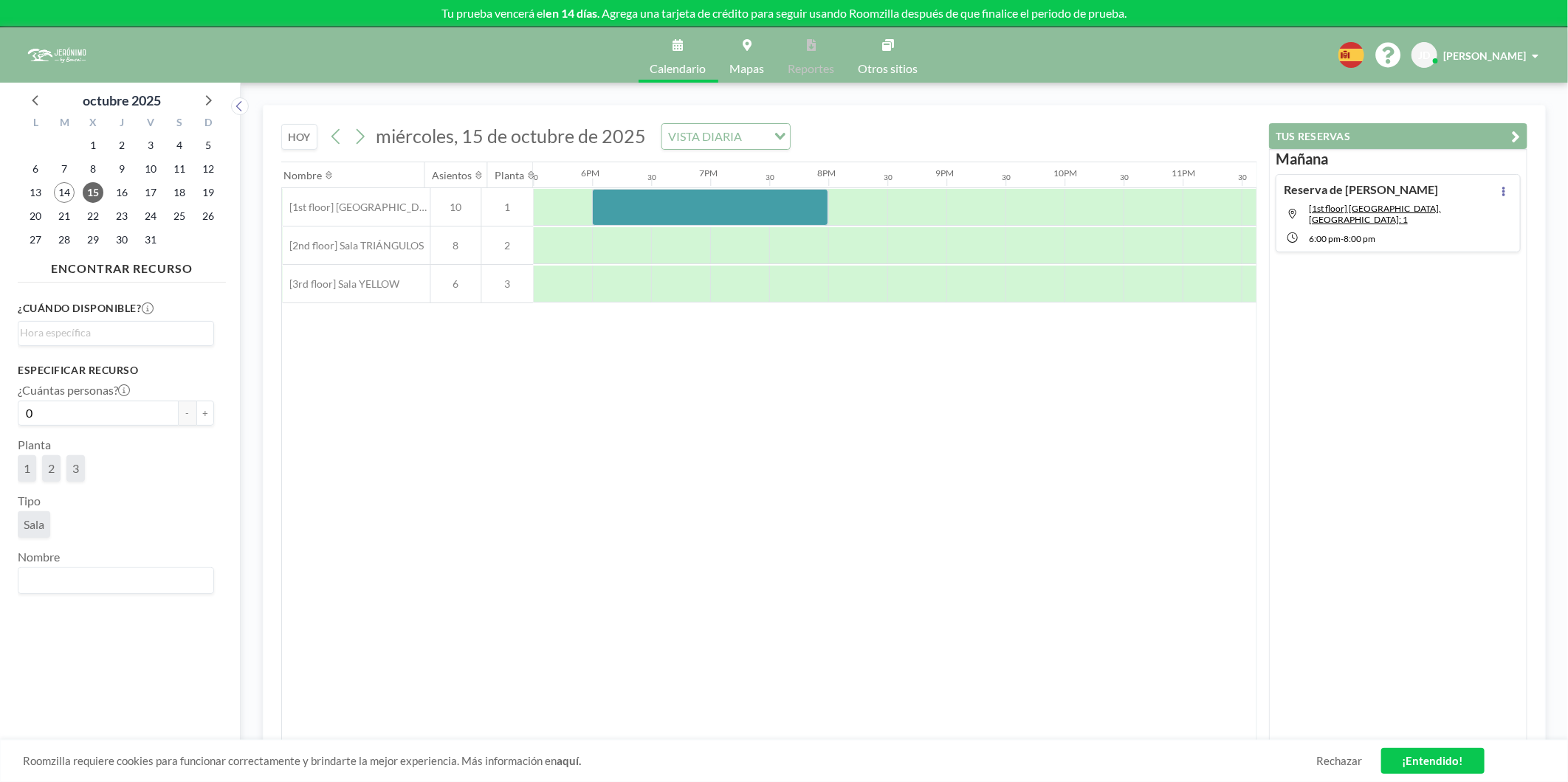
scroll to position [0, 2067]
click at [348, 133] on button at bounding box center [336, 137] width 24 height 24
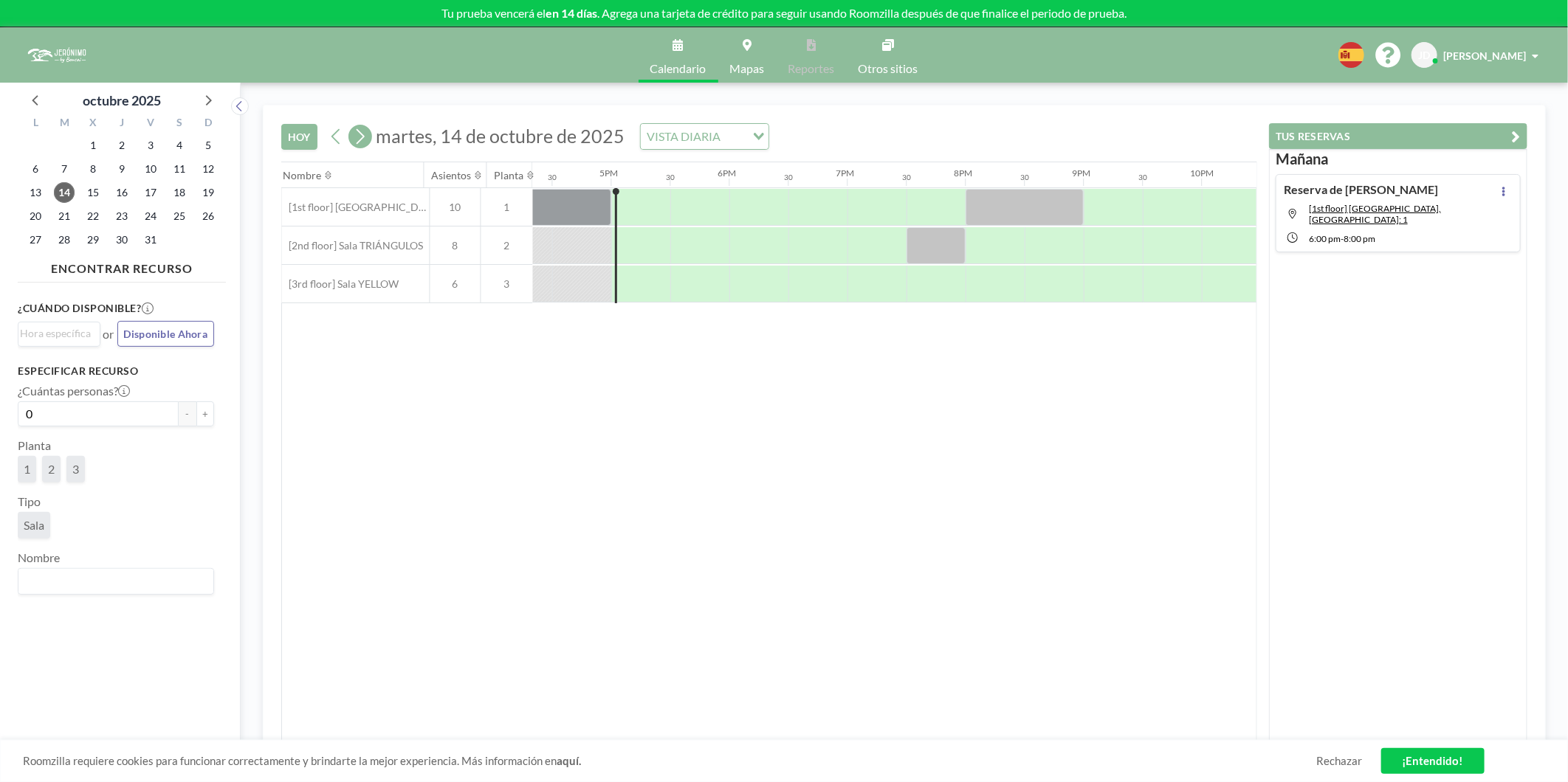
scroll to position [0, 1949]
click at [362, 137] on icon at bounding box center [360, 137] width 14 height 22
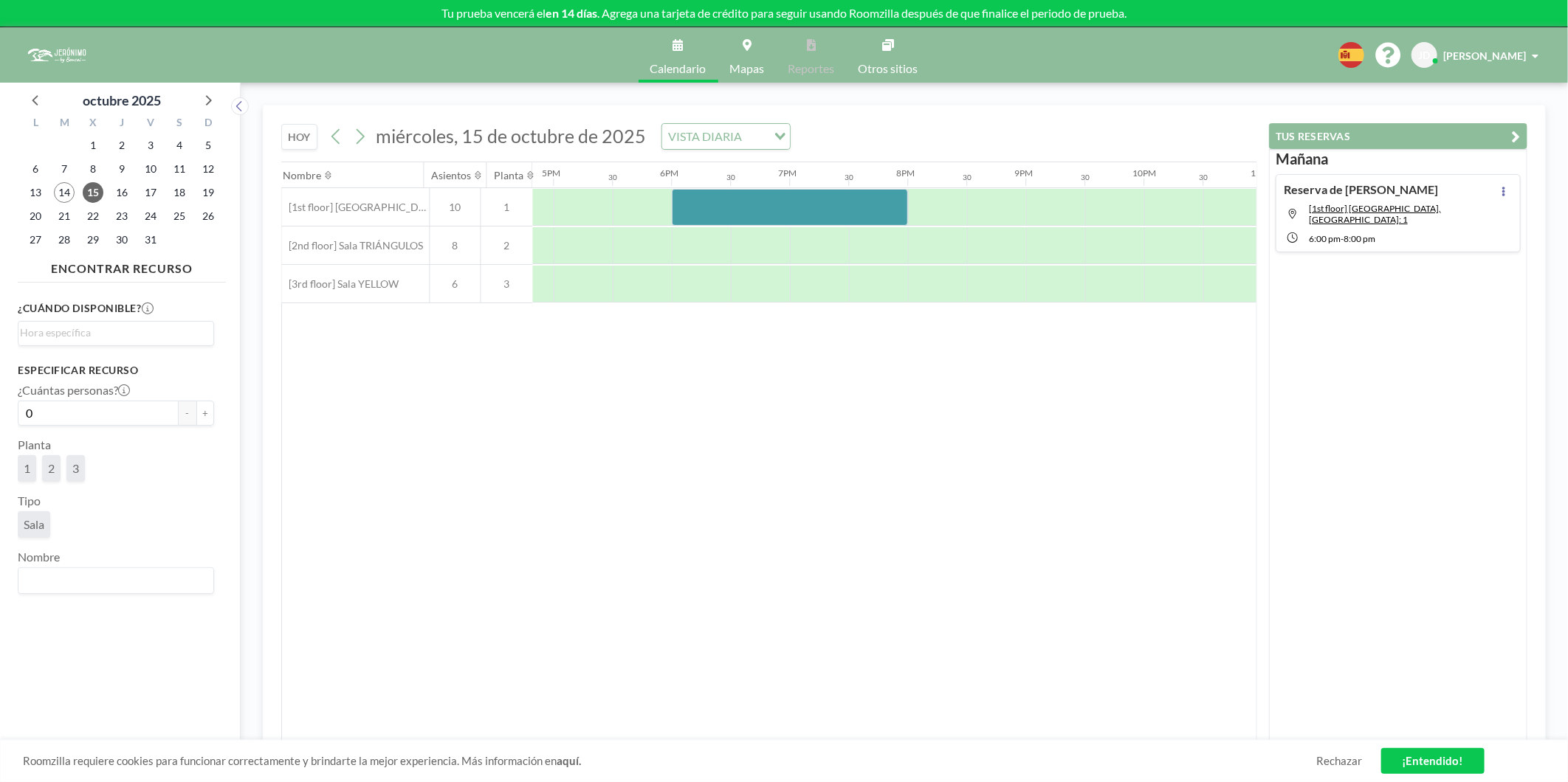
scroll to position [0, 1951]
click at [62, 54] on img at bounding box center [57, 55] width 67 height 30
click at [1411, 39] on div "Calendario Mapas Reportes Otros sitios English Polski 日本語 Española JD Jorge Díaz" at bounding box center [784, 54] width 1568 height 55
click at [1411, 50] on span "[PERSON_NAME]" at bounding box center [1484, 55] width 83 height 12
click at [1411, 63] on span "Perfil" at bounding box center [1494, 71] width 26 height 15
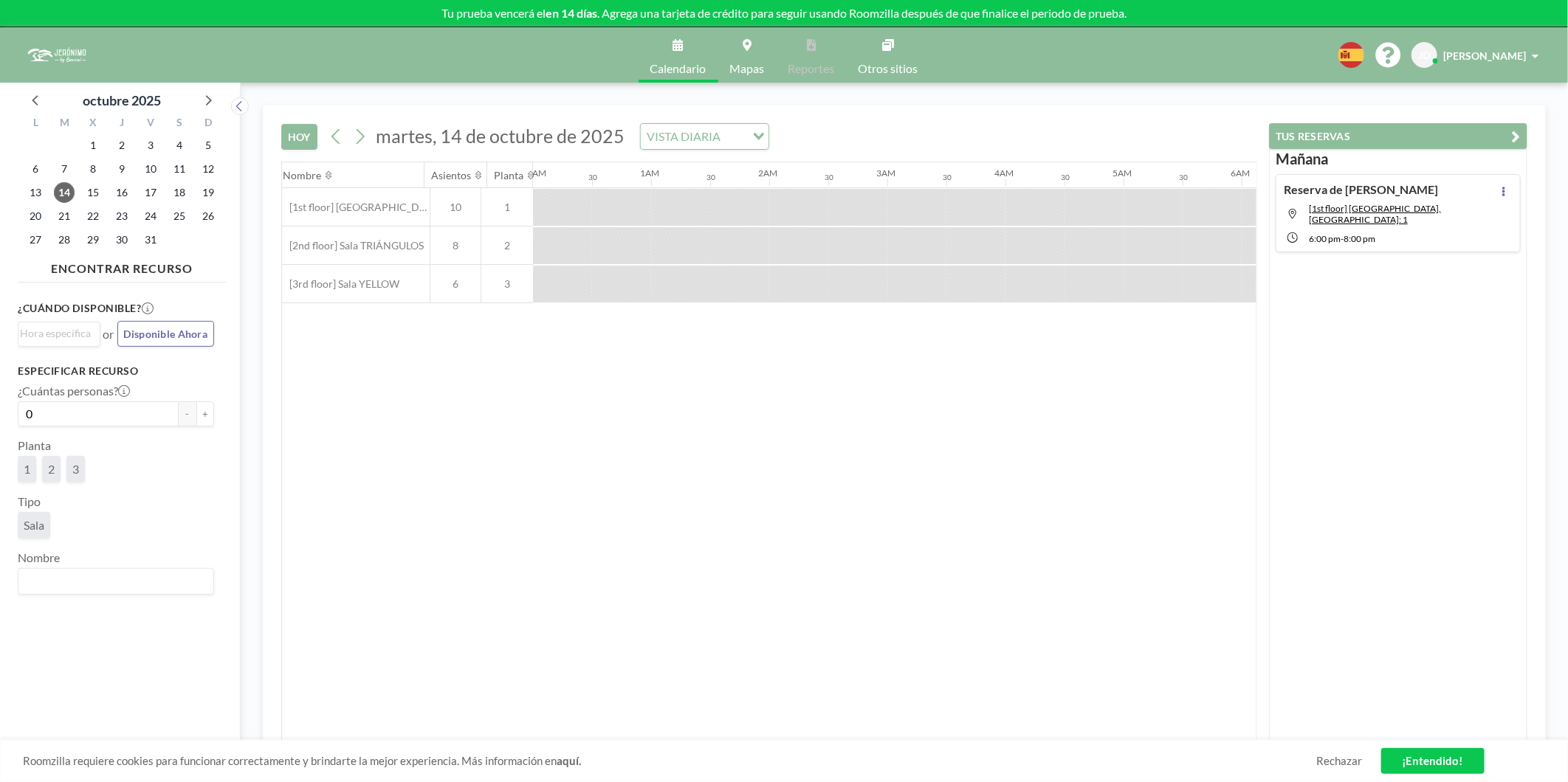
scroll to position [0, 1949]
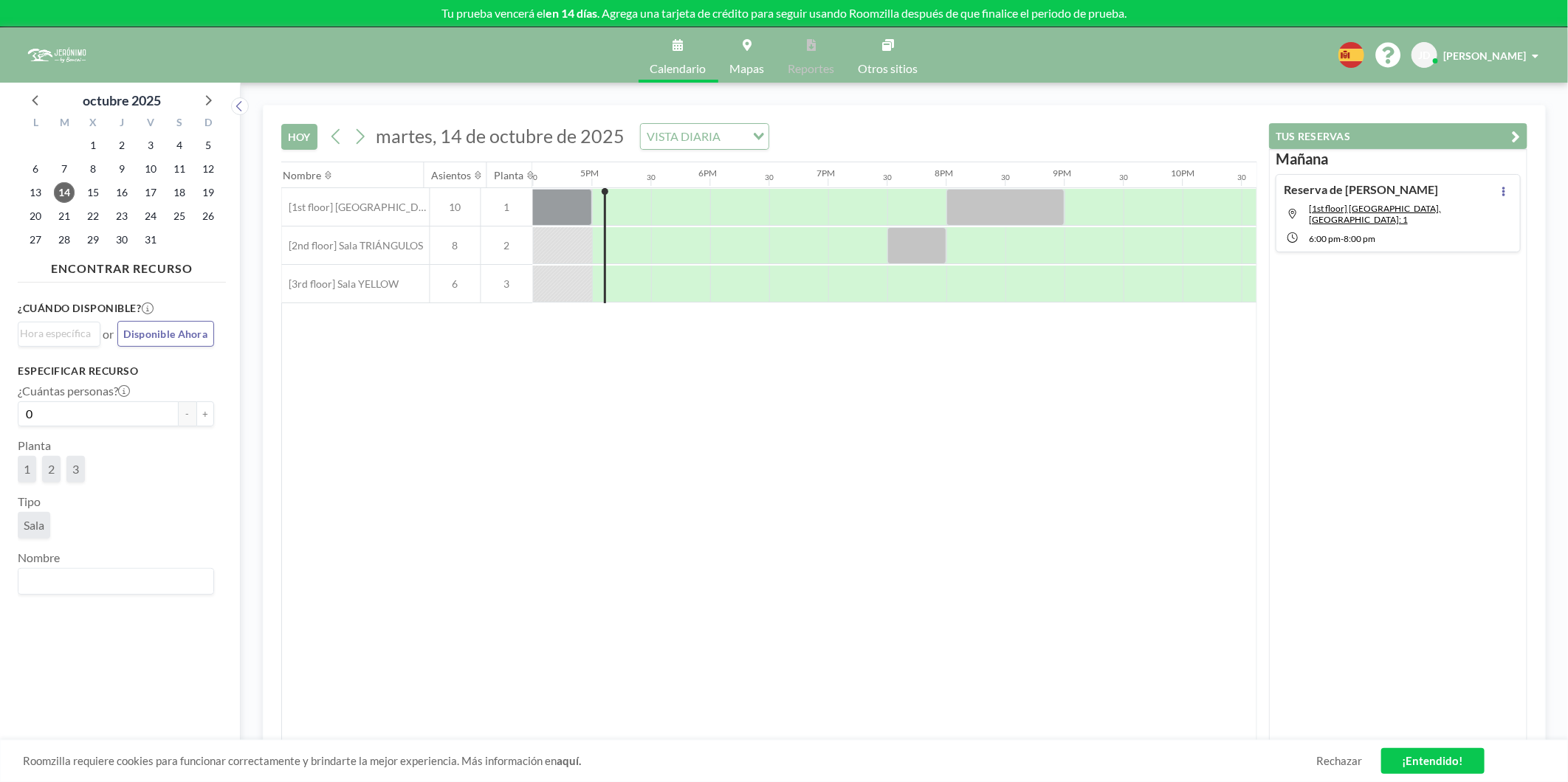
click at [887, 494] on div "Nombre [GEOGRAPHIC_DATA] 12AM 30 1AM 30 2AM 30 3AM 30 4AM 30 5AM 30 6AM 30 7AM …" at bounding box center [769, 451] width 974 height 579
click at [1508, 57] on span "[PERSON_NAME]" at bounding box center [1484, 55] width 83 height 12
click at [1400, 53] on icon at bounding box center [1388, 55] width 26 height 25
click at [1364, 49] on icon at bounding box center [1351, 54] width 26 height 25
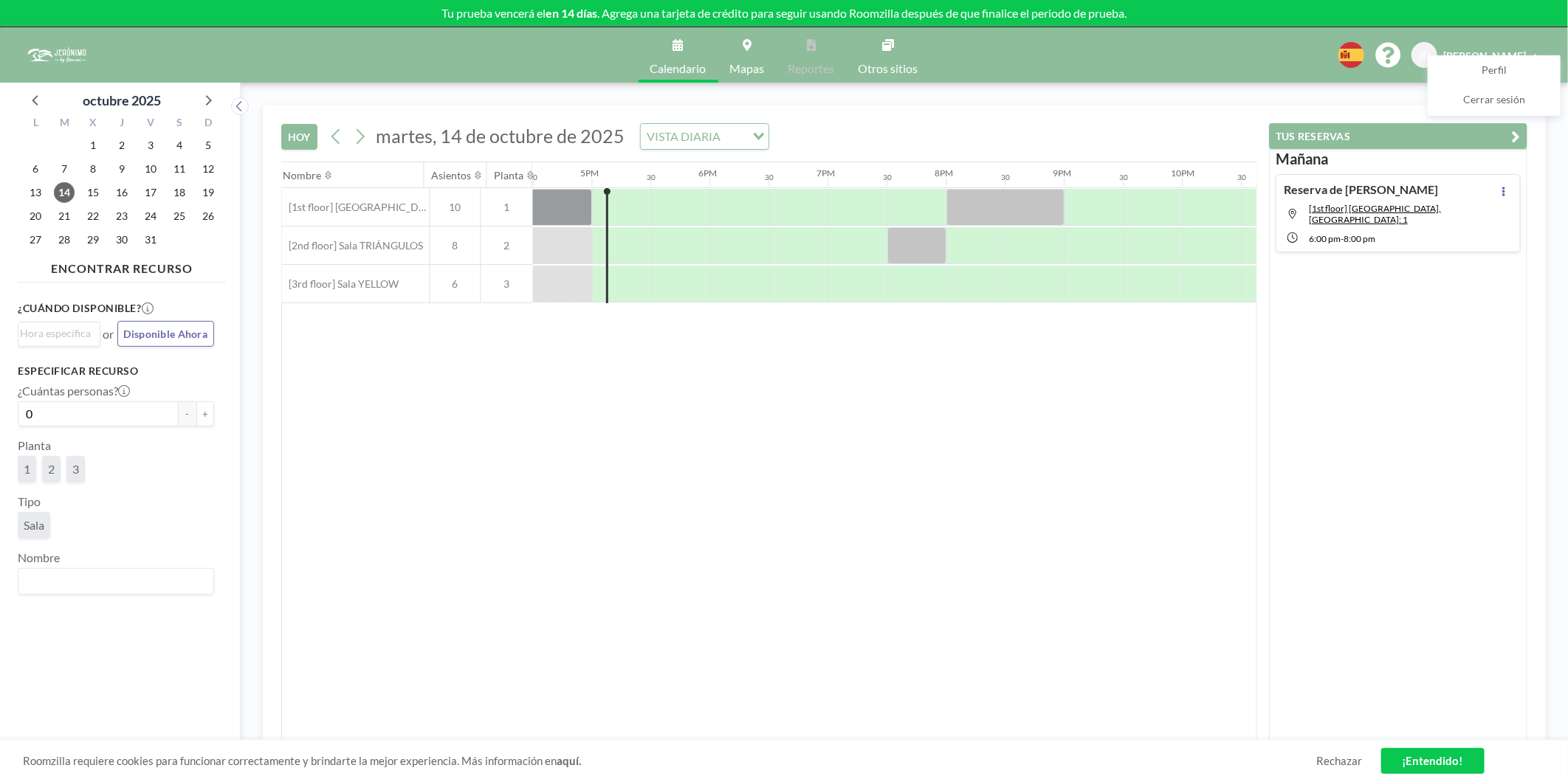
click at [874, 60] on link "Otros sitios" at bounding box center [888, 54] width 83 height 55
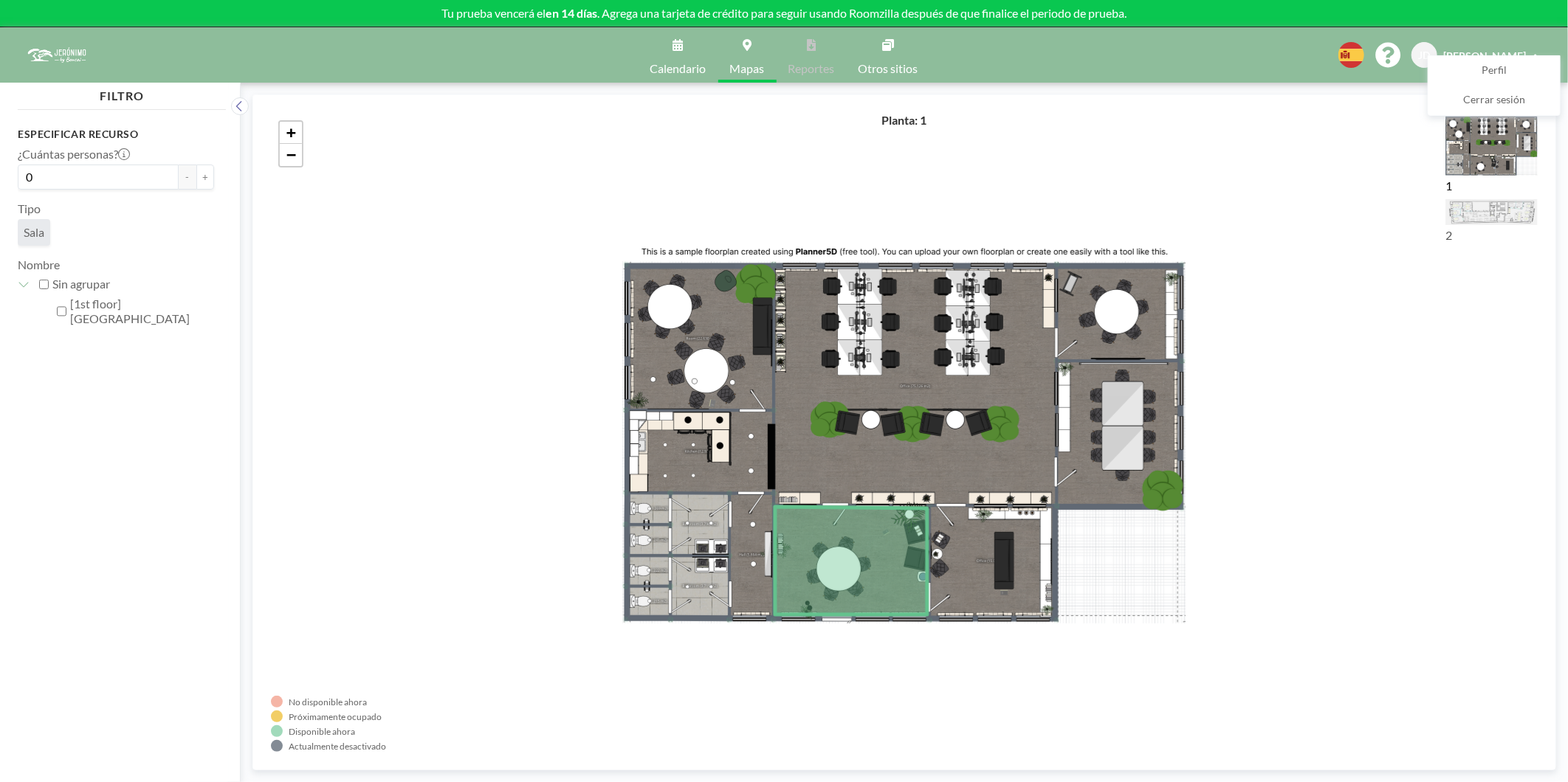
click at [677, 41] on icon at bounding box center [678, 45] width 11 height 12
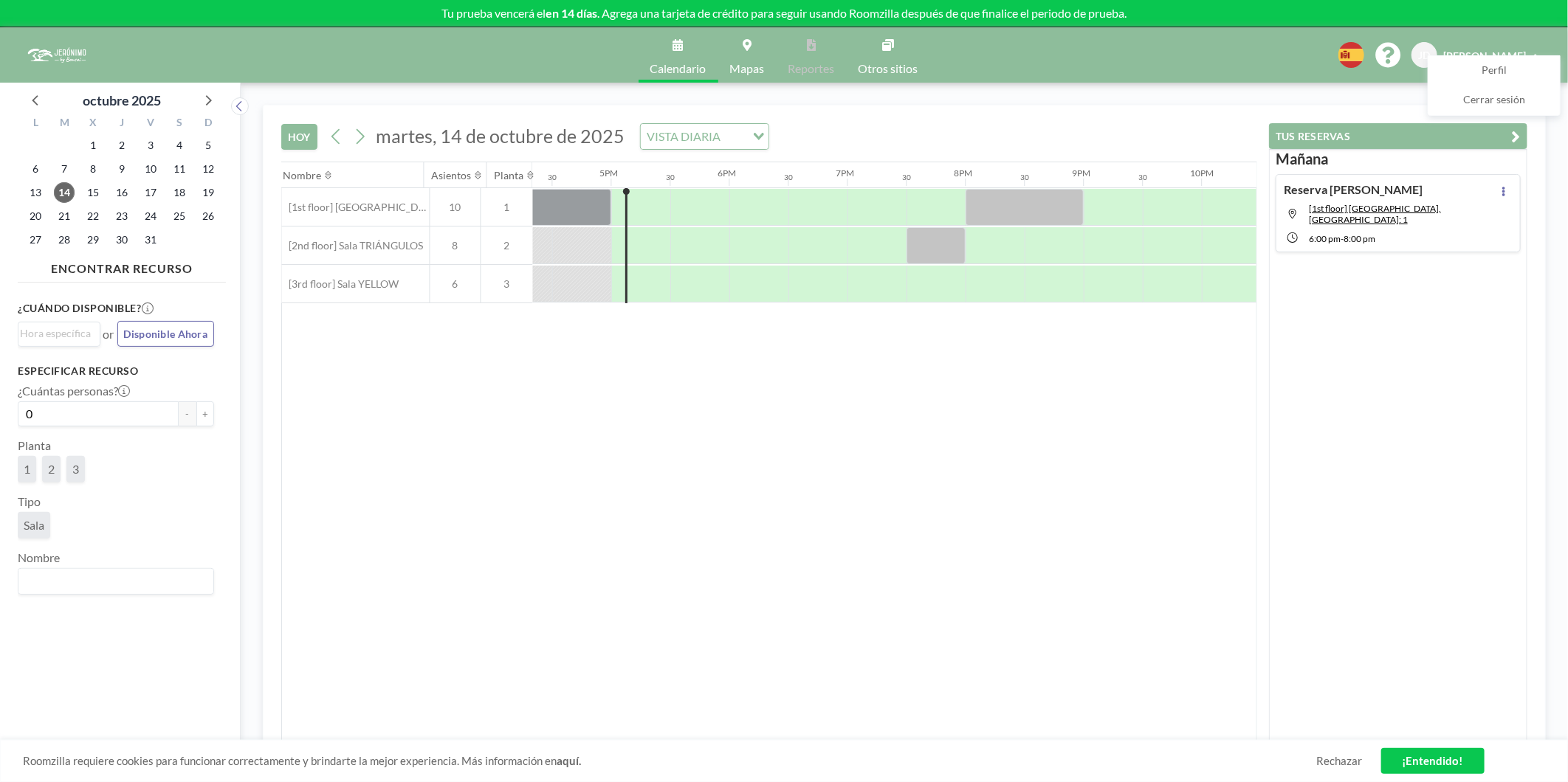
click at [741, 12] on p "Tu prueba vencerá el en 14 días . Agrega una tarjeta de crédito para seguir usa…" at bounding box center [784, 13] width 1568 height 15
click at [949, 12] on p "Tu prueba vencerá el en 14 días . Agrega una tarjeta de crédito para seguir usa…" at bounding box center [784, 13] width 1568 height 15
click at [447, 387] on div "Nombre [GEOGRAPHIC_DATA] 12AM 30 1AM 30 2AM 30 3AM 30 4AM 30 5AM 30 6AM 30 7AM …" at bounding box center [769, 451] width 974 height 579
click at [781, 530] on div "Nombre [GEOGRAPHIC_DATA] 12AM 30 1AM 30 2AM 30 3AM 30 4AM 30 5AM 30 6AM 30 7AM …" at bounding box center [769, 451] width 974 height 579
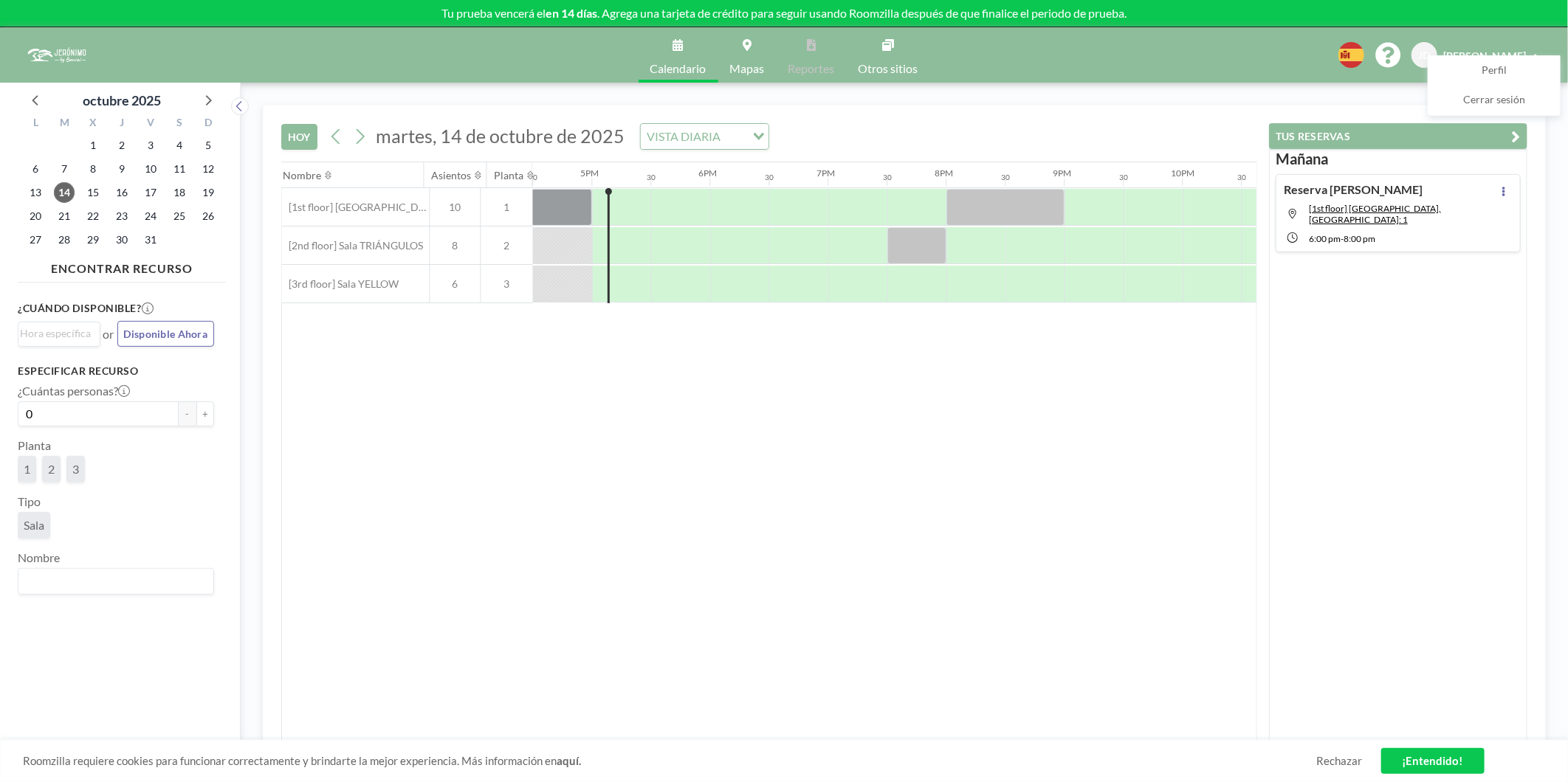
click at [692, 128] on div "VISTA DIARIA" at bounding box center [693, 135] width 104 height 22
click at [712, 180] on li "VISTA SEMANAL" at bounding box center [701, 184] width 126 height 21
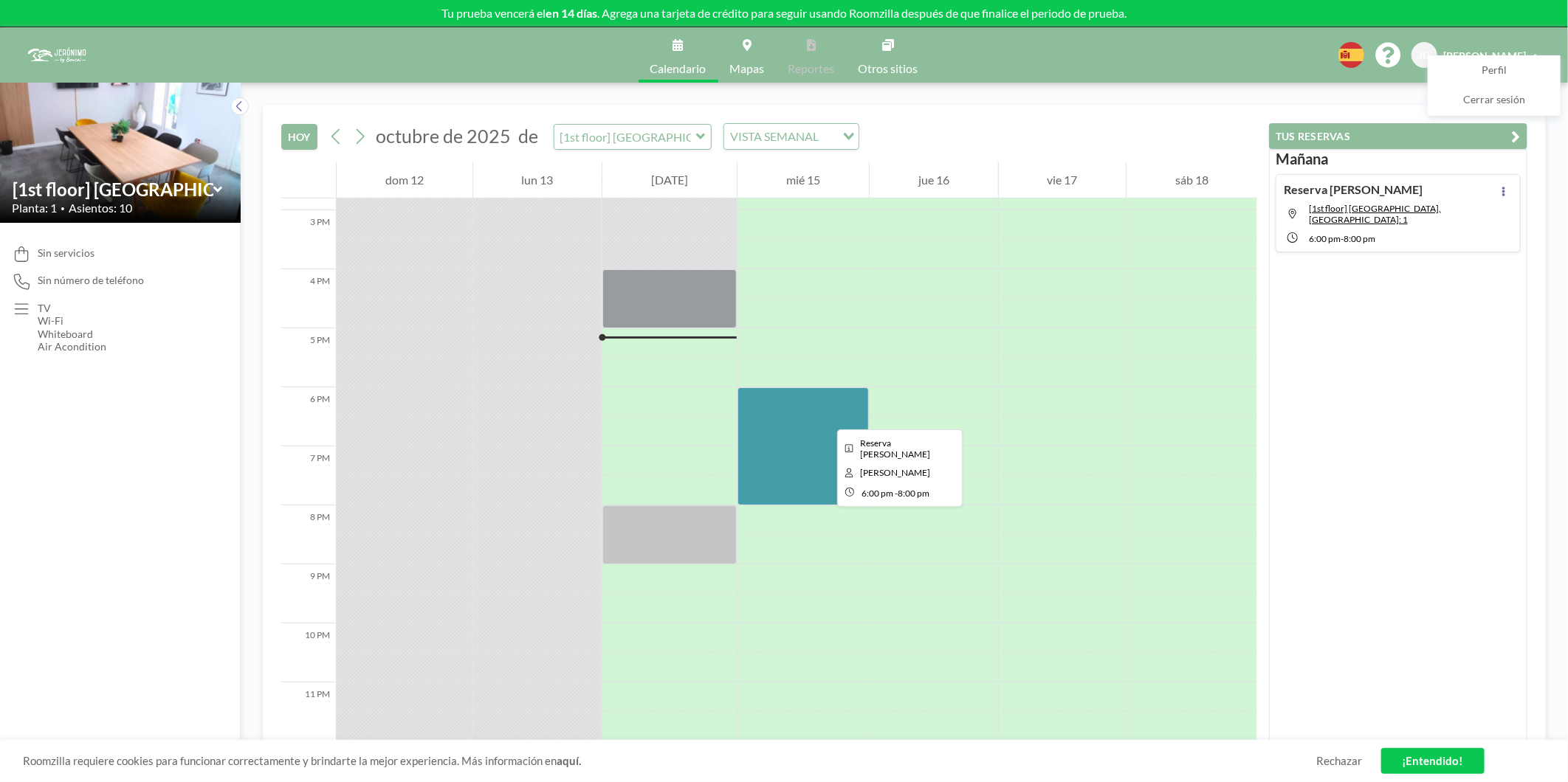
scroll to position [881, 0]
click at [657, 134] on input "text" at bounding box center [625, 137] width 141 height 25
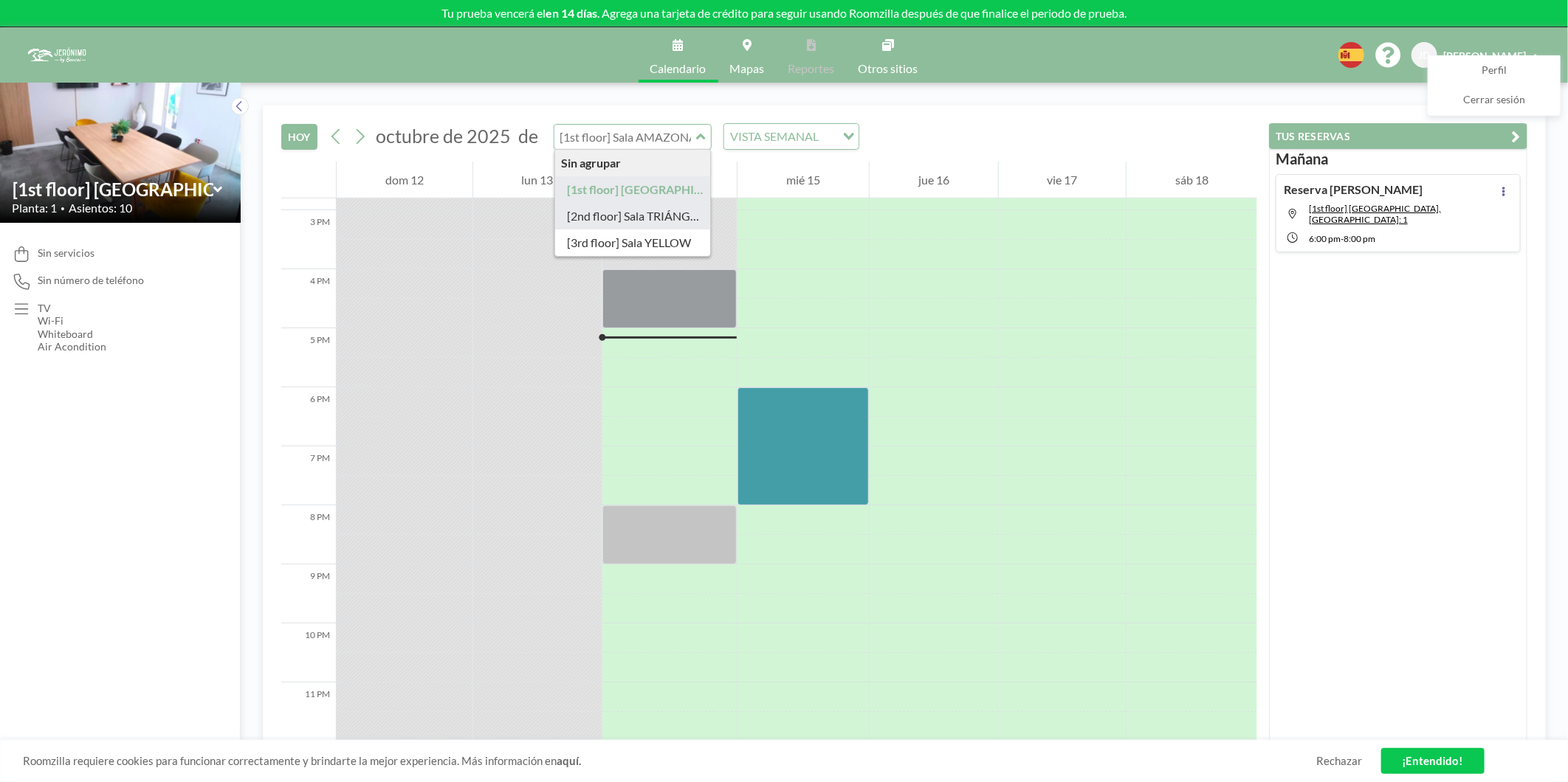
type input "[2nd floor] Sala TRIÁNGULOS"
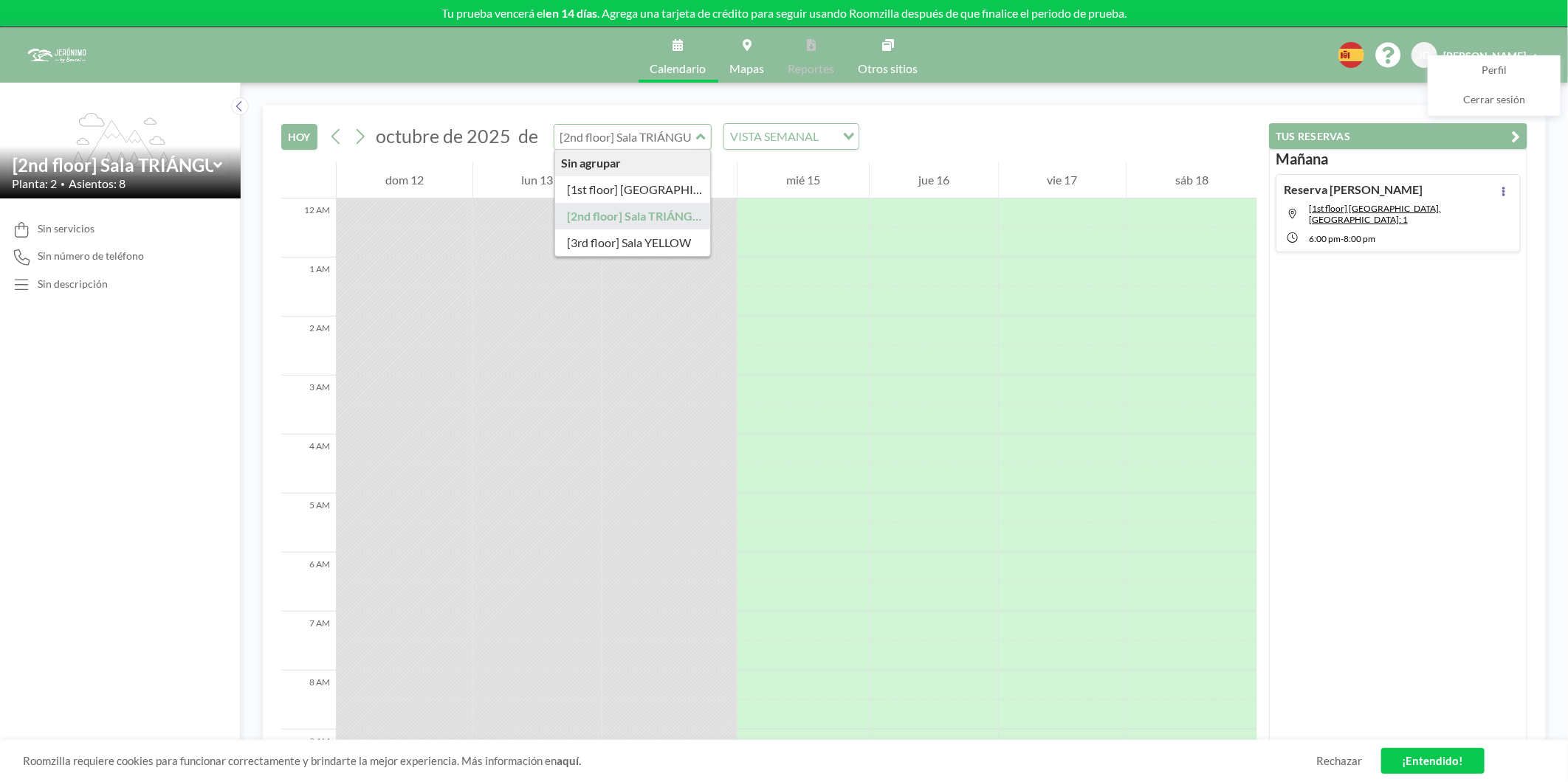
click at [669, 138] on input "text" at bounding box center [625, 137] width 141 height 25
type input "[3rd floor] Sala YELLOW"
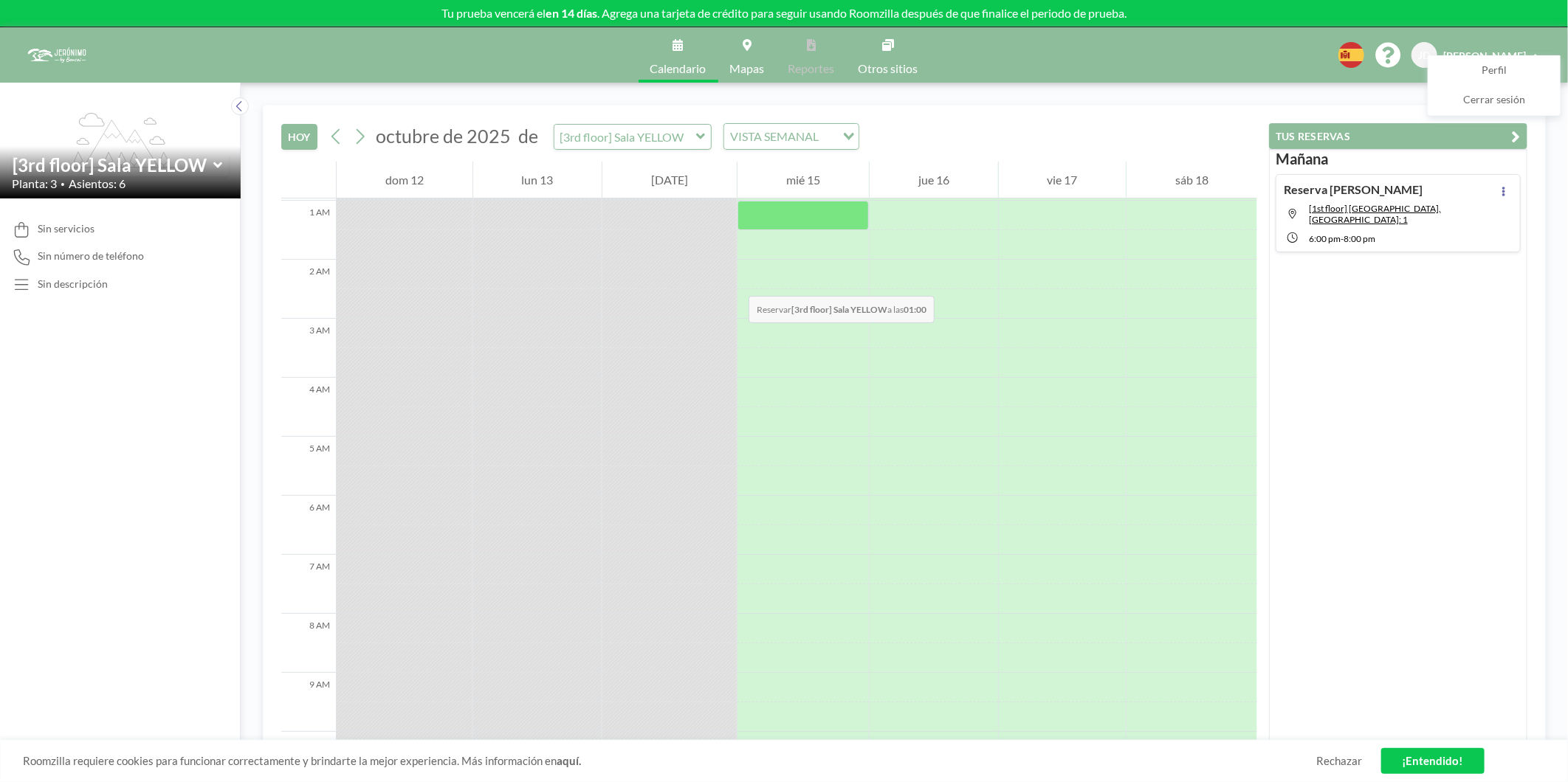
scroll to position [0, 0]
click at [650, 154] on div "[DATE] [DATE] de [3rd floor] Sala YELLOW VISTA SEMANAL Loading..." at bounding box center [769, 133] width 976 height 56
click at [645, 145] on input "text" at bounding box center [625, 137] width 141 height 25
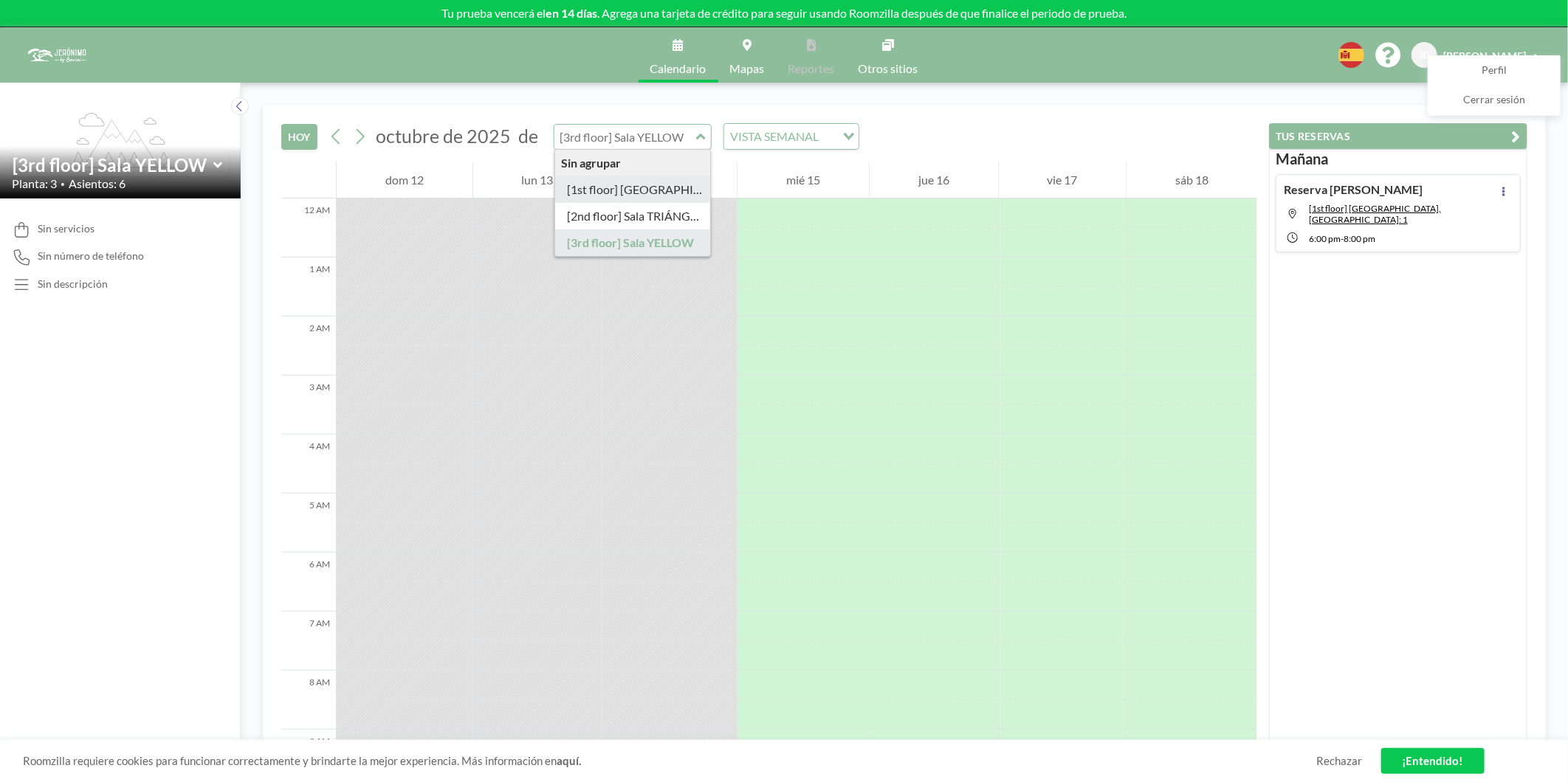
type input "[1st floor] [GEOGRAPHIC_DATA]"
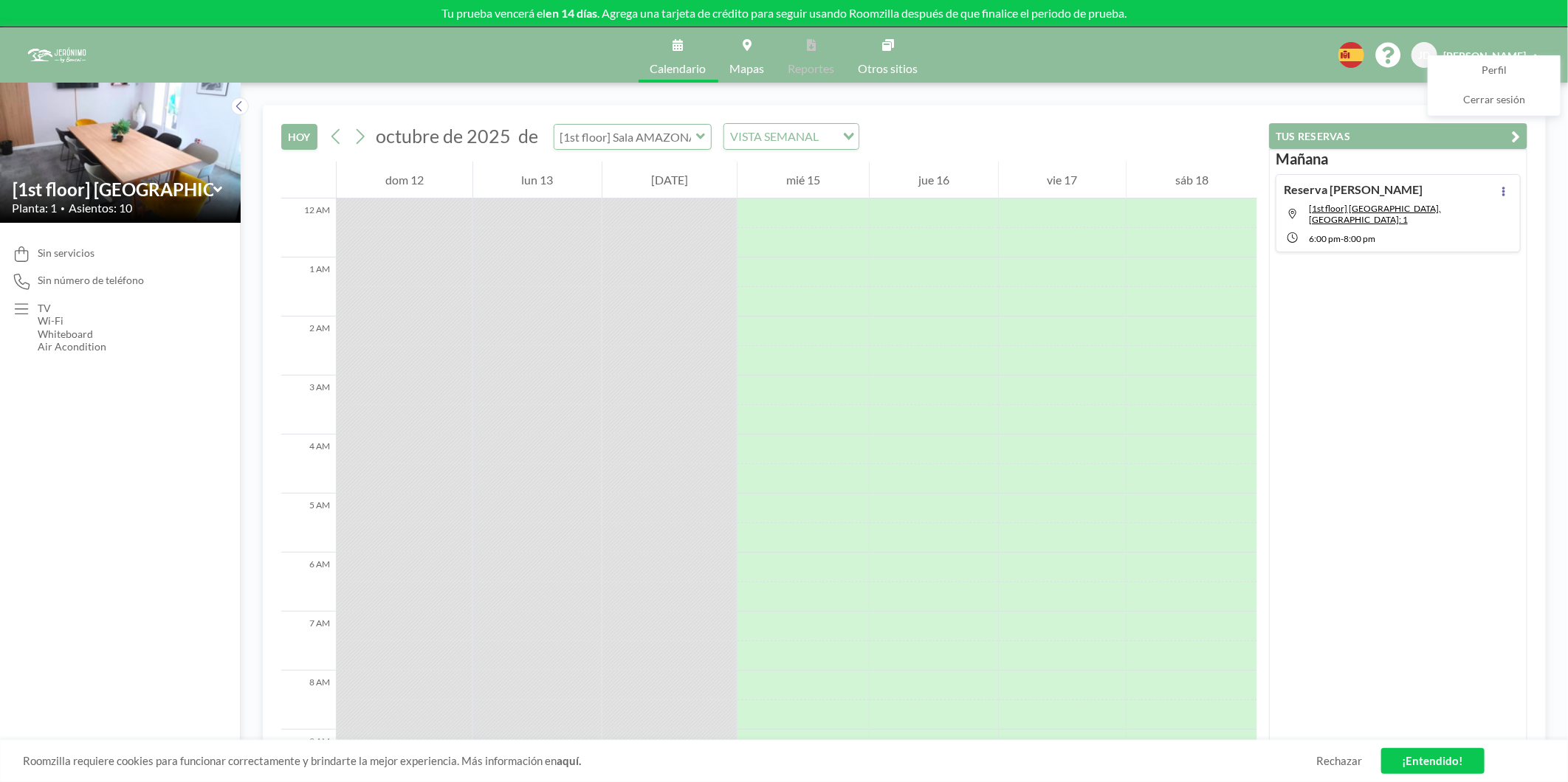
click at [676, 132] on input "text" at bounding box center [625, 137] width 141 height 25
type input "[2nd floor] Sala TRIÁNGULOS"
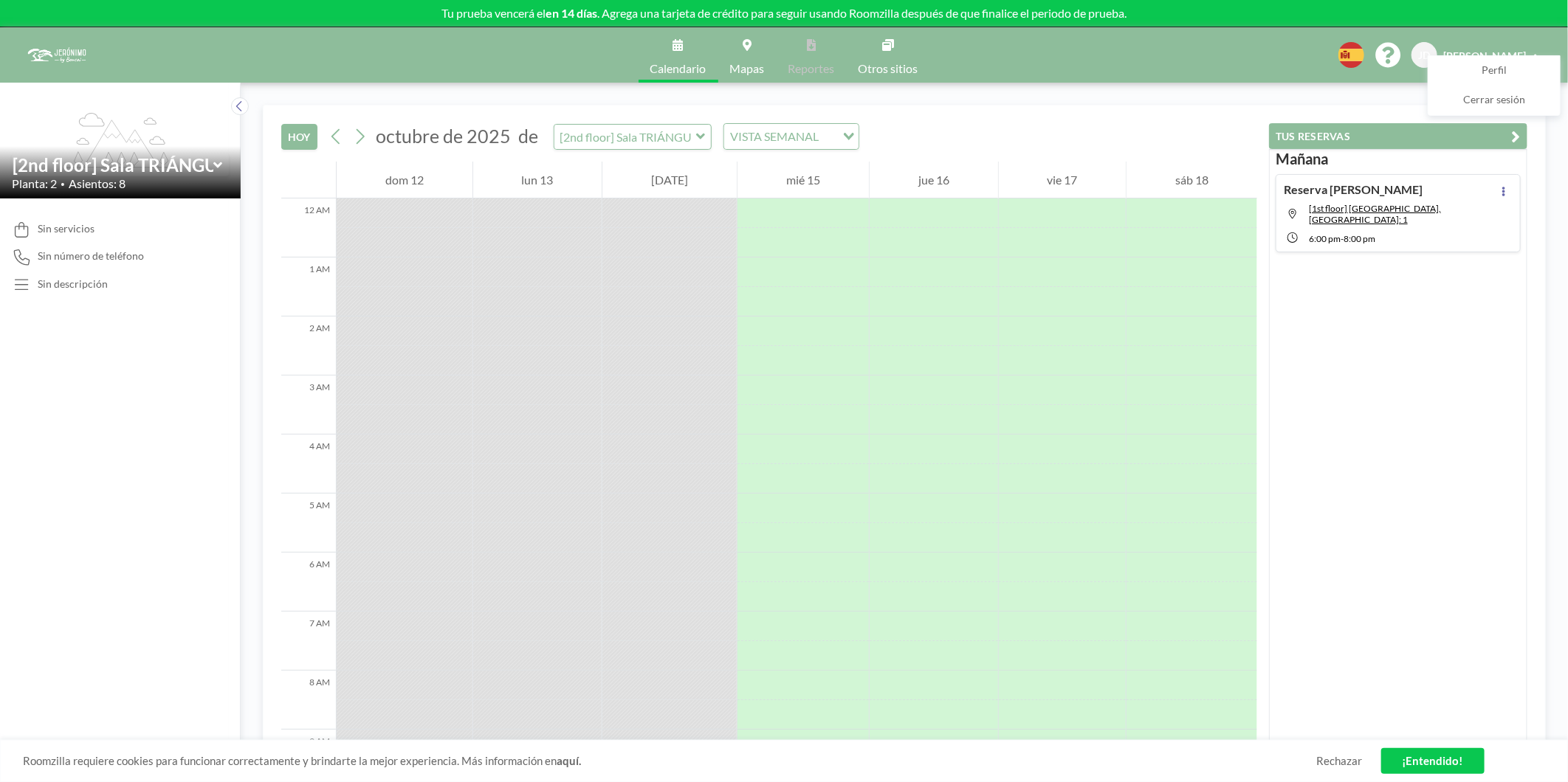
click at [569, 13] on b "en 14 días" at bounding box center [571, 12] width 52 height 14
